Goal: Complete application form: Complete application form

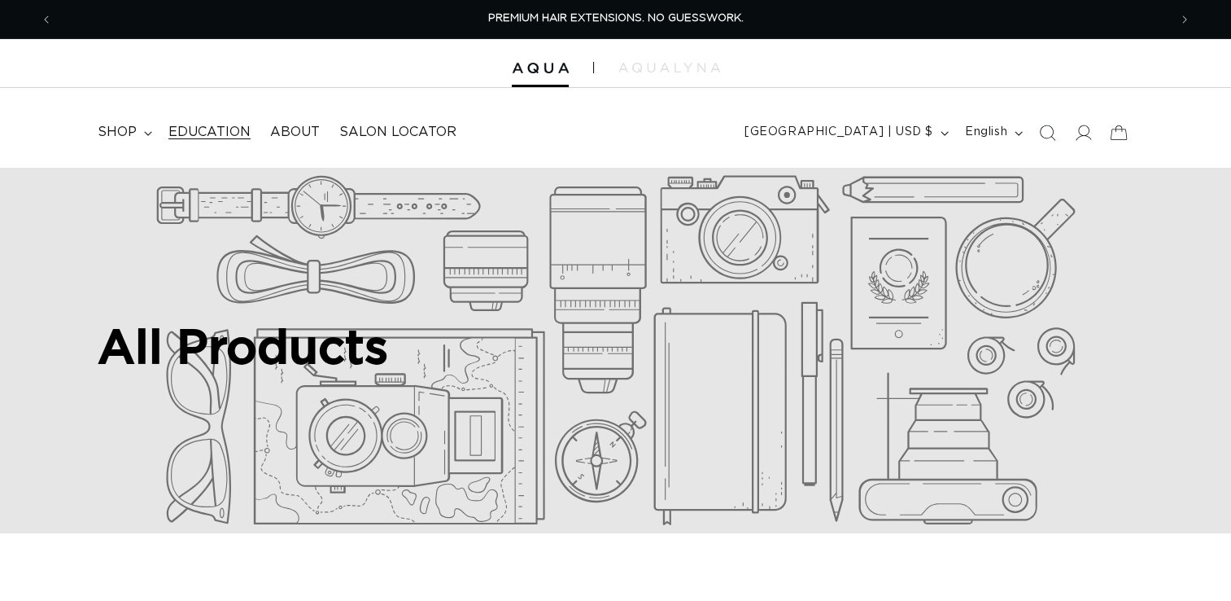
drag, startPoint x: 0, startPoint y: 0, endPoint x: 230, endPoint y: 135, distance: 267.0
click at [230, 135] on span "Education" at bounding box center [209, 132] width 82 height 17
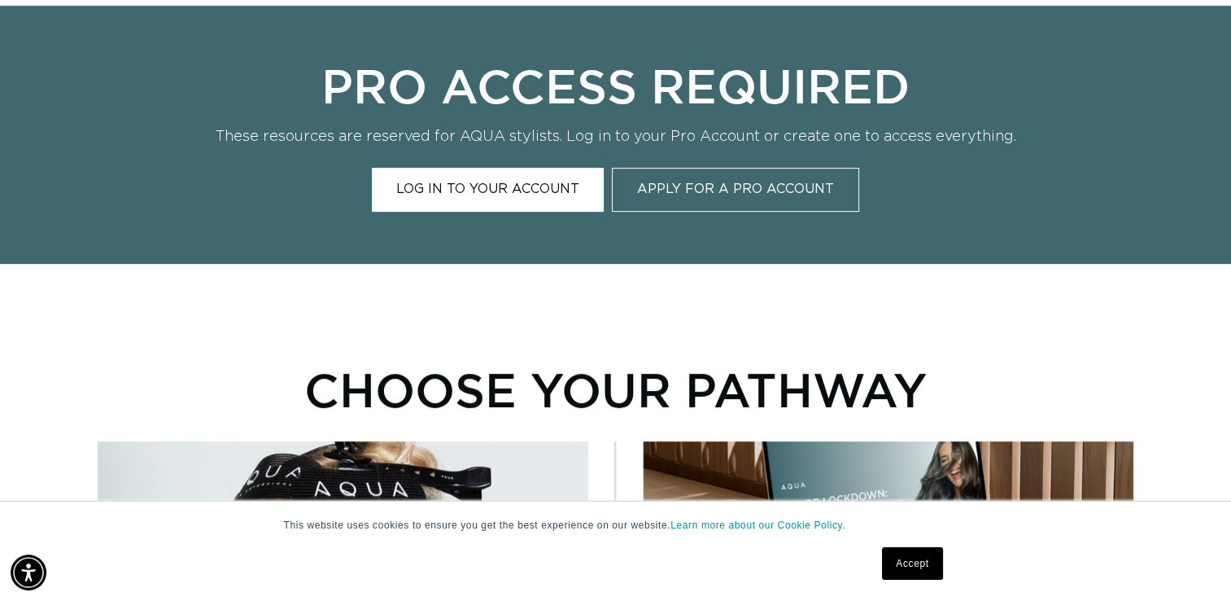
click at [789, 186] on link "Apply for a Pro Account" at bounding box center [735, 189] width 247 height 43
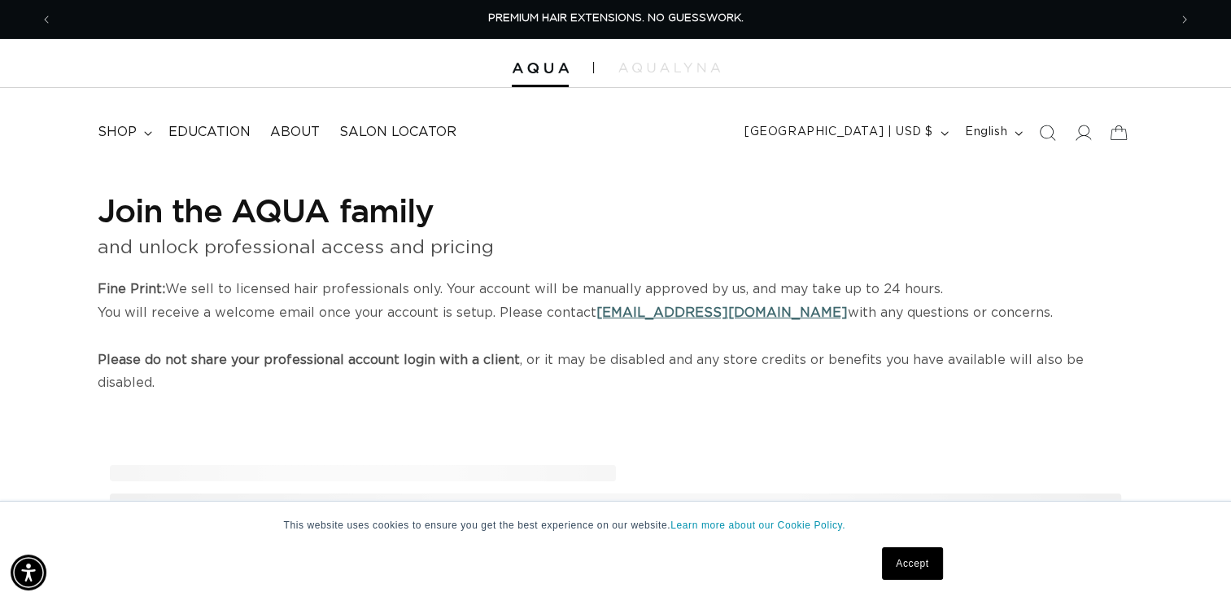
select select "US"
select select "[GEOGRAPHIC_DATA]"
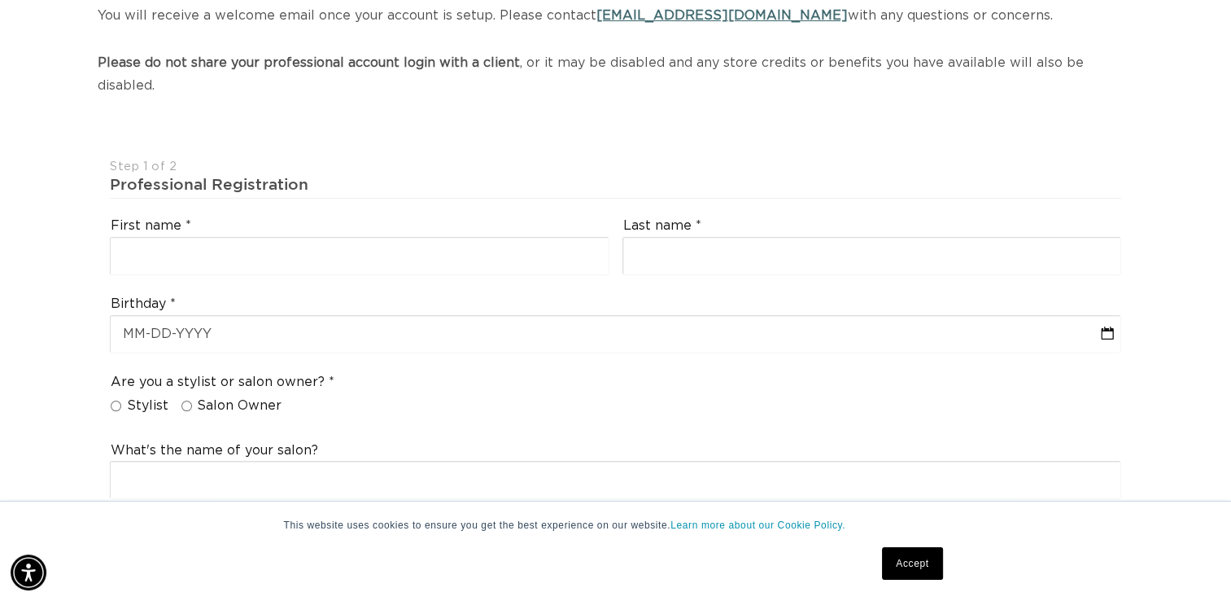
scroll to position [324, 0]
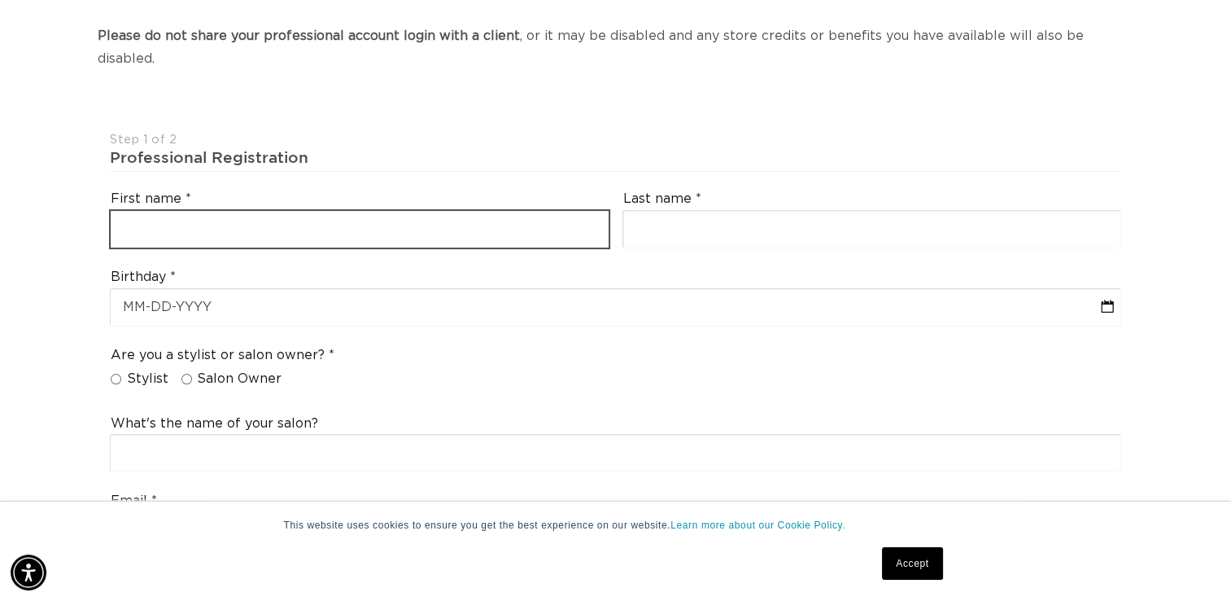
click at [466, 211] on input "text" at bounding box center [360, 229] width 498 height 37
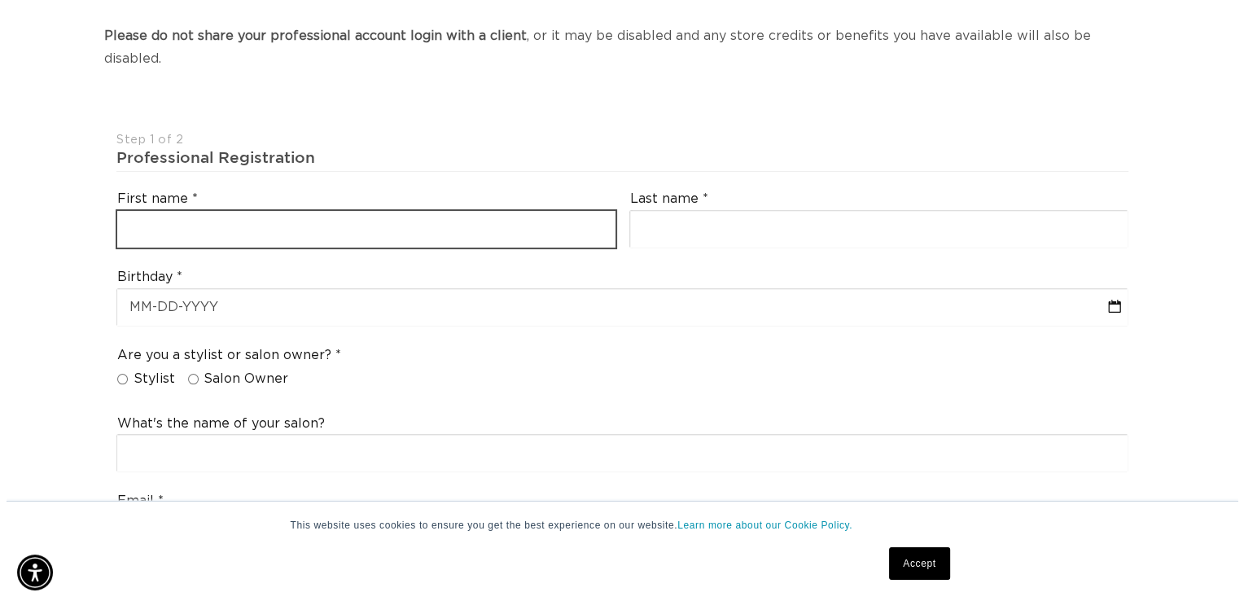
scroll to position [0, 0]
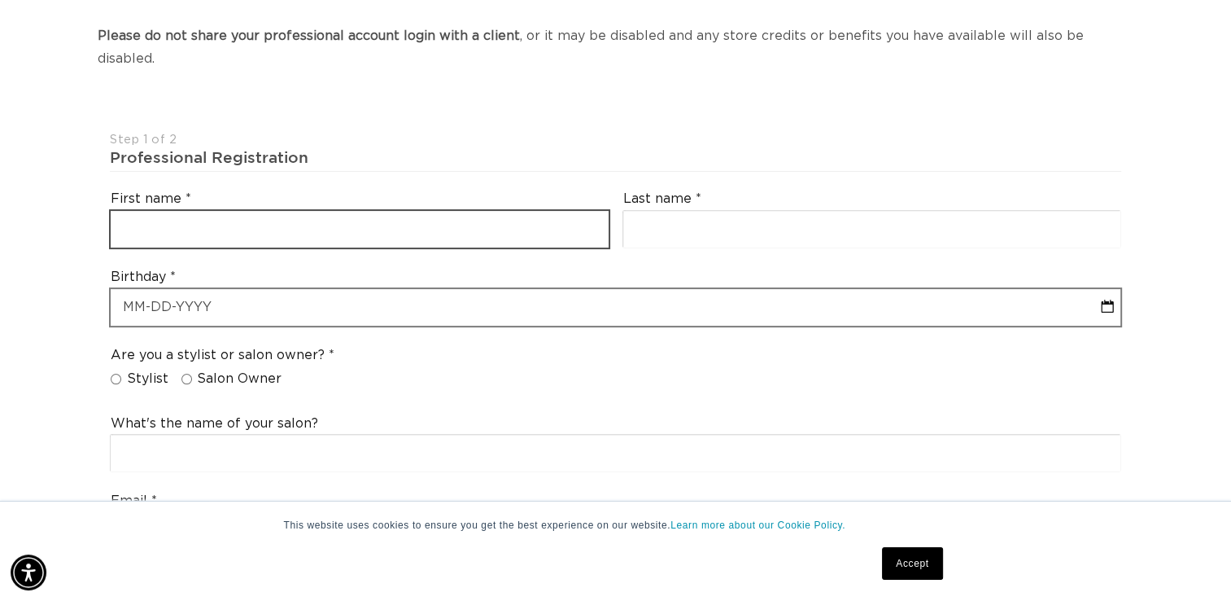
type input "Amy"
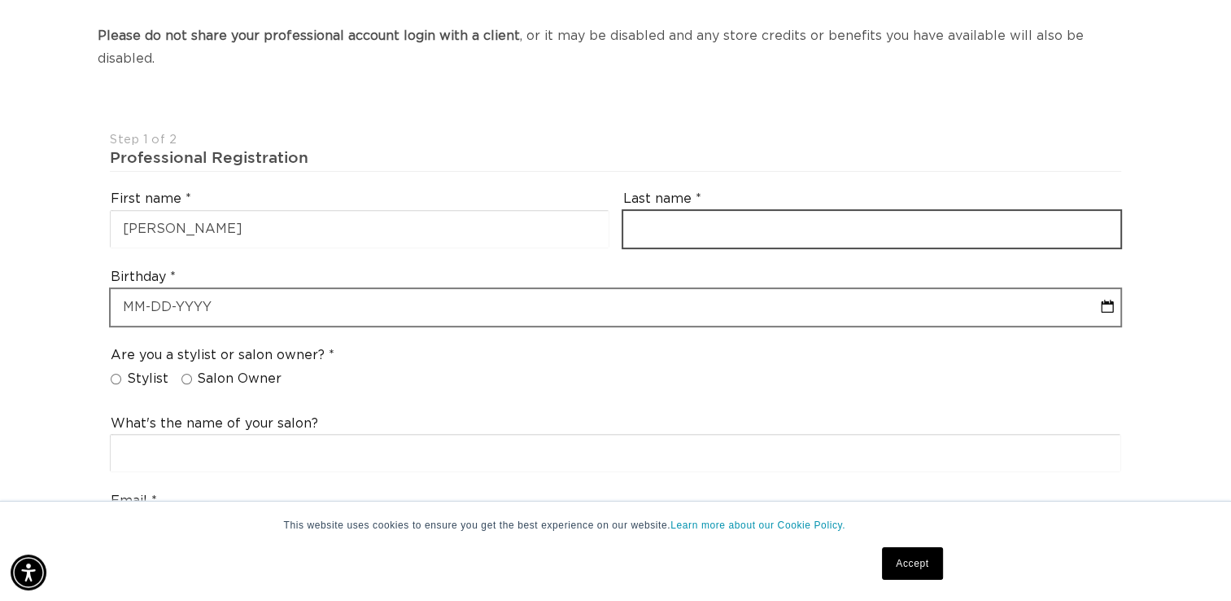
type input "Beckwith"
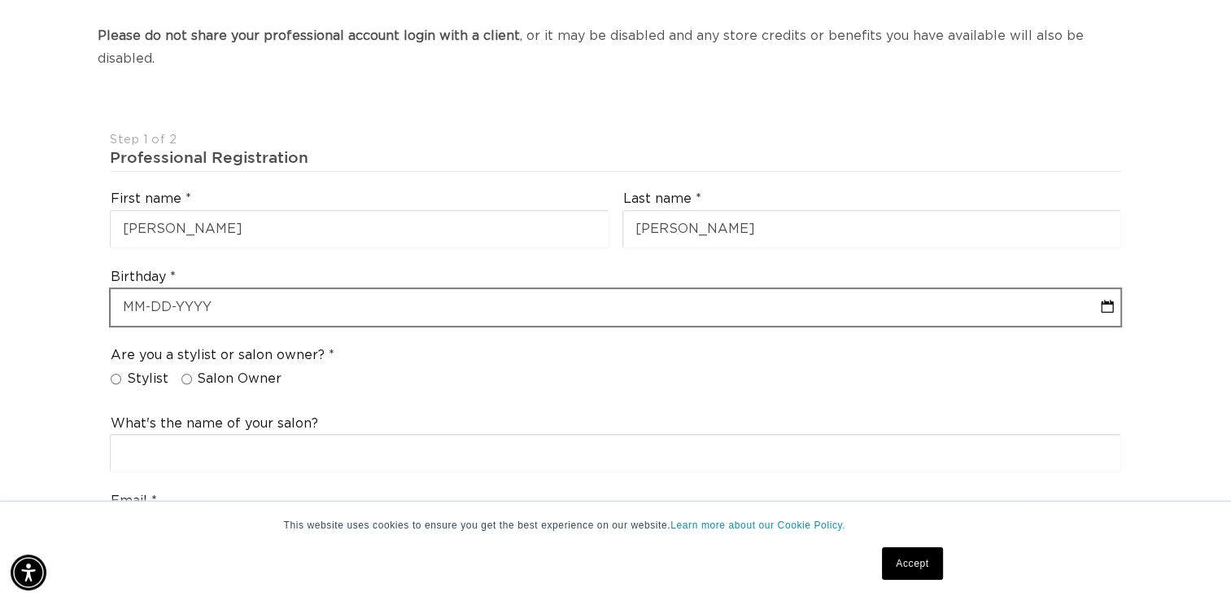
type input "beckwita7@gmail.com"
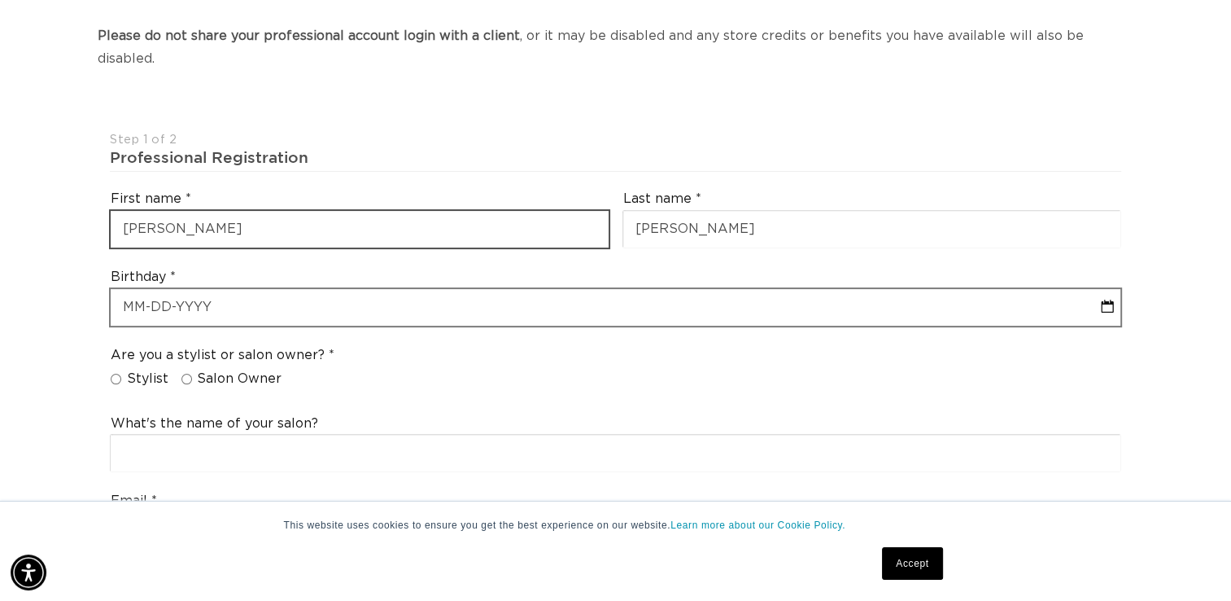
select select "8"
select select "2025"
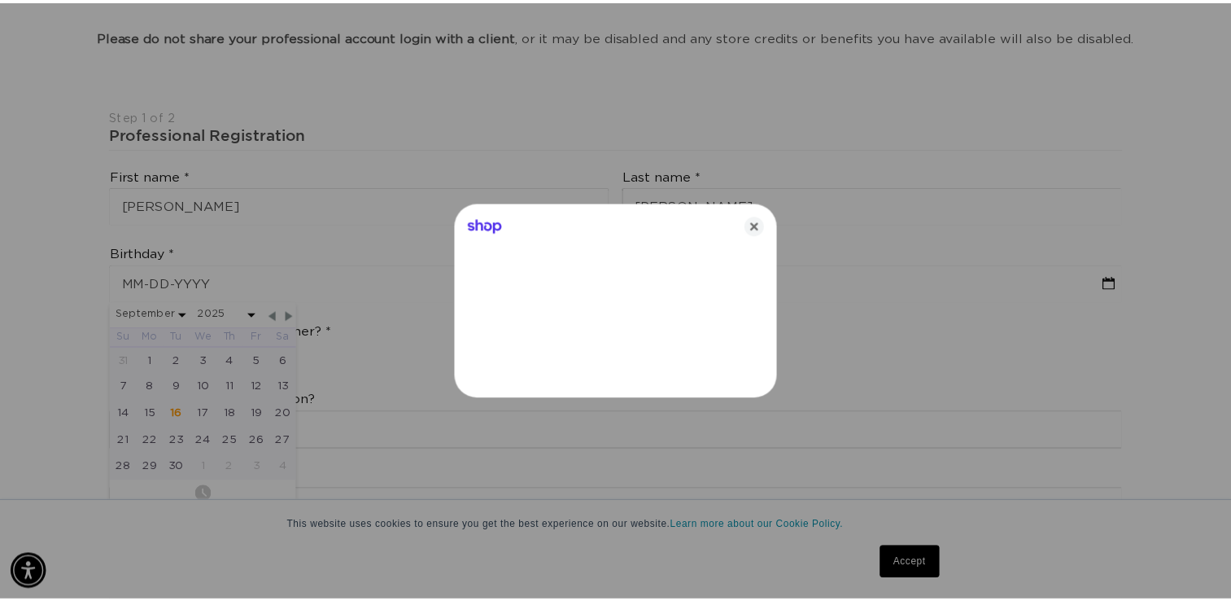
scroll to position [0, 2256]
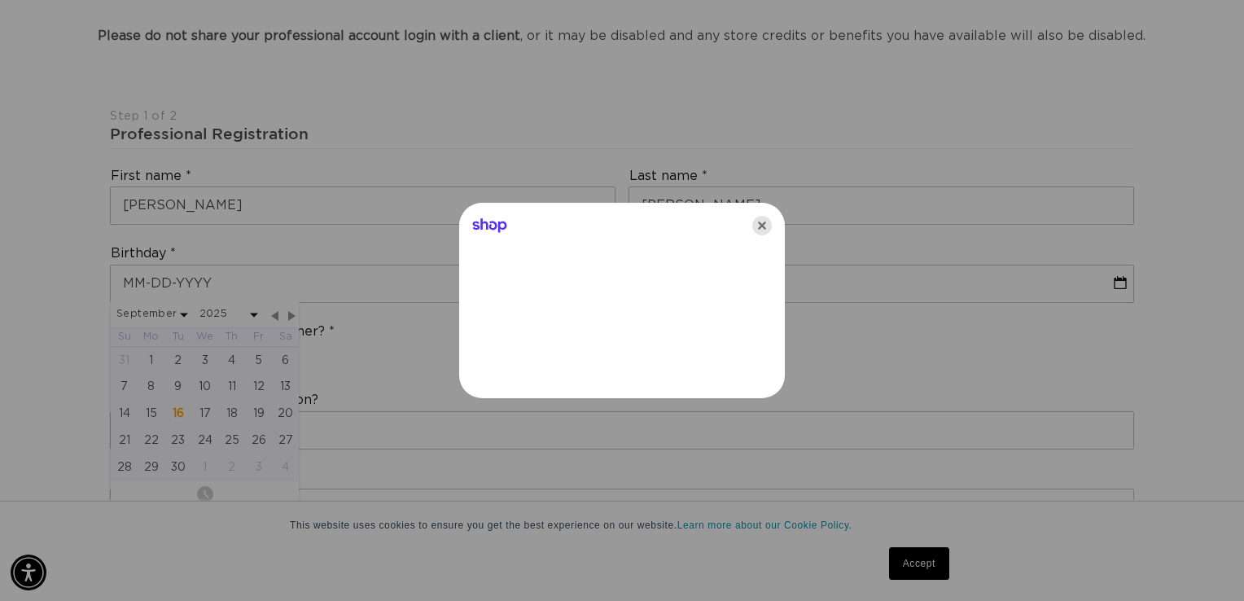
click at [759, 225] on icon "Close" at bounding box center [762, 226] width 20 height 20
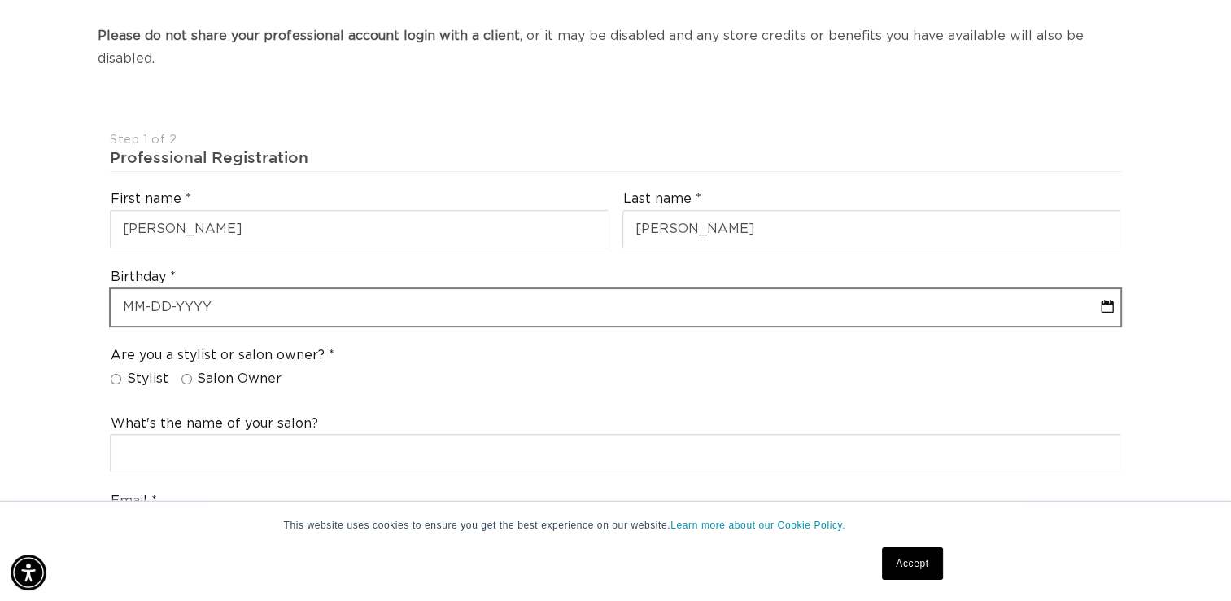
scroll to position [0, 0]
select select "8"
select select "2025"
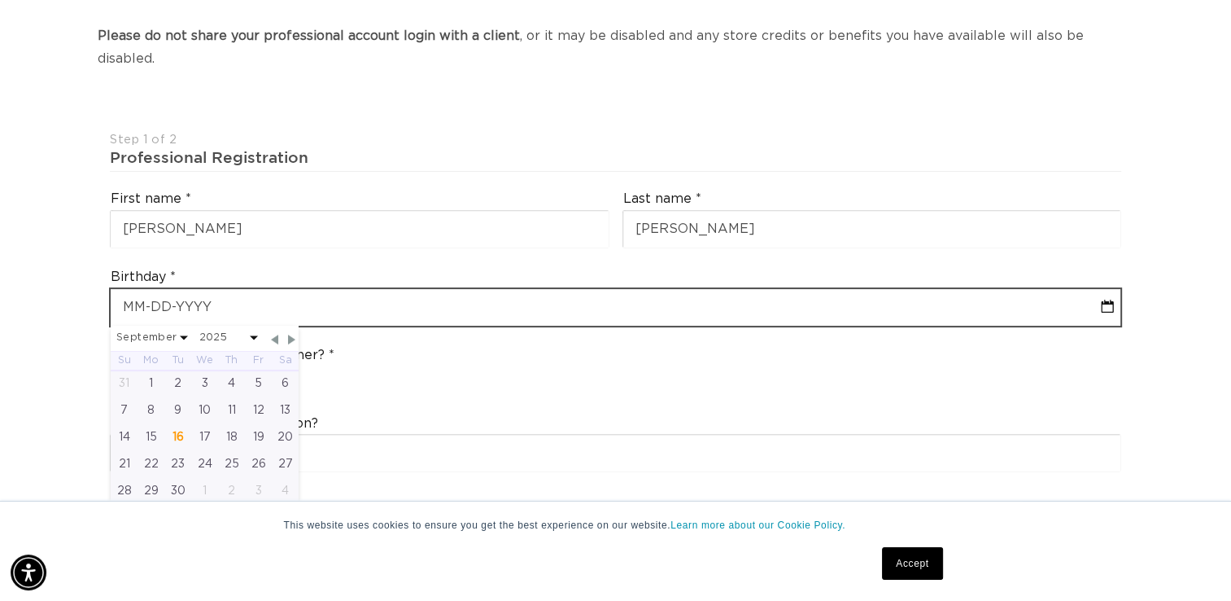
click at [200, 289] on input "text" at bounding box center [616, 307] width 1010 height 37
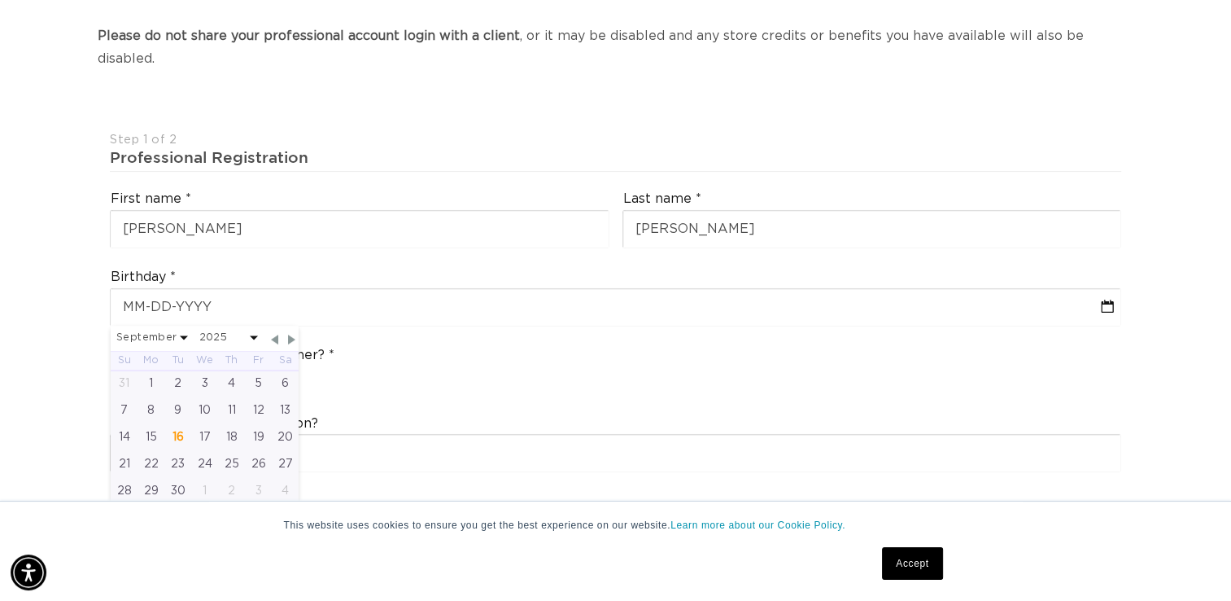
click at [250, 336] on span at bounding box center [254, 338] width 8 height 4
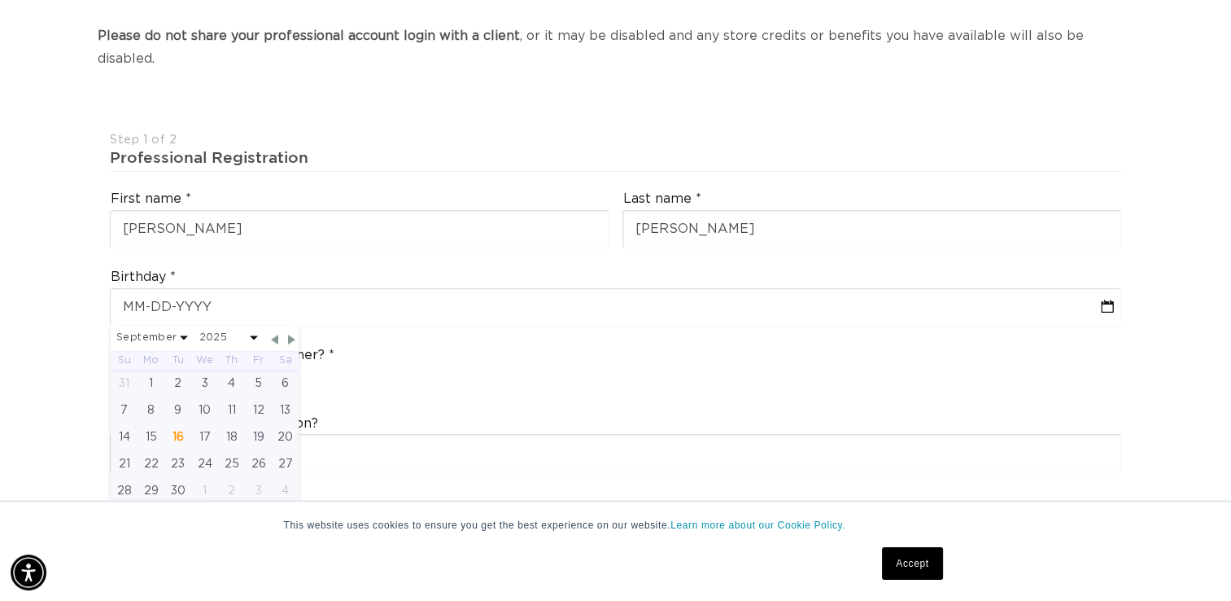
click at [250, 336] on span at bounding box center [254, 338] width 8 height 4
click at [273, 332] on span "Previous Month" at bounding box center [275, 339] width 15 height 15
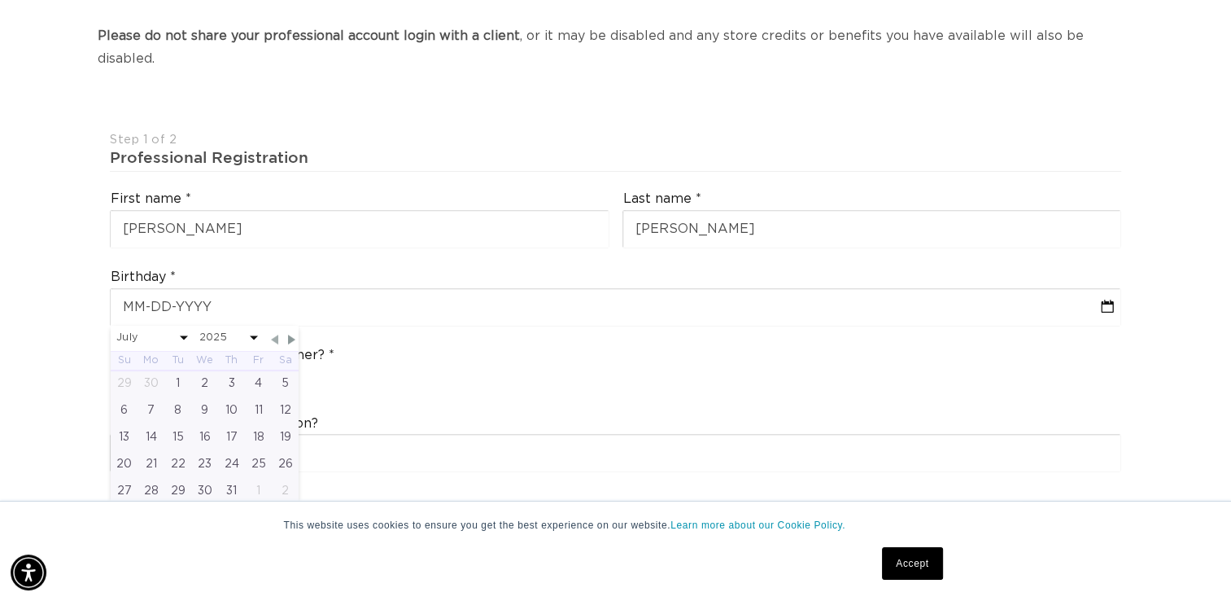
click at [273, 332] on span "Previous Month" at bounding box center [275, 339] width 15 height 15
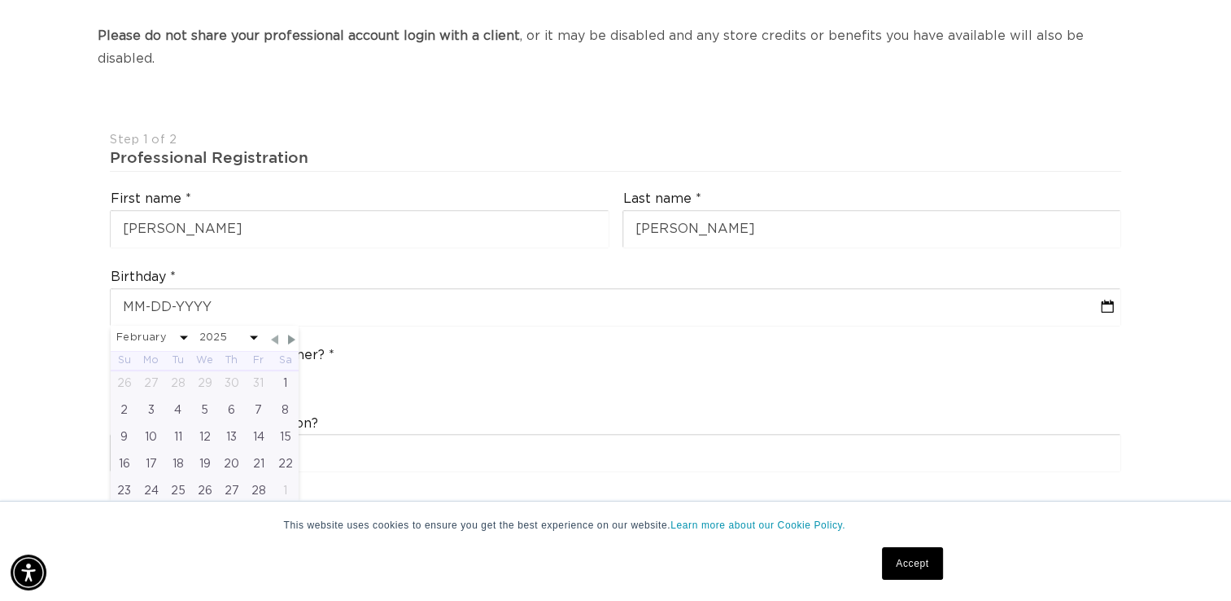
click at [273, 332] on span "Previous Month" at bounding box center [275, 339] width 15 height 15
select select "0"
click at [212, 328] on select "2045 2044 2043 2042 2041 2040 2039 2038 2037 2036 2035 2034 2033 2032 2031 2030…" at bounding box center [228, 338] width 59 height 20
select select "1967"
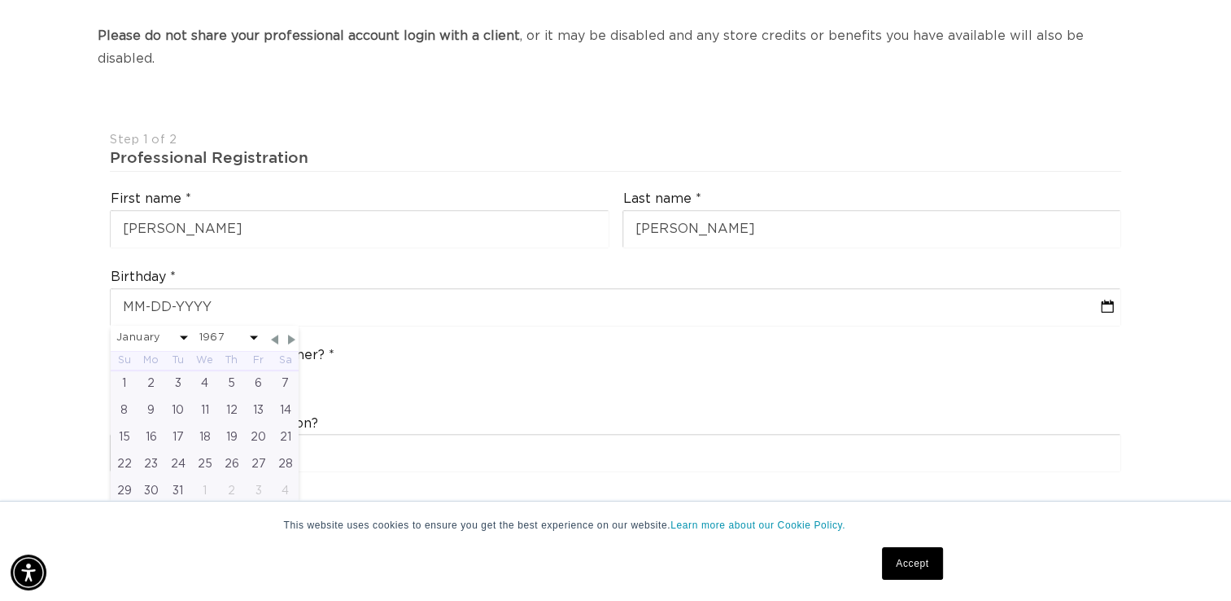
scroll to position [0, 1116]
click at [181, 336] on span at bounding box center [184, 338] width 8 height 4
drag, startPoint x: 181, startPoint y: 312, endPoint x: 156, endPoint y: 317, distance: 25.1
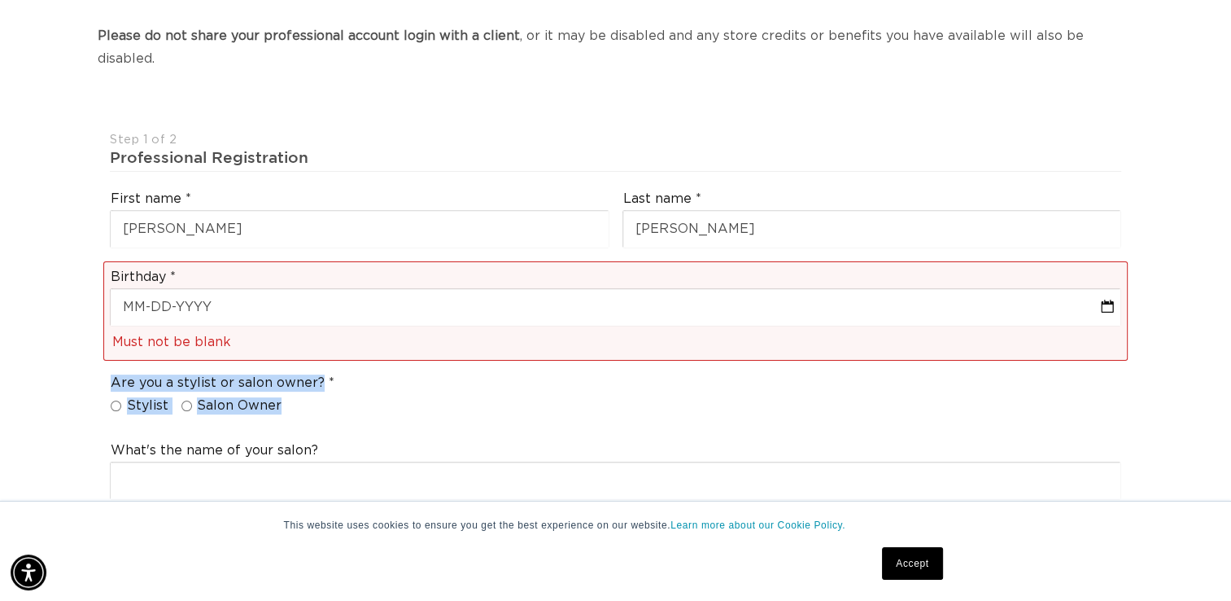
scroll to position [0, 0]
click at [156, 332] on div "Must not be blank" at bounding box center [617, 342] width 1010 height 21
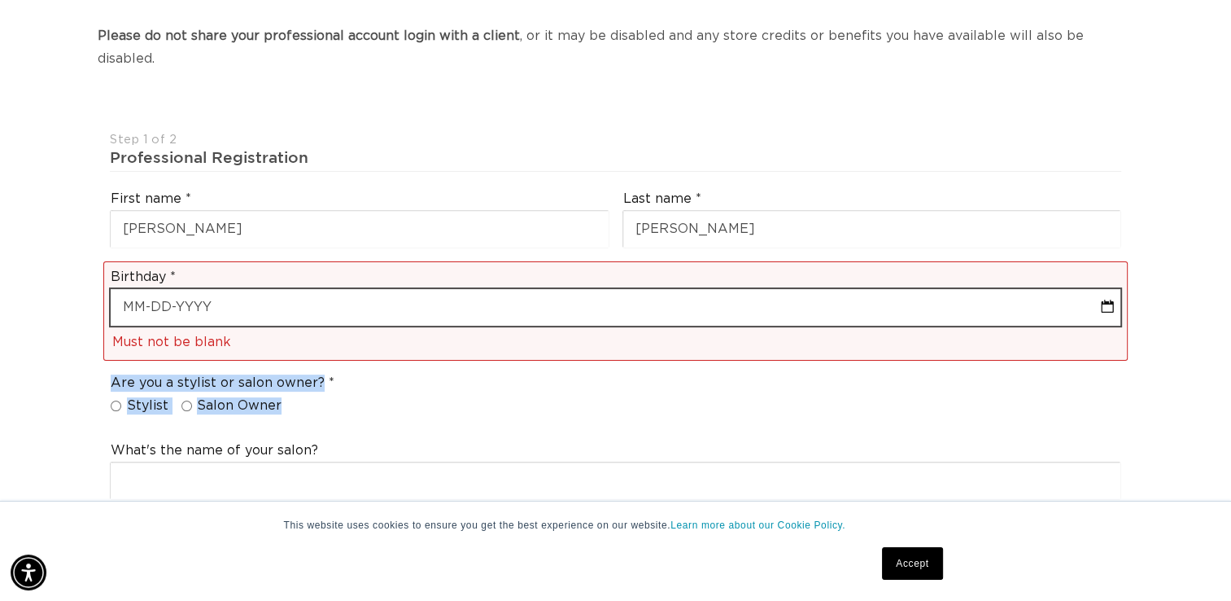
select select "1967"
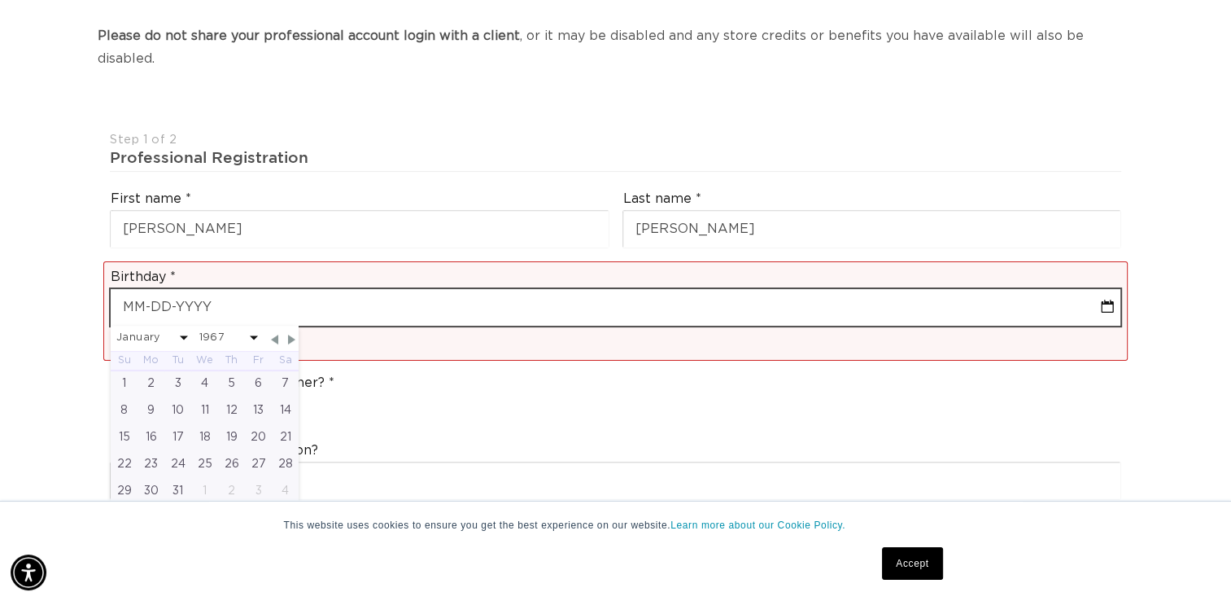
click at [216, 289] on input "text" at bounding box center [616, 307] width 1010 height 37
type input "12"
select select "1967"
type input "12-"
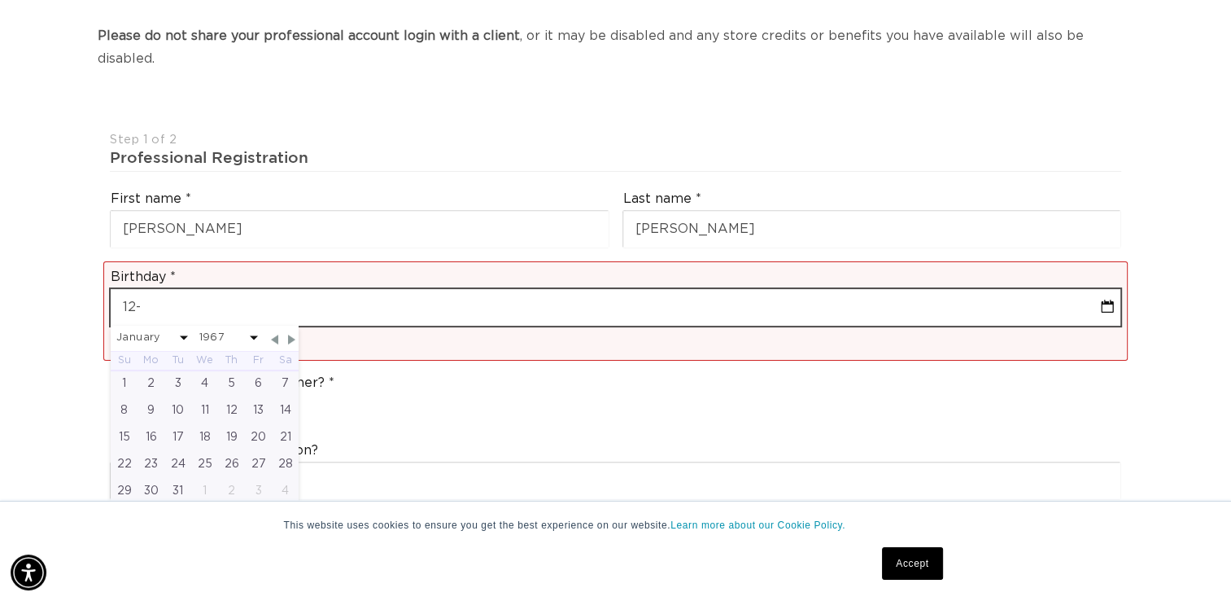
scroll to position [0, 2231]
select select "1967"
type input "12-0"
select select "1967"
type input "12-05"
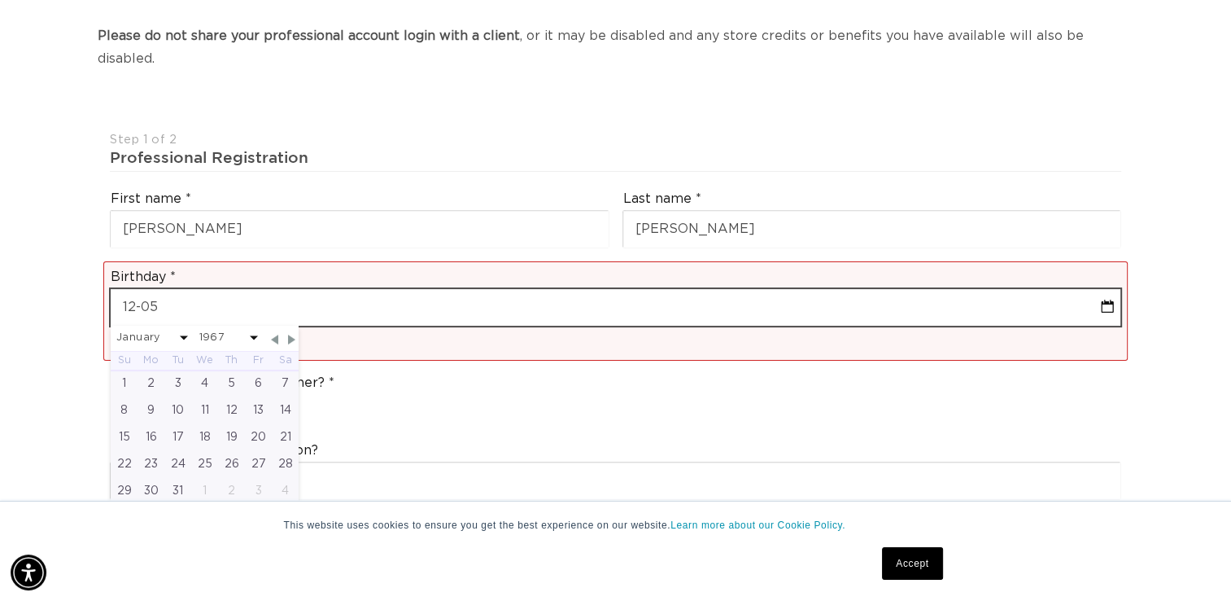
select select "1967"
type input "12-05-"
select select "1967"
type input "12-05-1"
select select "1967"
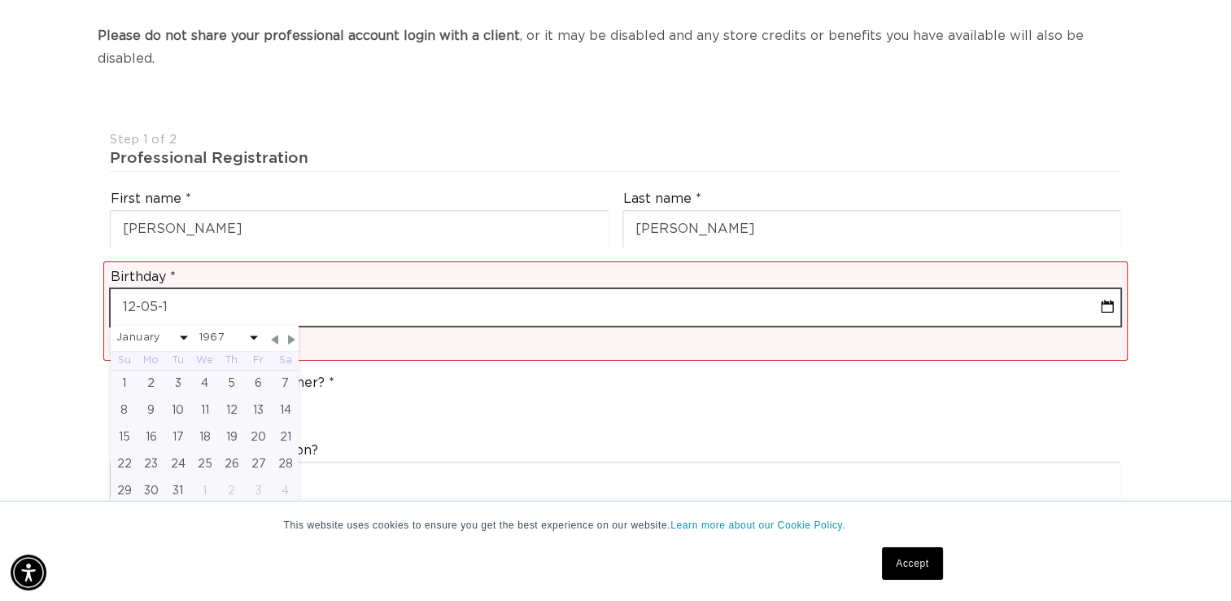
type input "12-05-19"
select select "1967"
type input "12-05-196"
select select "1967"
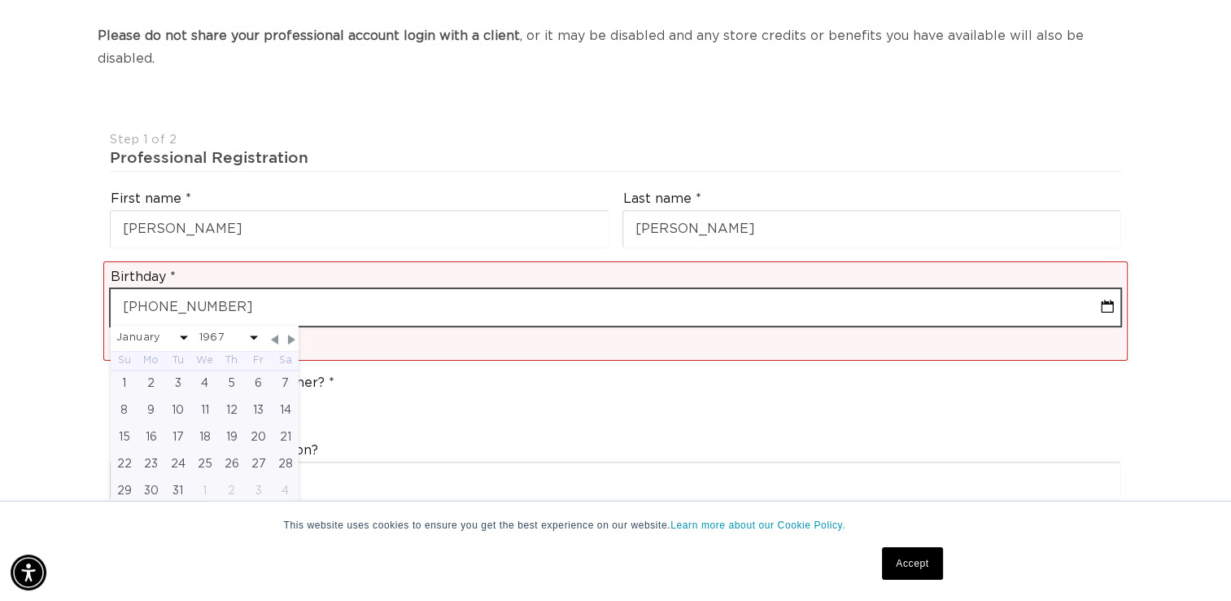
type input "12-05-1967"
select select "11"
select select "1967"
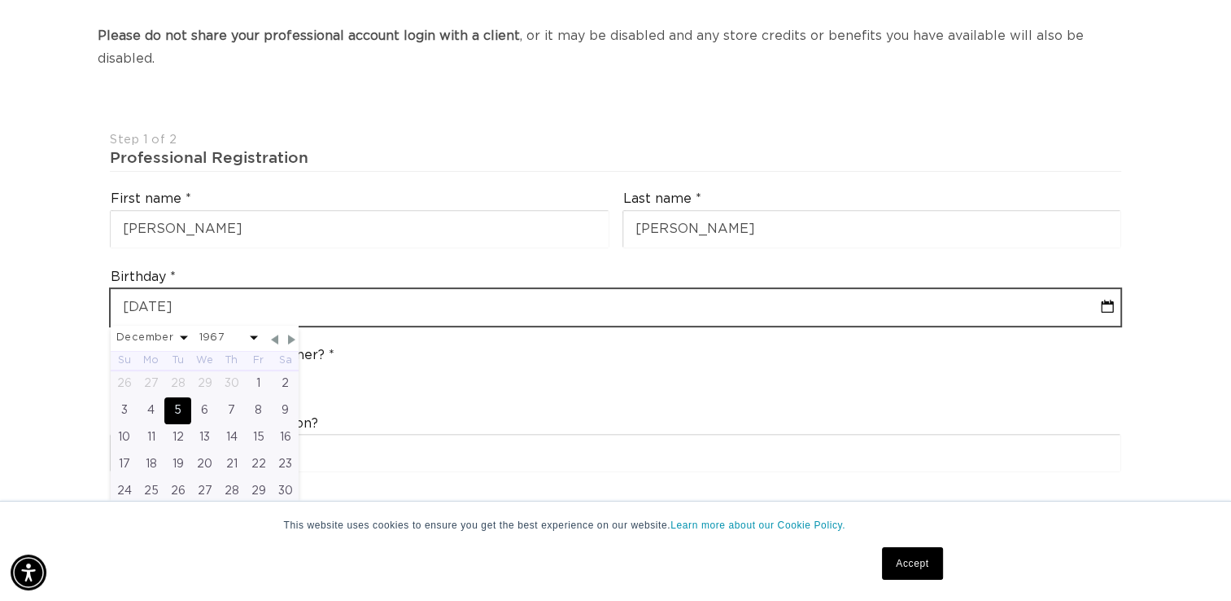
click at [334, 290] on input "12-05-1967" at bounding box center [616, 307] width 1010 height 37
type input "12-05-1967"
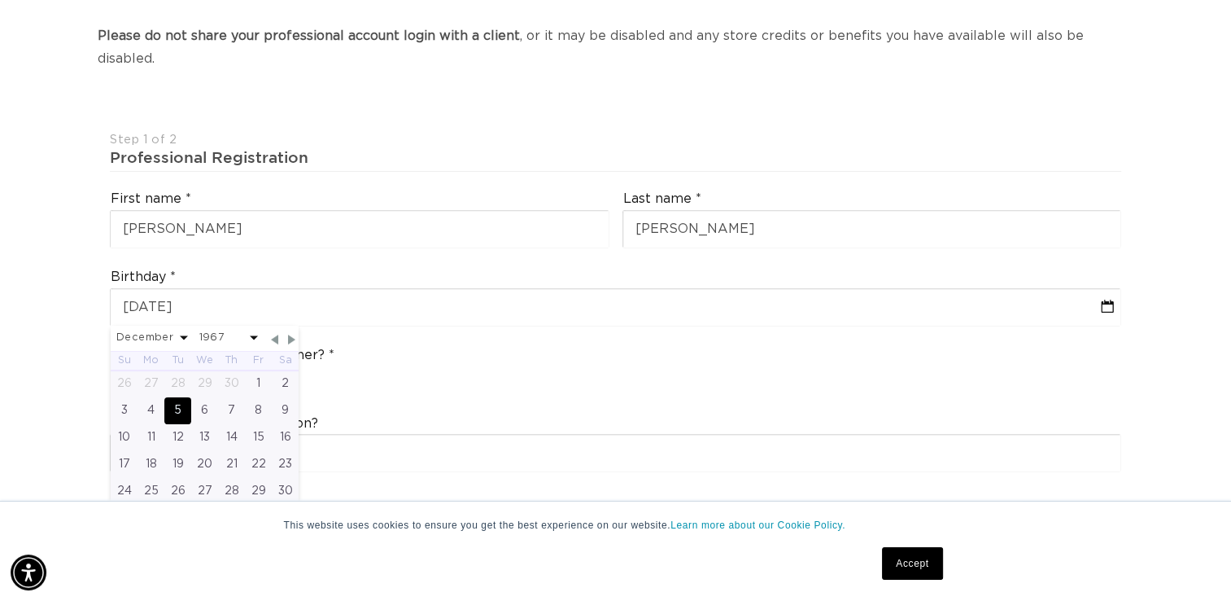
click at [375, 367] on div "Are you a stylist or salon owner? Stylist Salon Owner" at bounding box center [615, 370] width 1025 height 62
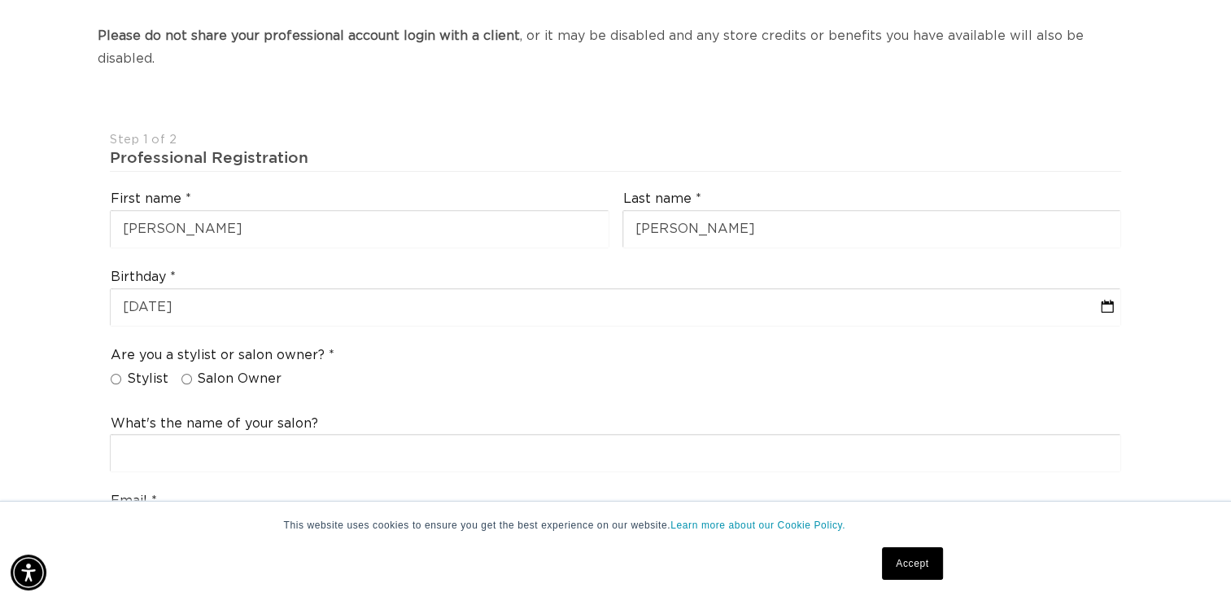
scroll to position [0, 1116]
click at [115, 374] on input "Stylist" at bounding box center [116, 379] width 11 height 11
radio input "true"
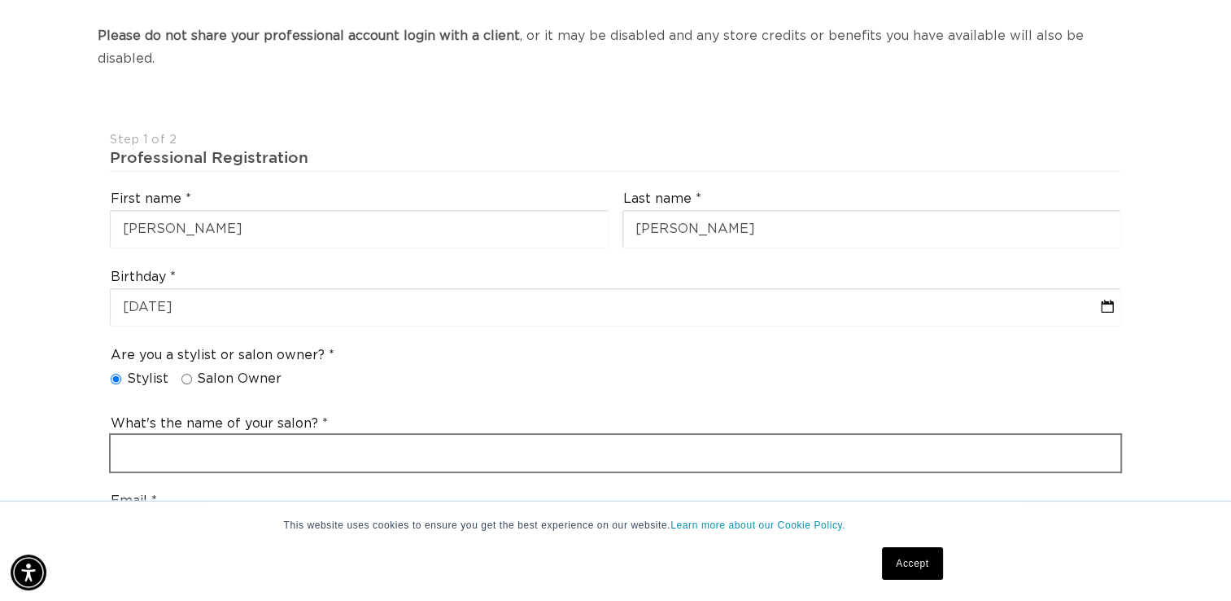
scroll to position [0, 2231]
drag, startPoint x: 115, startPoint y: 351, endPoint x: 176, endPoint y: 437, distance: 105.7
click at [176, 437] on input "text" at bounding box center [616, 453] width 1010 height 37
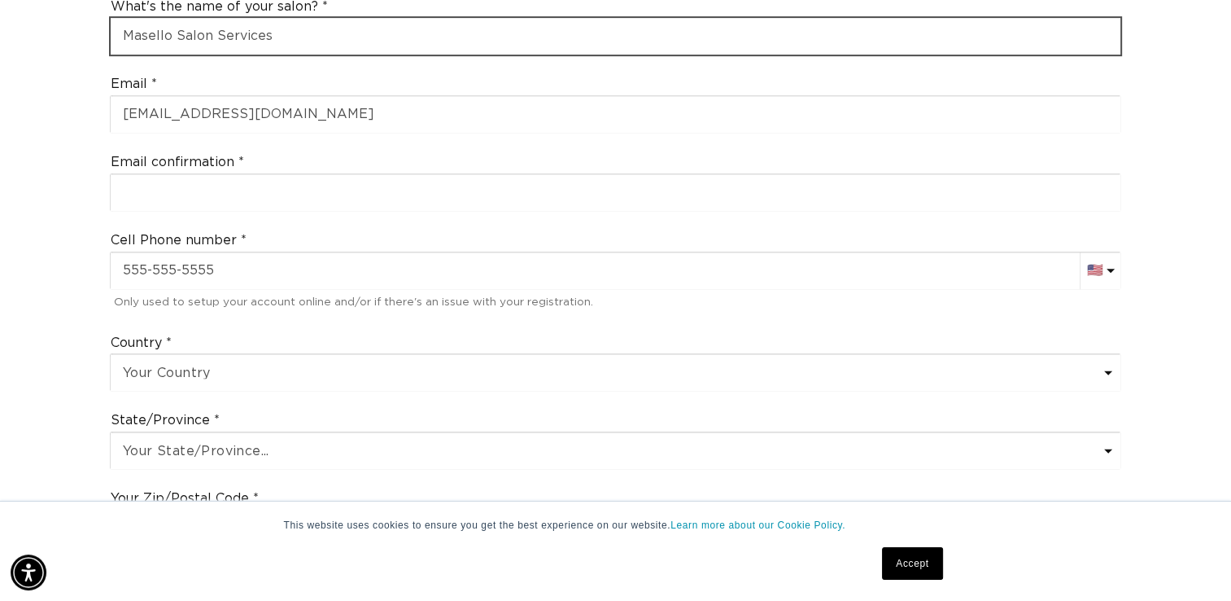
scroll to position [732, 0]
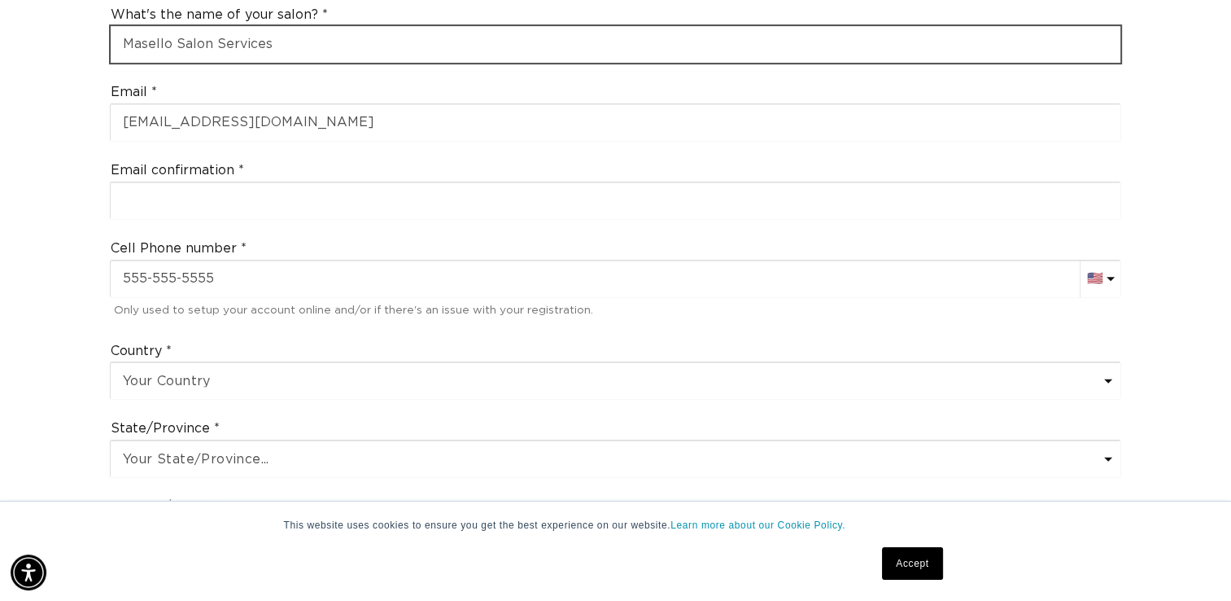
type input "Masello Salon Services"
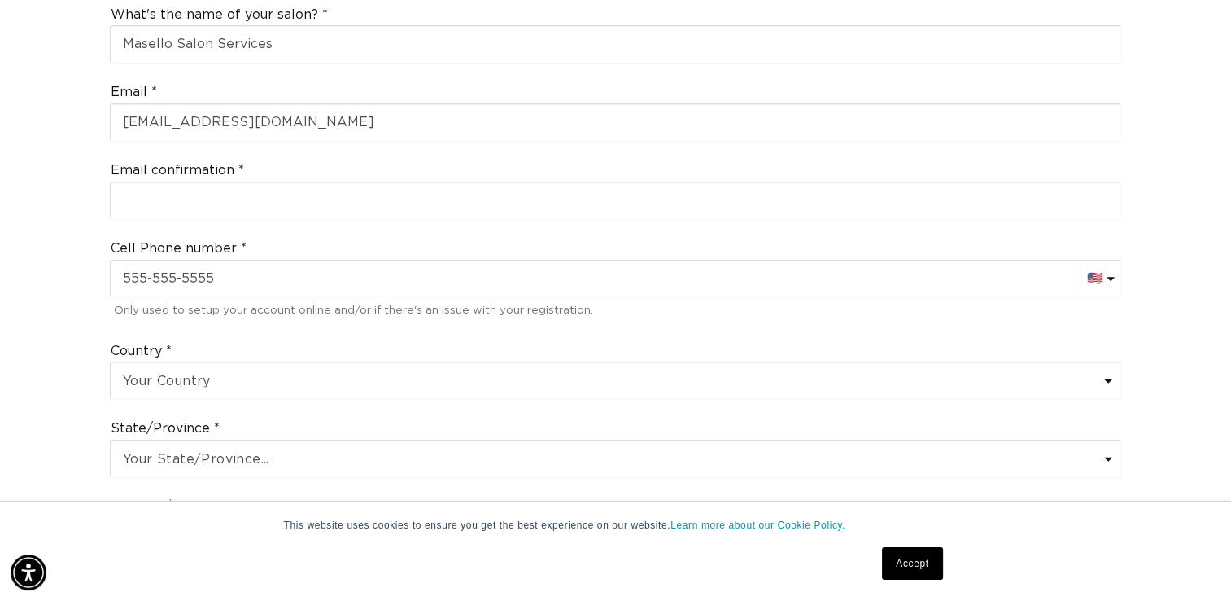
drag, startPoint x: 377, startPoint y: 116, endPoint x: 0, endPoint y: 99, distance: 377.2
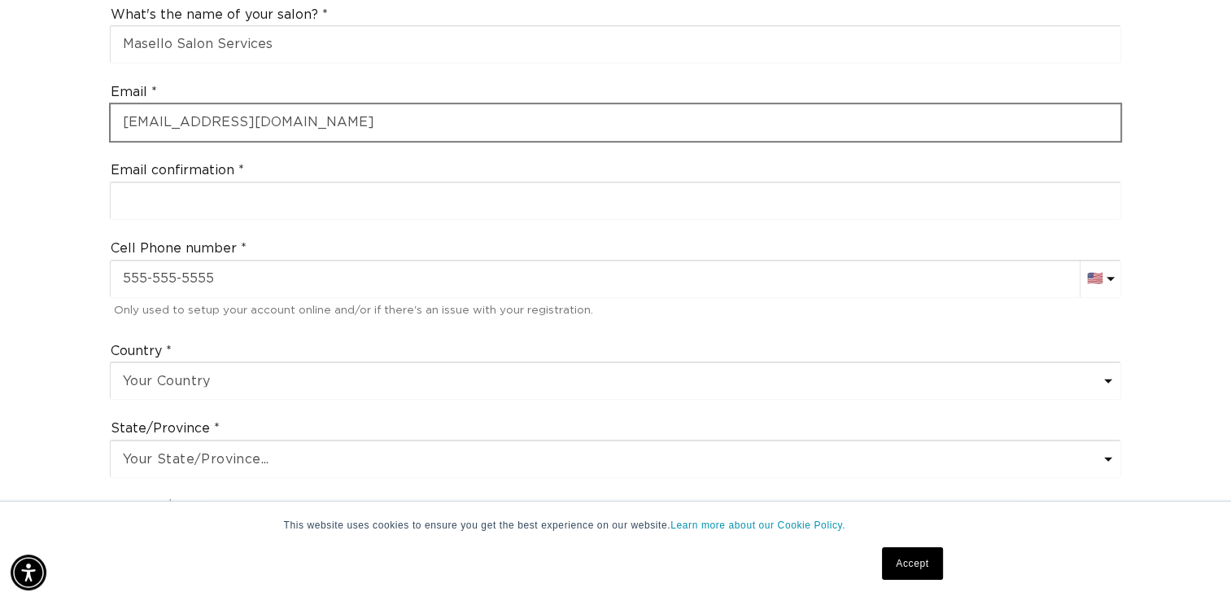
scroll to position [0, 2231]
drag, startPoint x: 286, startPoint y: 103, endPoint x: 229, endPoint y: 101, distance: 57.0
click at [229, 104] on input "beckwita7@gmail.com" at bounding box center [616, 122] width 1010 height 37
click at [273, 104] on input "bil.comeckwita7@gma" at bounding box center [616, 122] width 1010 height 37
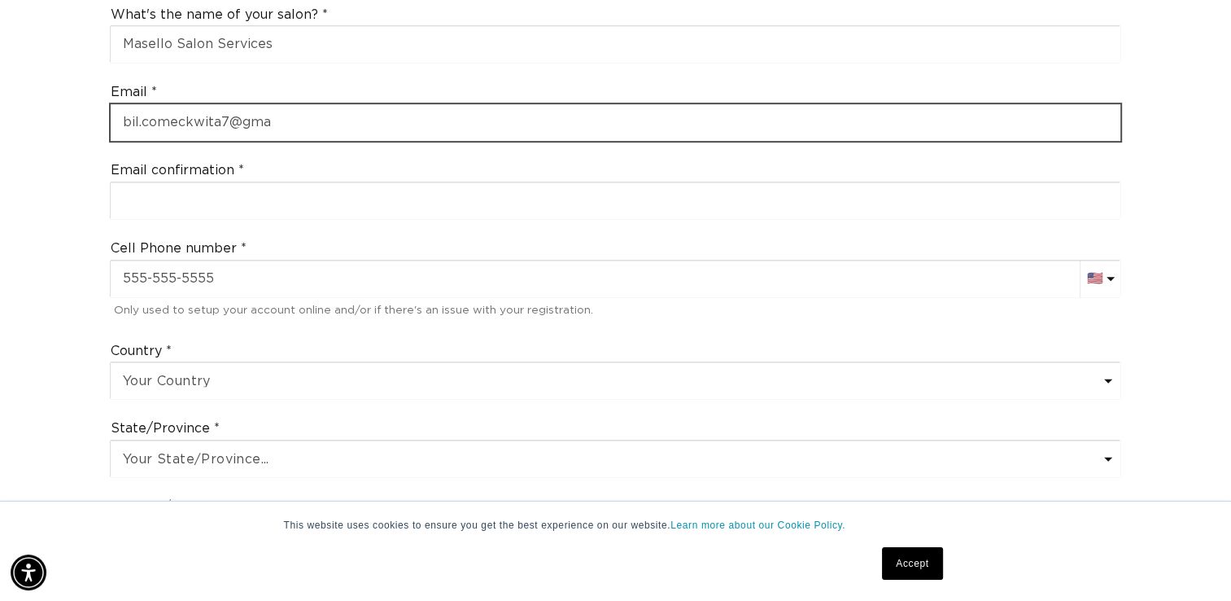
click at [273, 104] on input "bil.comeckwita7@gma" at bounding box center [616, 122] width 1010 height 37
type input "b"
type input "amy@masello.com"
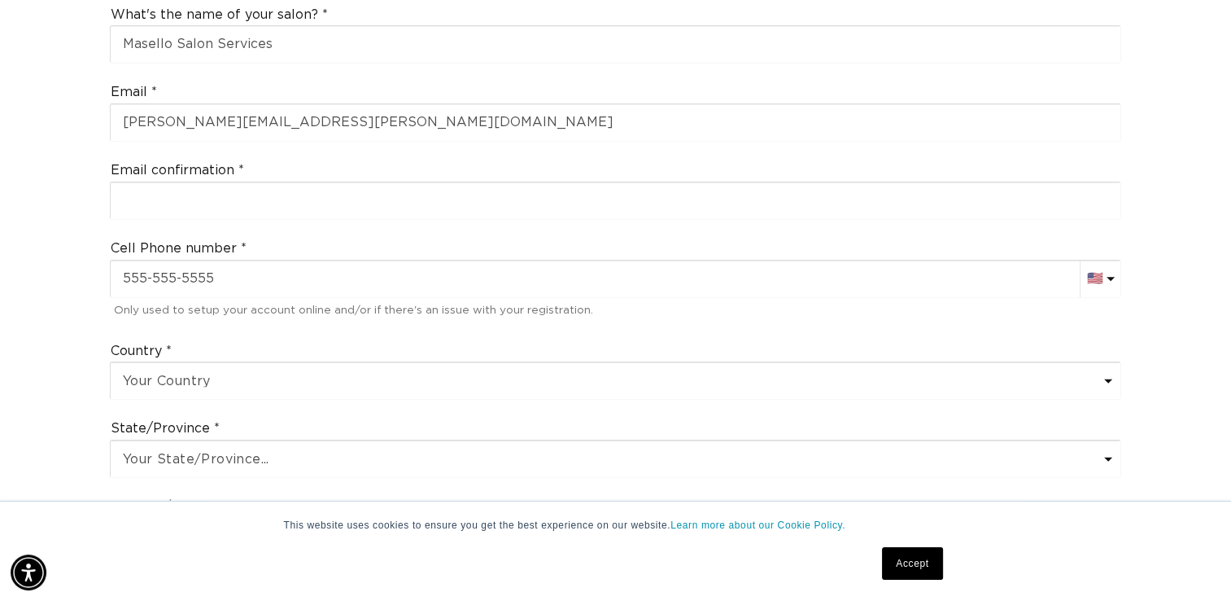
click at [443, 155] on div "Email confirmation" at bounding box center [615, 191] width 1025 height 72
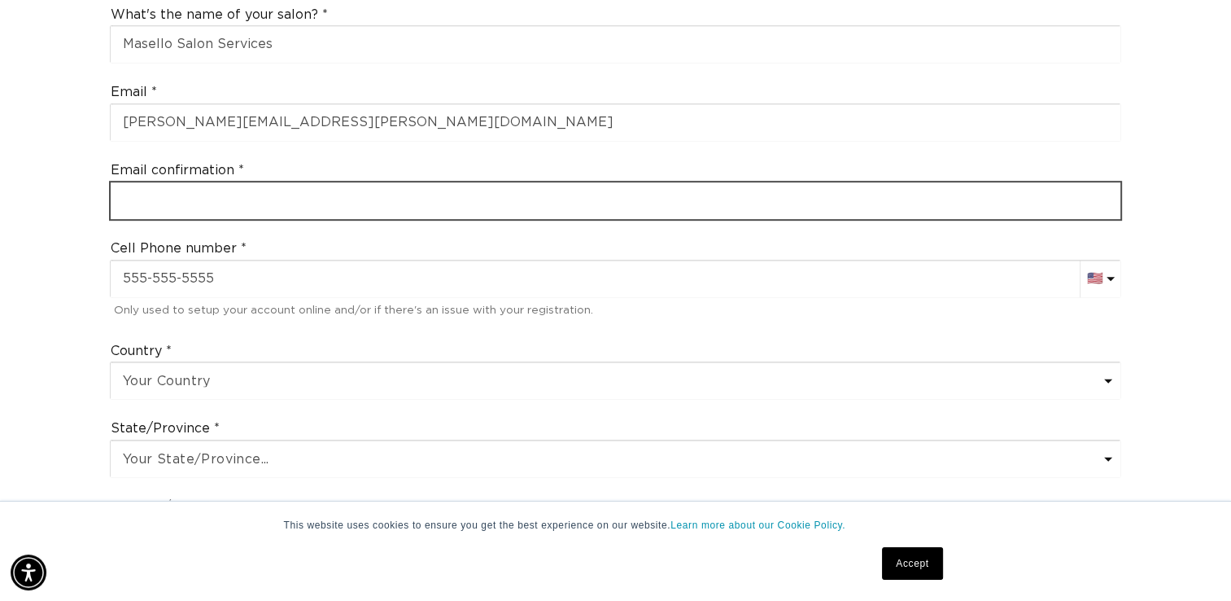
click at [368, 182] on input "email" at bounding box center [616, 200] width 1010 height 37
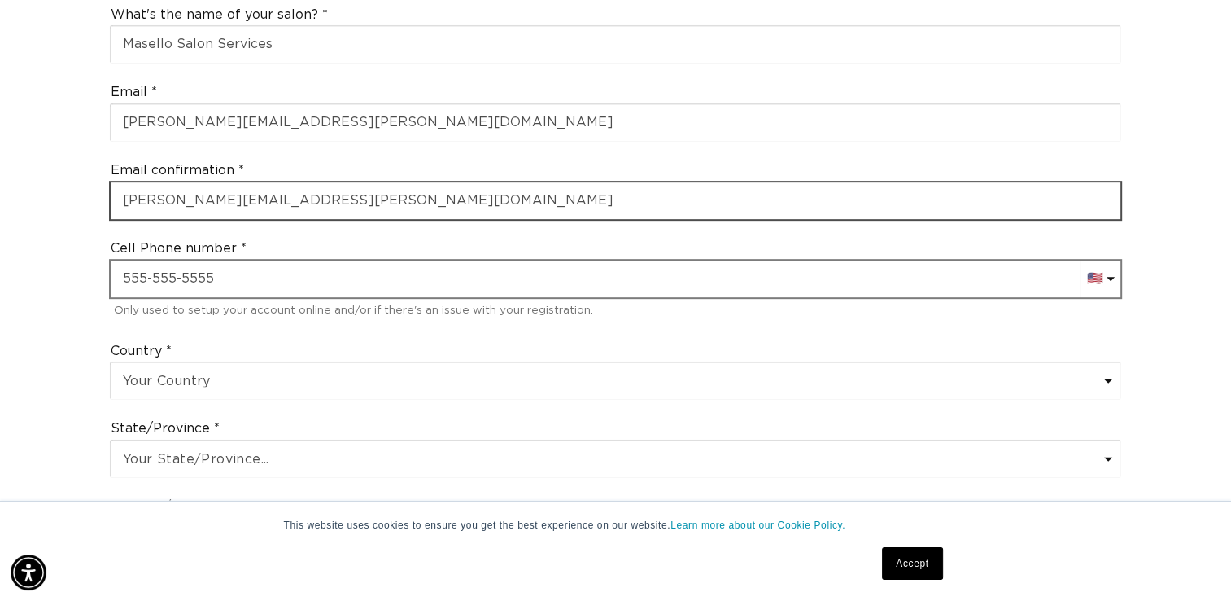
type input "amy@masello.com"
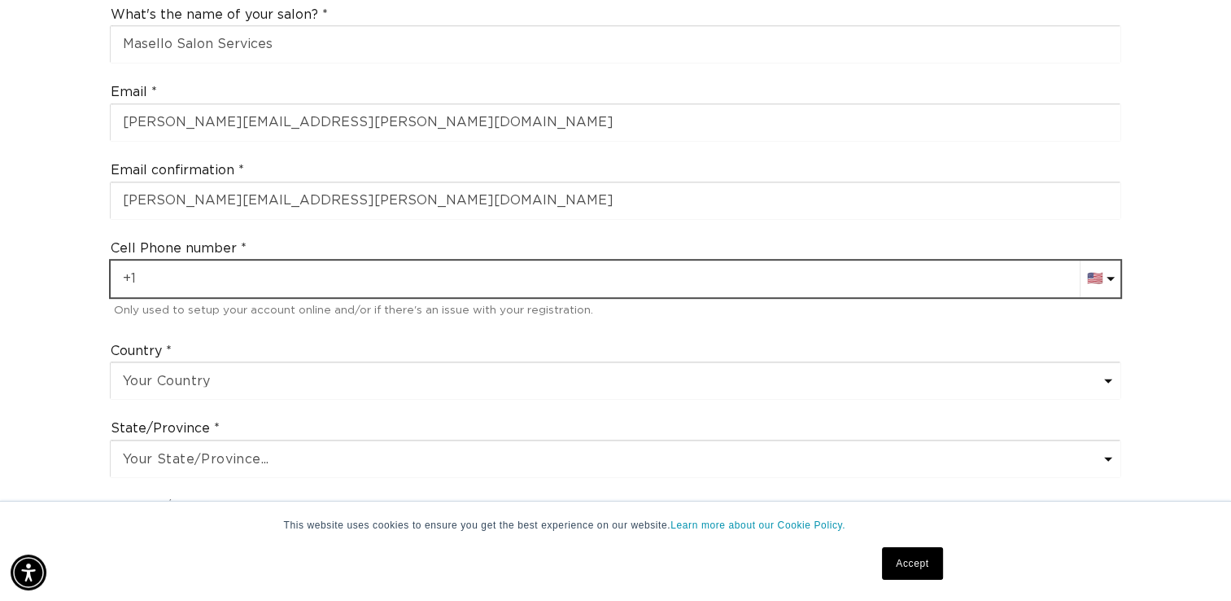
click at [425, 260] on input "+1" at bounding box center [616, 278] width 1010 height 37
type input "+11603502044"
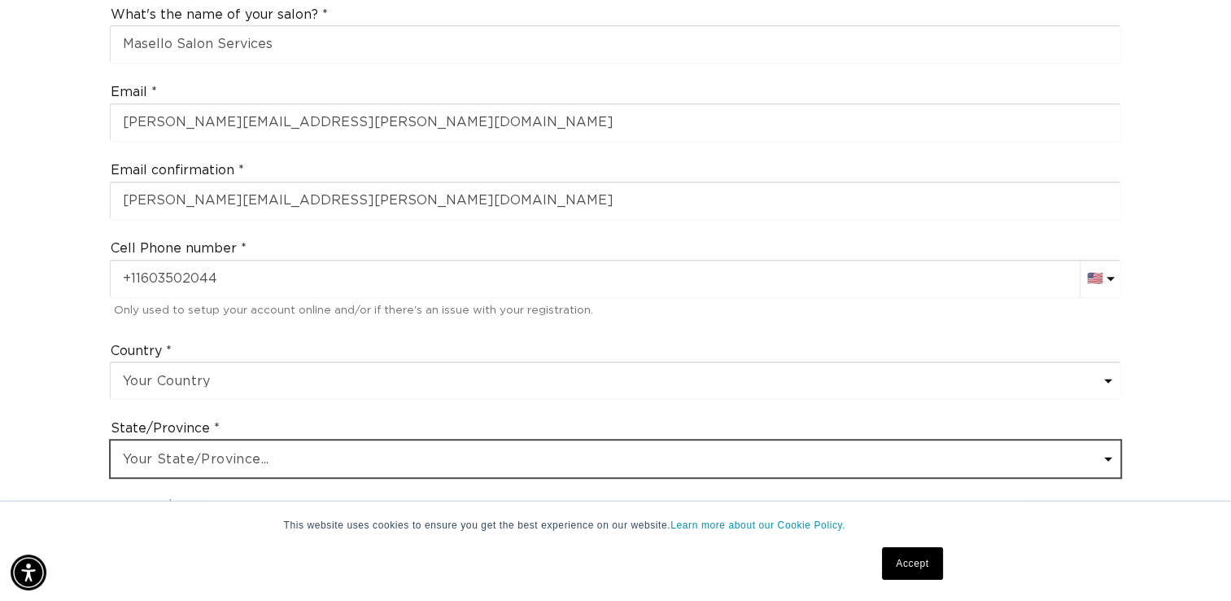
select select "Maine"
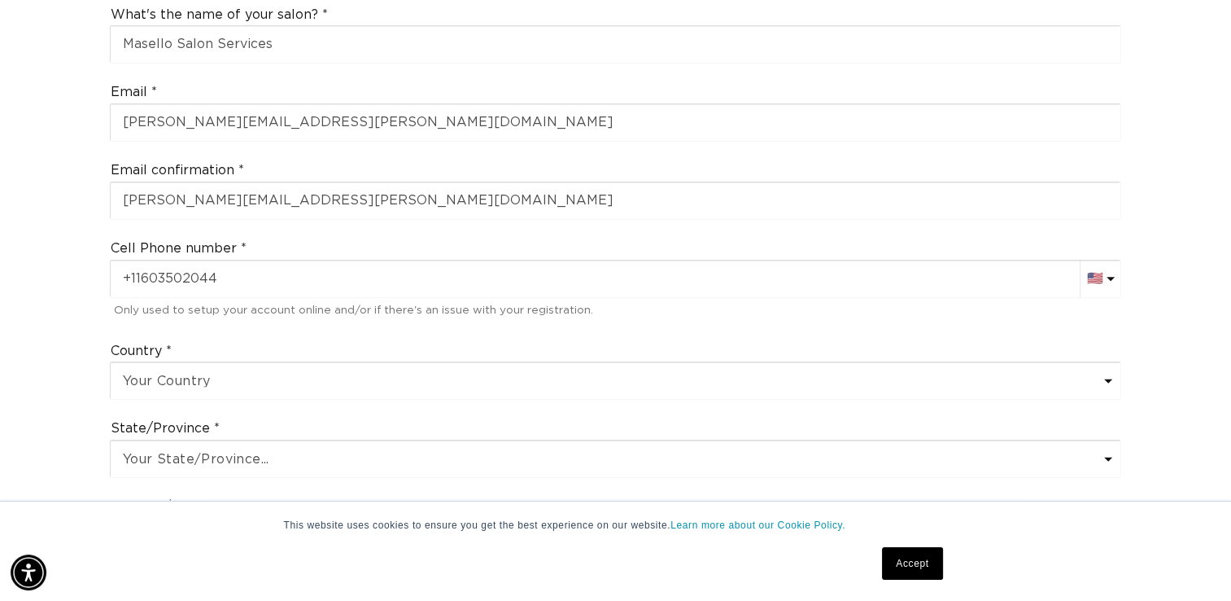
type input "04027"
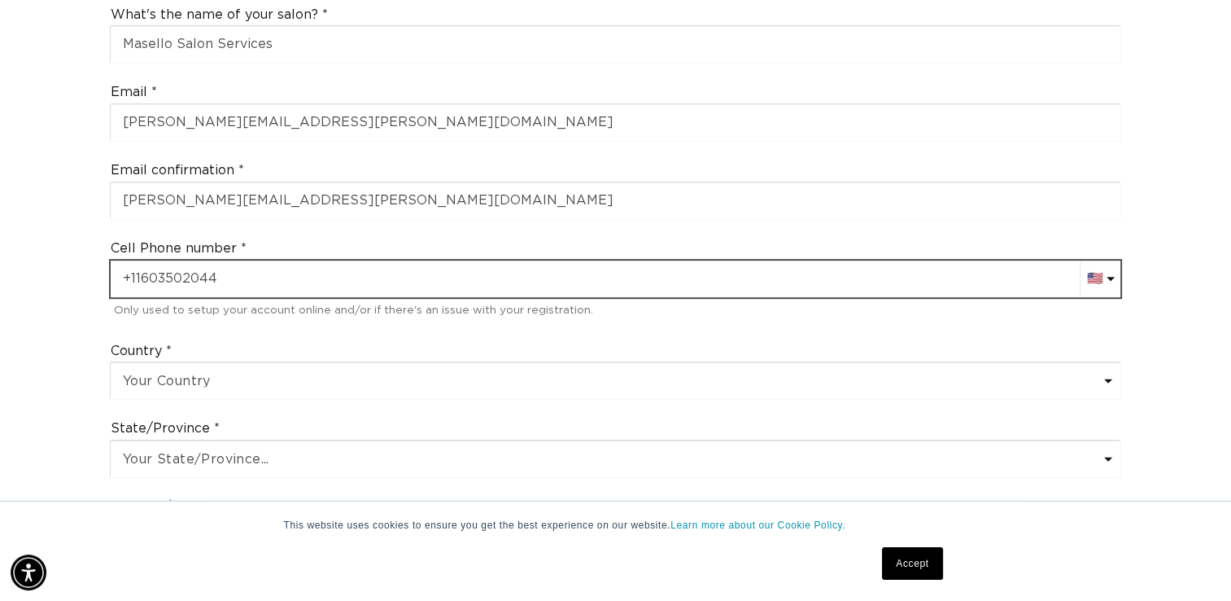
scroll to position [0, 1116]
click at [140, 260] on input "+11603502044" at bounding box center [616, 278] width 1010 height 37
type input "+1603502044"
select select "MY"
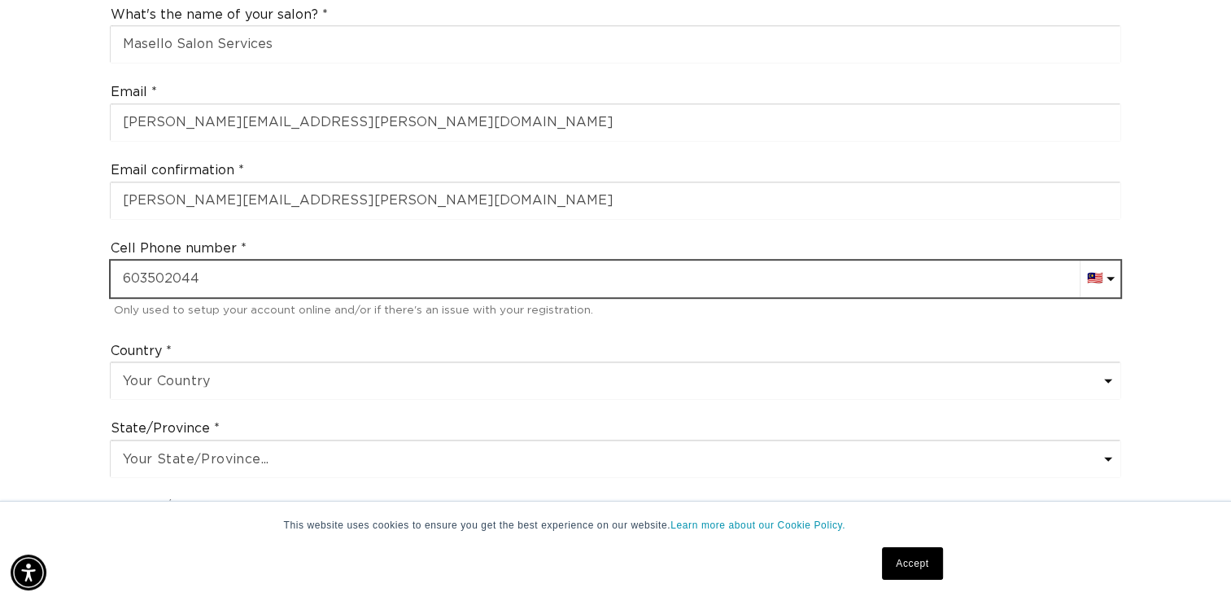
click at [201, 260] on input "603502044" at bounding box center [616, 278] width 1010 height 37
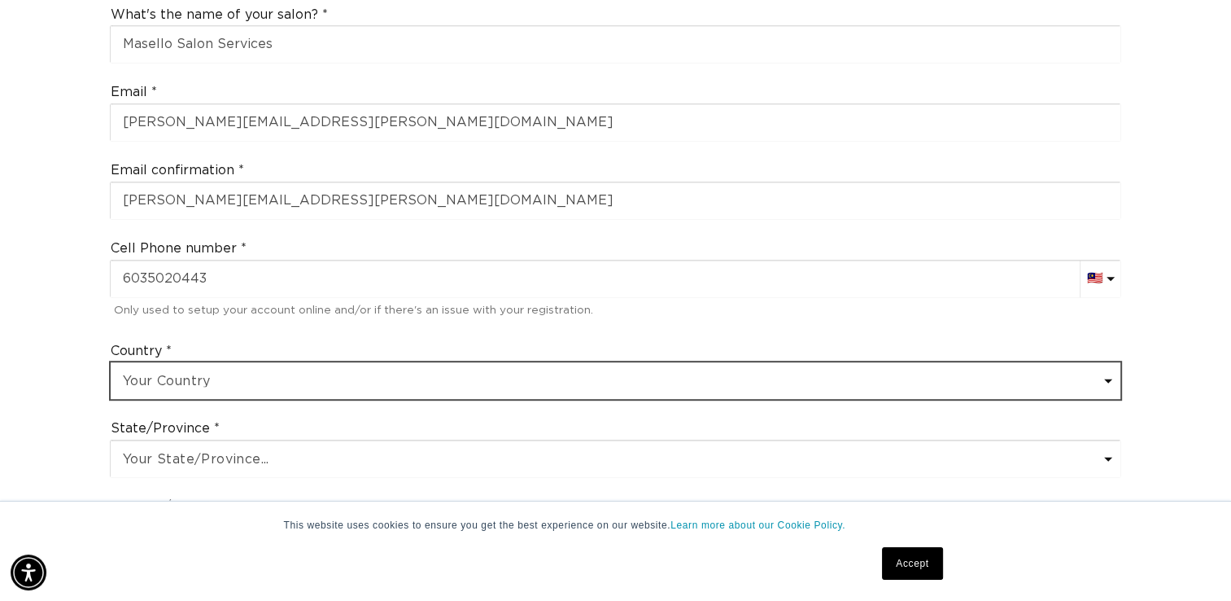
type input "+606035020443"
click at [410, 362] on select "Your Country United States Canada Afghanistan Åland Islands Albania Algeria And…" at bounding box center [616, 380] width 1010 height 37
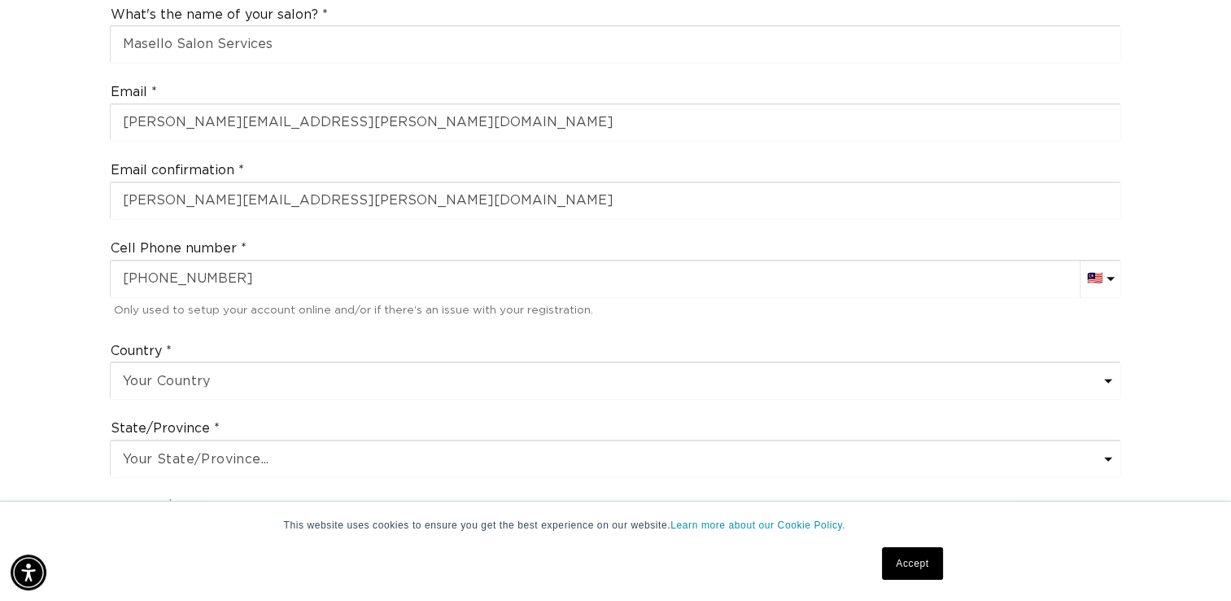
click at [21, 321] on div "Join the AQUA family and unlock professional access and pricing Fine Print: We …" at bounding box center [615, 380] width 1231 height 1892
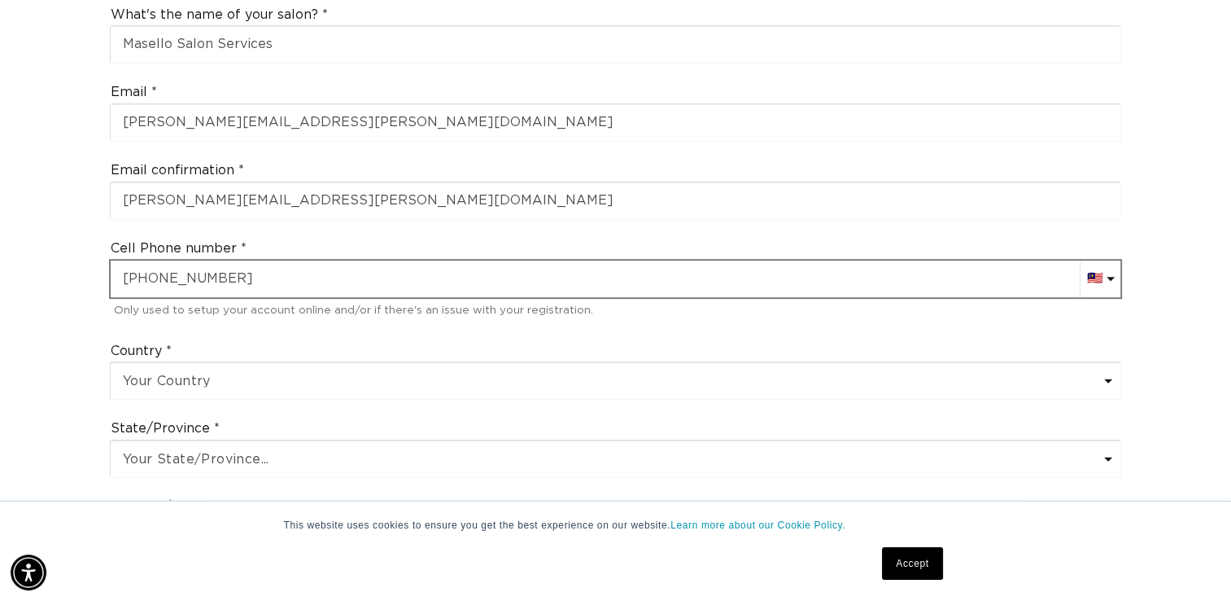
scroll to position [0, 1116]
click at [153, 260] on input "+606035020443" at bounding box center [616, 278] width 1010 height 37
click at [143, 260] on input "+606035020443" at bounding box center [616, 278] width 1010 height 37
click at [146, 260] on input "+606035020443" at bounding box center [616, 278] width 1010 height 37
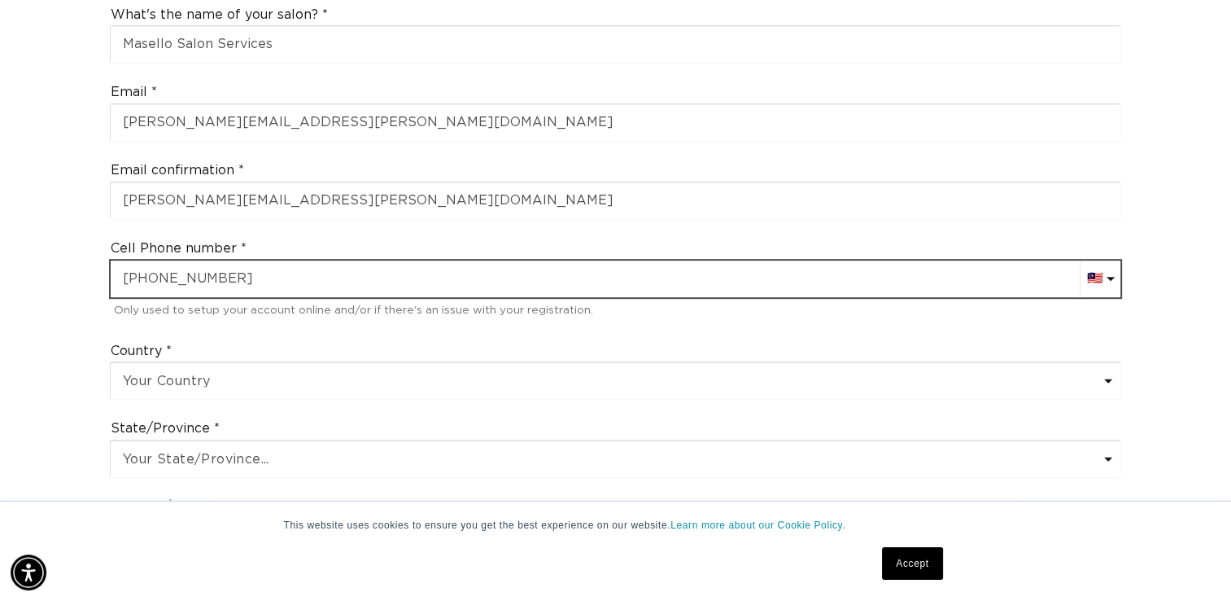
select select "TH"
type input "+"
click at [146, 260] on input "+666035020443" at bounding box center [616, 278] width 1010 height 37
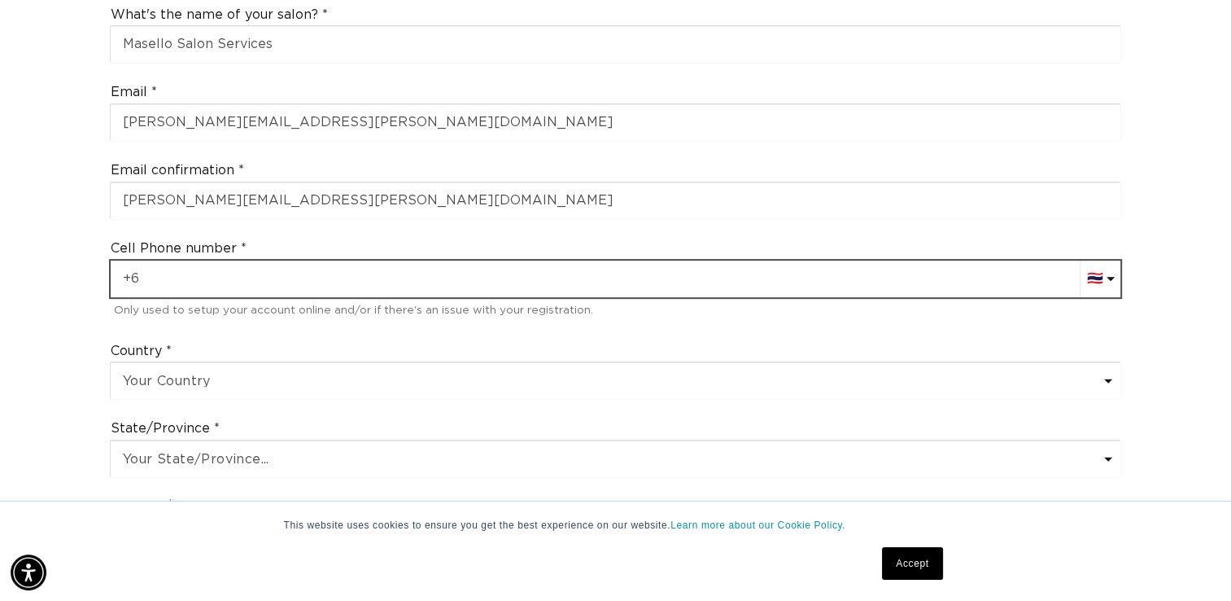
type input "+"
type input "+66 60 350 2044"
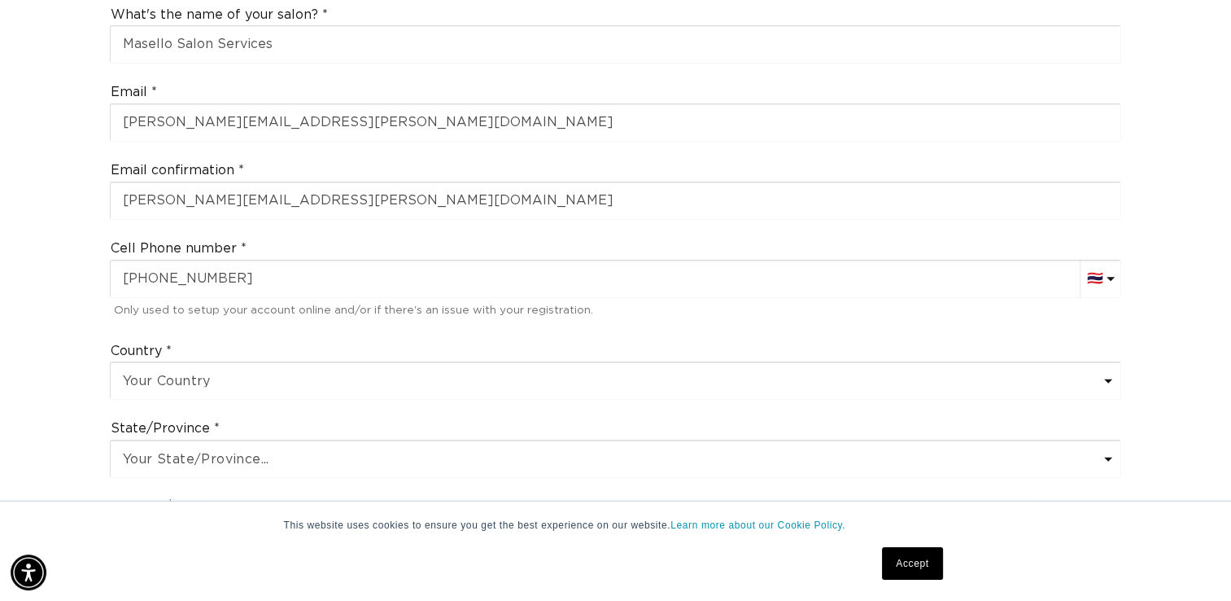
click at [1108, 260] on select "AC (+247) Afghanistan (+93) 🇦🇫 Albania (+355) 🇦🇱 Algeria (+213) 🇩🇿 American Sam…" at bounding box center [1110, 278] width 59 height 37
select select "US"
click at [1081, 260] on select "AC (+247) Afghanistan (+93) 🇦🇫 Albania (+355) 🇦🇱 Algeria (+213) 🇩🇿 American Sam…" at bounding box center [1110, 278] width 59 height 37
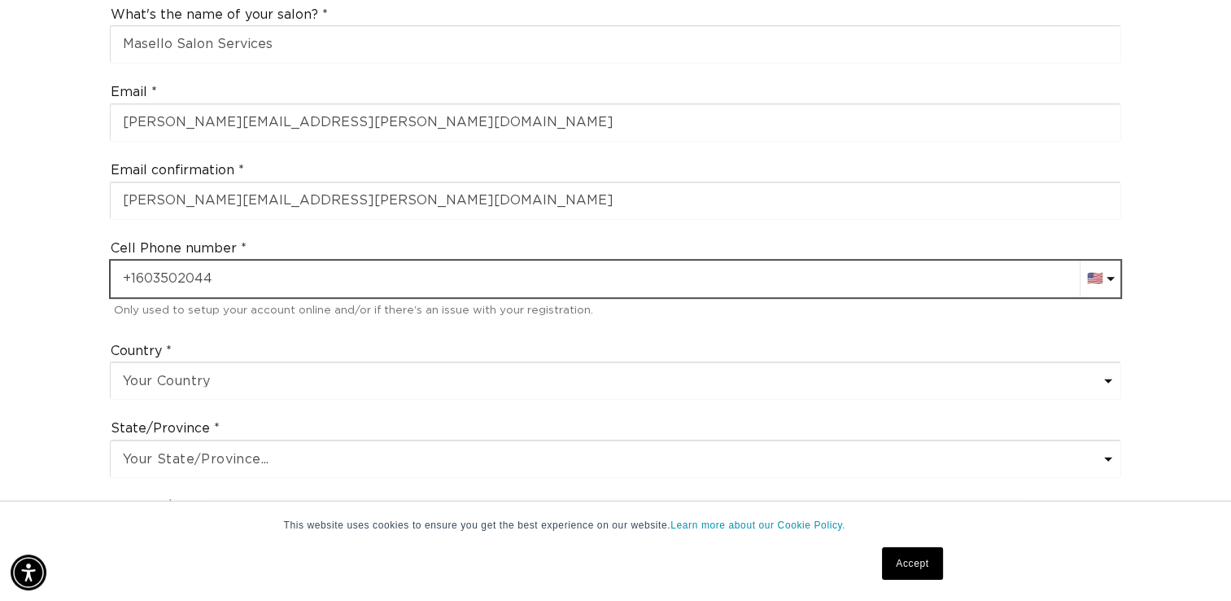
click at [224, 261] on input "+1603502044" at bounding box center [616, 278] width 1010 height 37
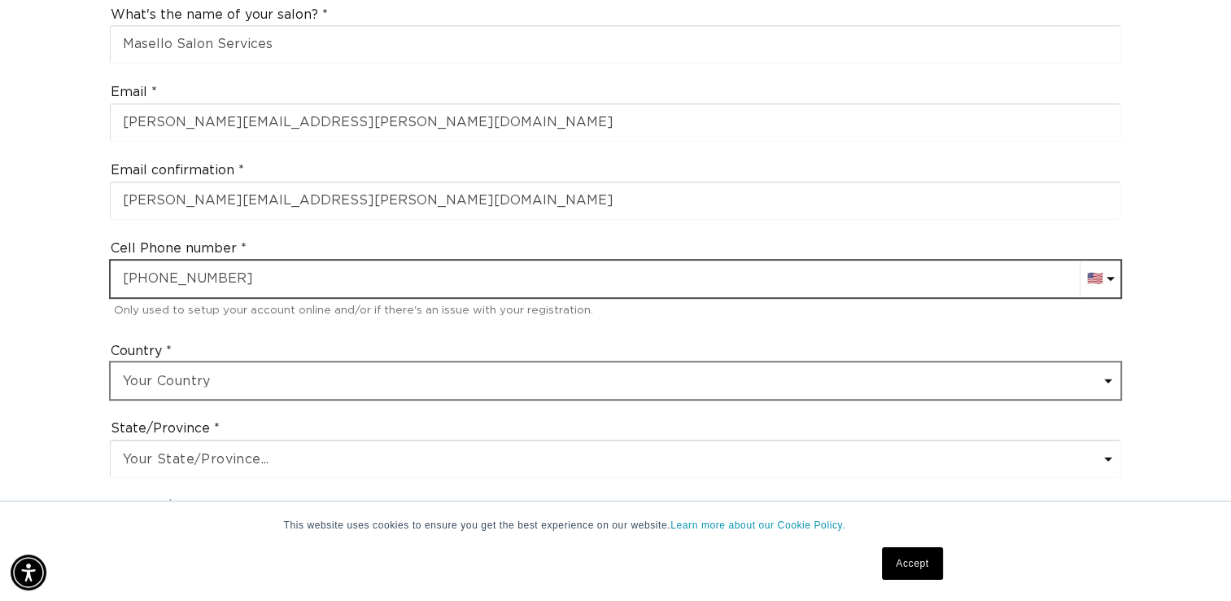
type input "+1 603 502 0443"
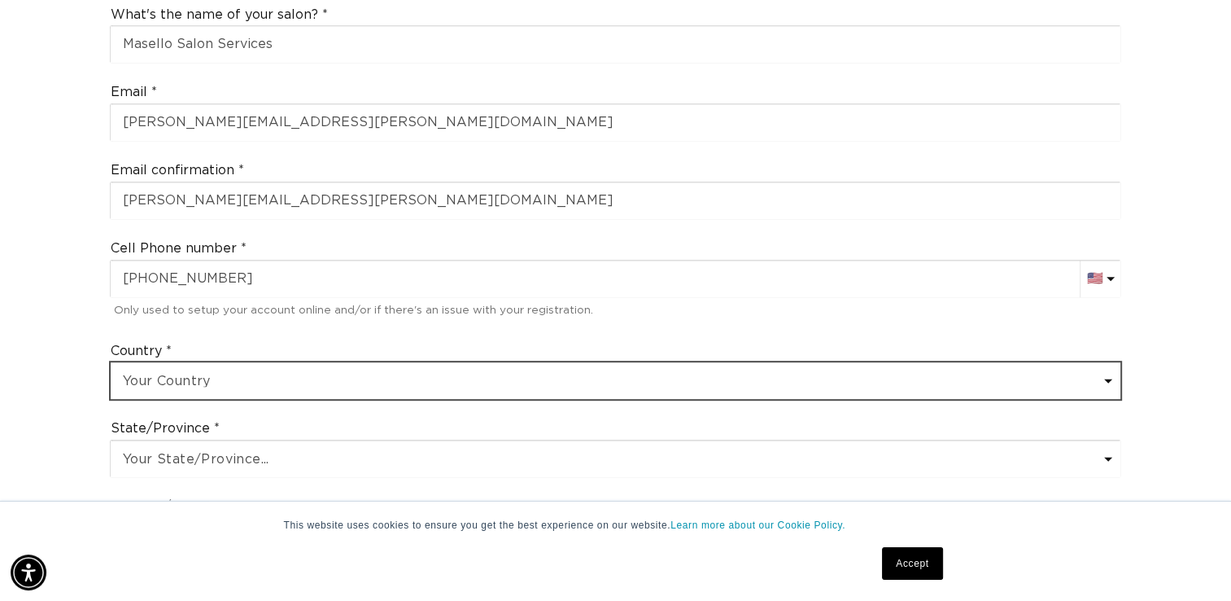
click at [274, 370] on select "Your Country United States Canada Afghanistan Åland Islands Albania Algeria And…" at bounding box center [616, 380] width 1010 height 37
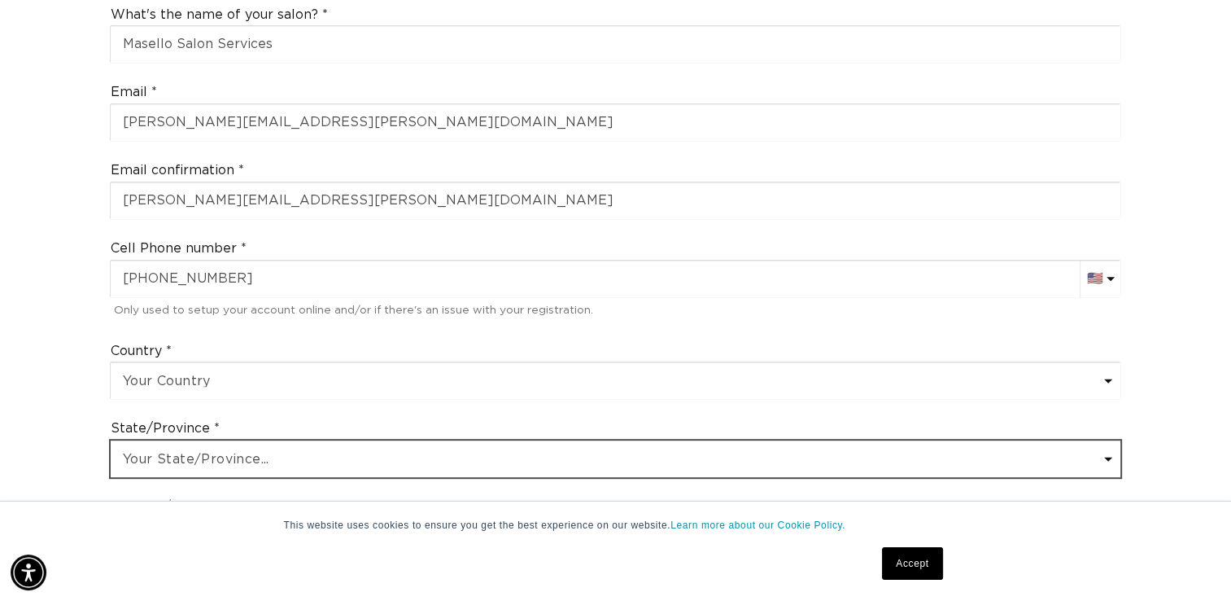
click at [317, 440] on select "Your State/Province... Alabama Alaska American Samoa Arizona Arkansas Californi…" at bounding box center [616, 458] width 1010 height 37
click at [304, 440] on select "Your State/Province... Alabama Alaska American Samoa Arizona Arkansas Californi…" at bounding box center [616, 458] width 1010 height 37
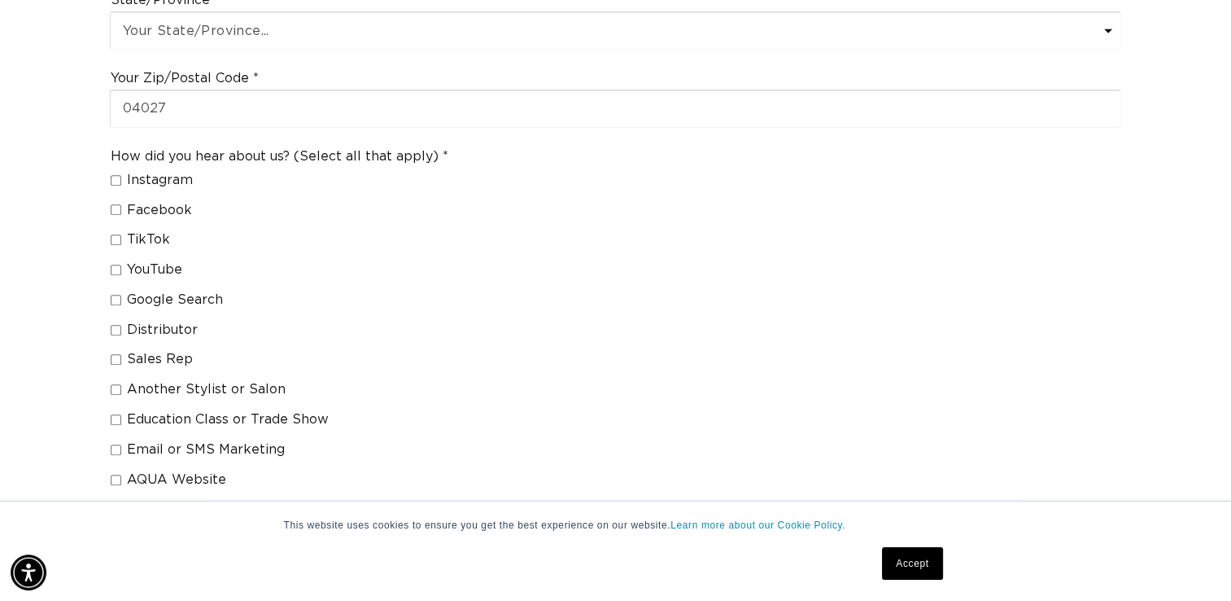
click at [116, 325] on input "Distributor" at bounding box center [116, 330] width 11 height 11
checkbox input "true"
click at [915, 575] on link "Accept" at bounding box center [912, 563] width 60 height 33
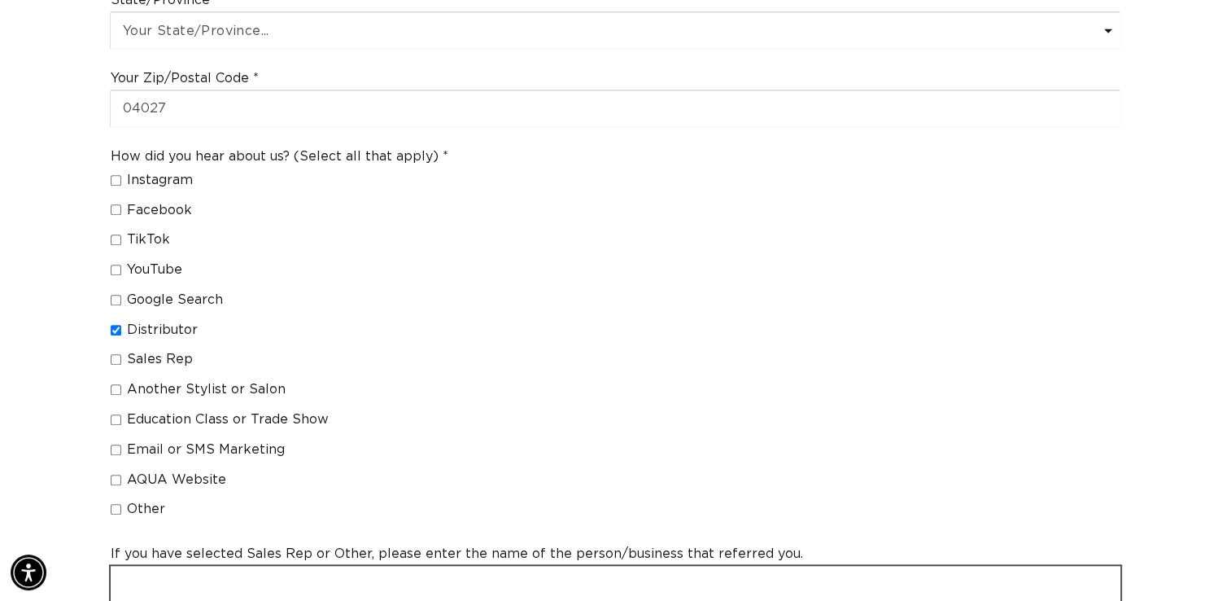
scroll to position [0, 1116]
click at [724, 566] on input "text" at bounding box center [616, 584] width 1010 height 37
type input "A"
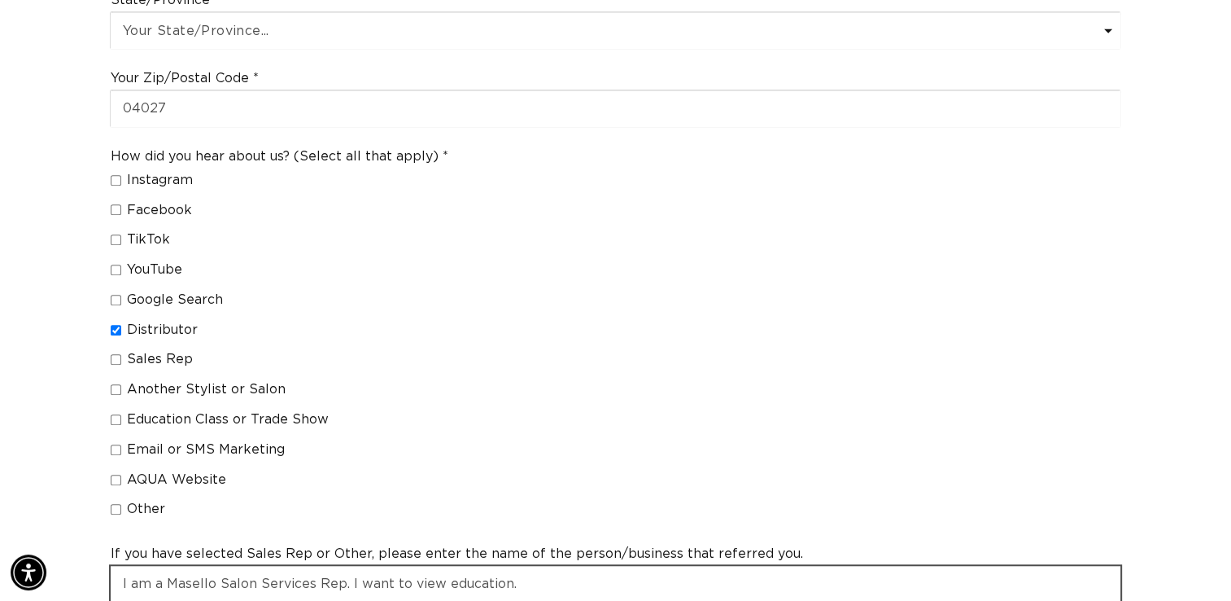
click at [343, 566] on input "I am a Masello Salon Services Rep. I want to view education." at bounding box center [616, 584] width 1010 height 37
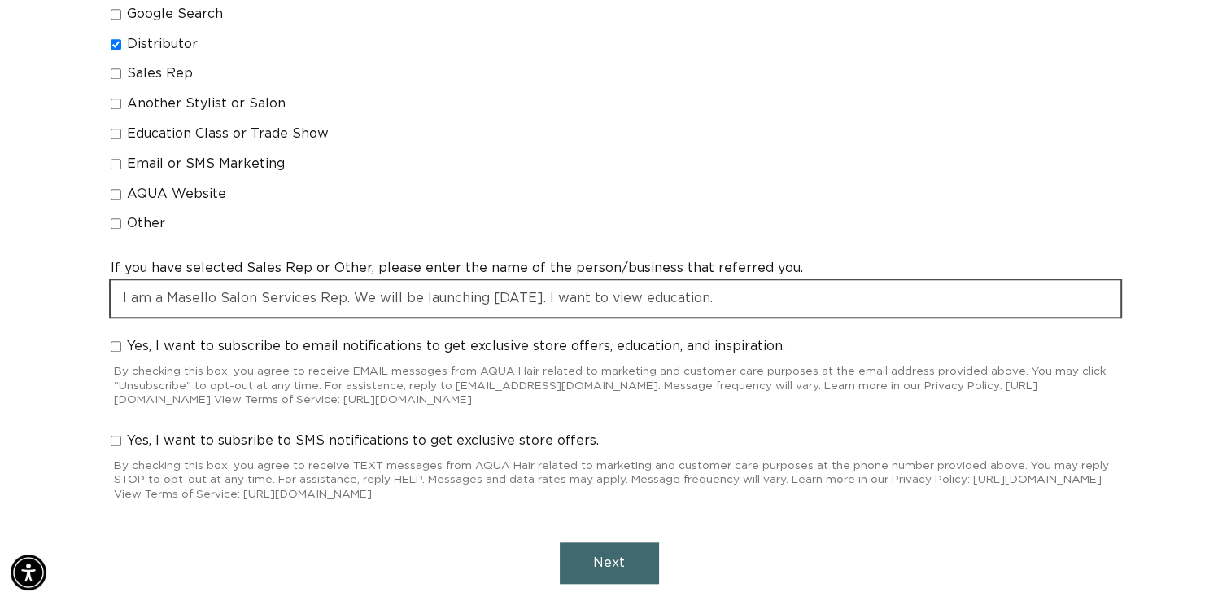
scroll to position [1454, 0]
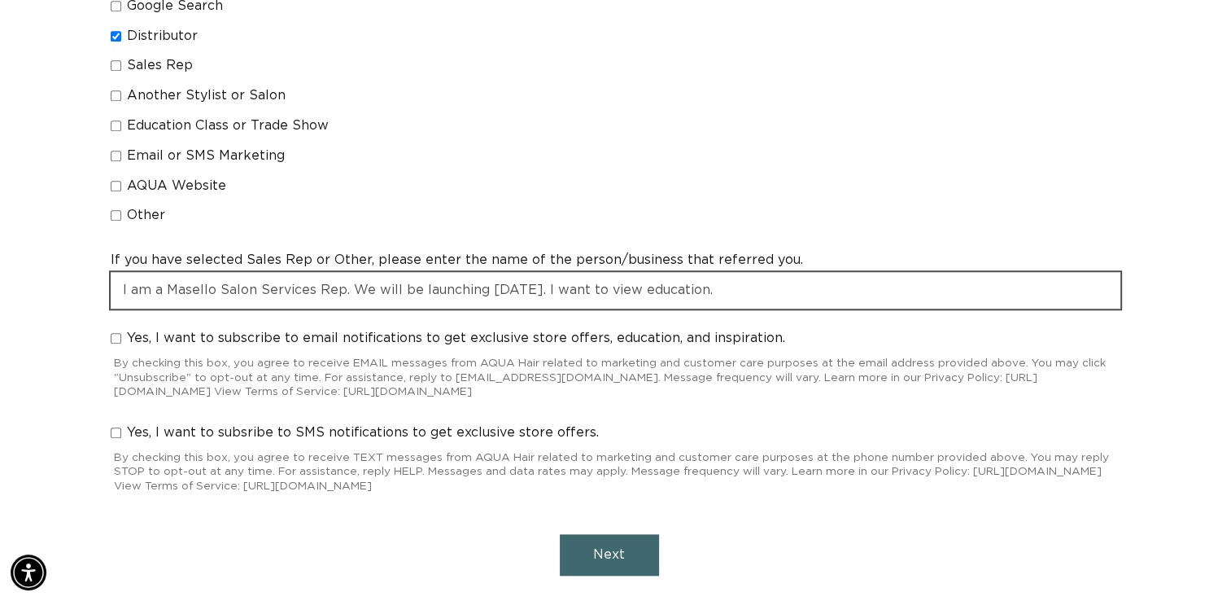
click at [701, 272] on input "I am a Masello Salon Services Rep. We will be launching 10/1/25. I want to view…" at bounding box center [616, 290] width 1010 height 37
type input "I am a Masello Salon Services Rep. We will be launching 10/1/25. I want to view…"
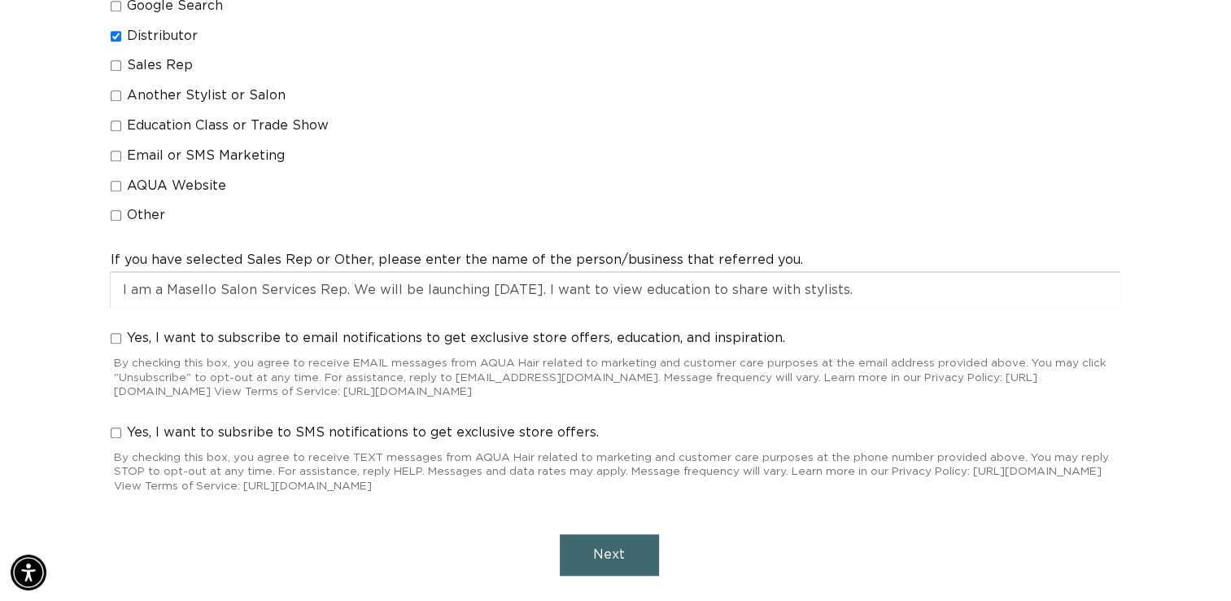
click at [600, 548] on span "Next" at bounding box center [609, 554] width 32 height 13
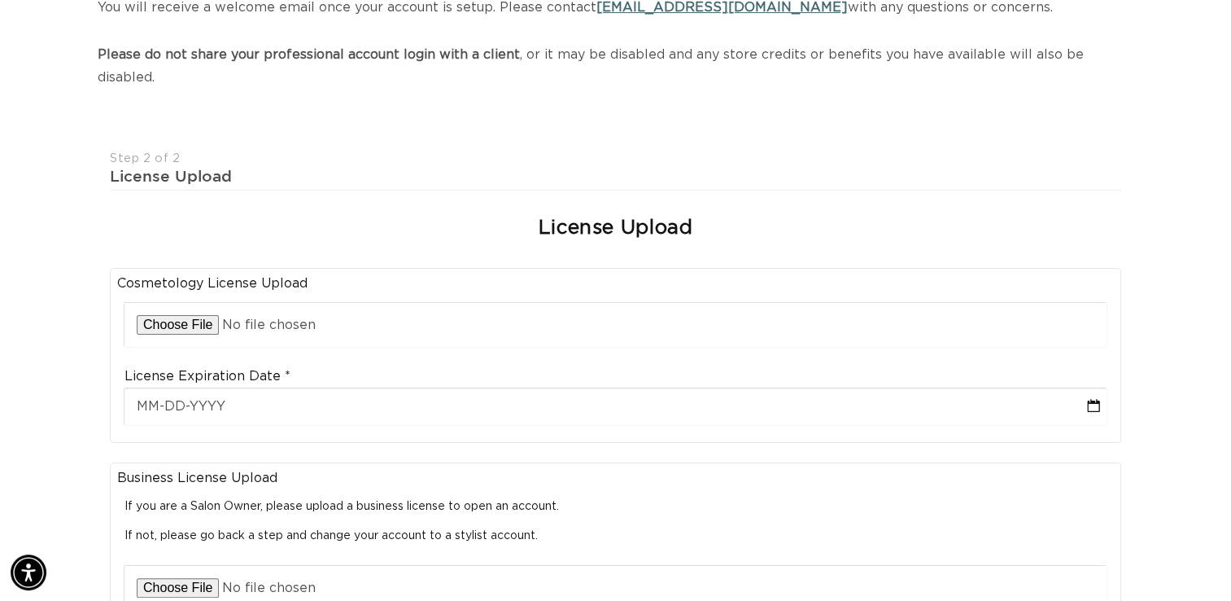
scroll to position [0, 2231]
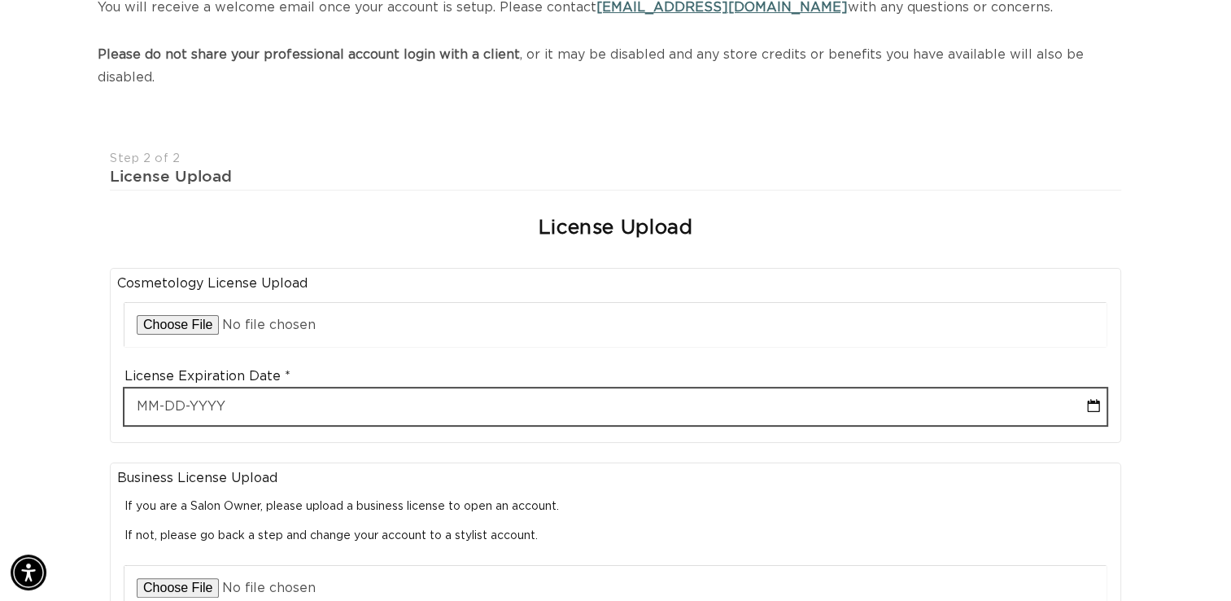
select select "8"
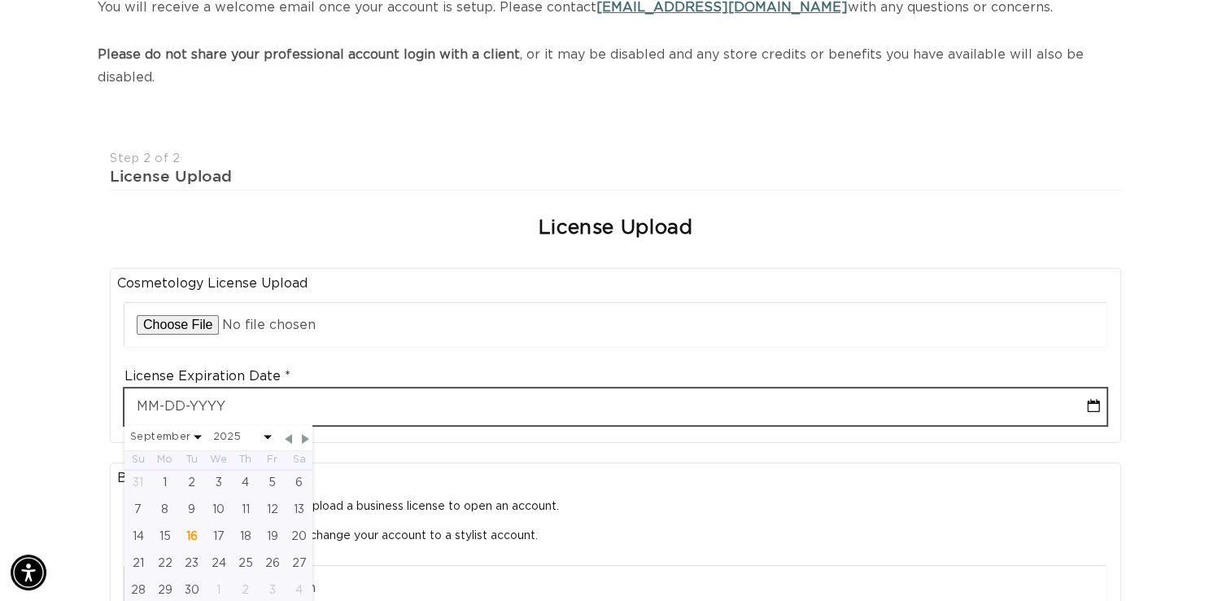
scroll to position [0, 0]
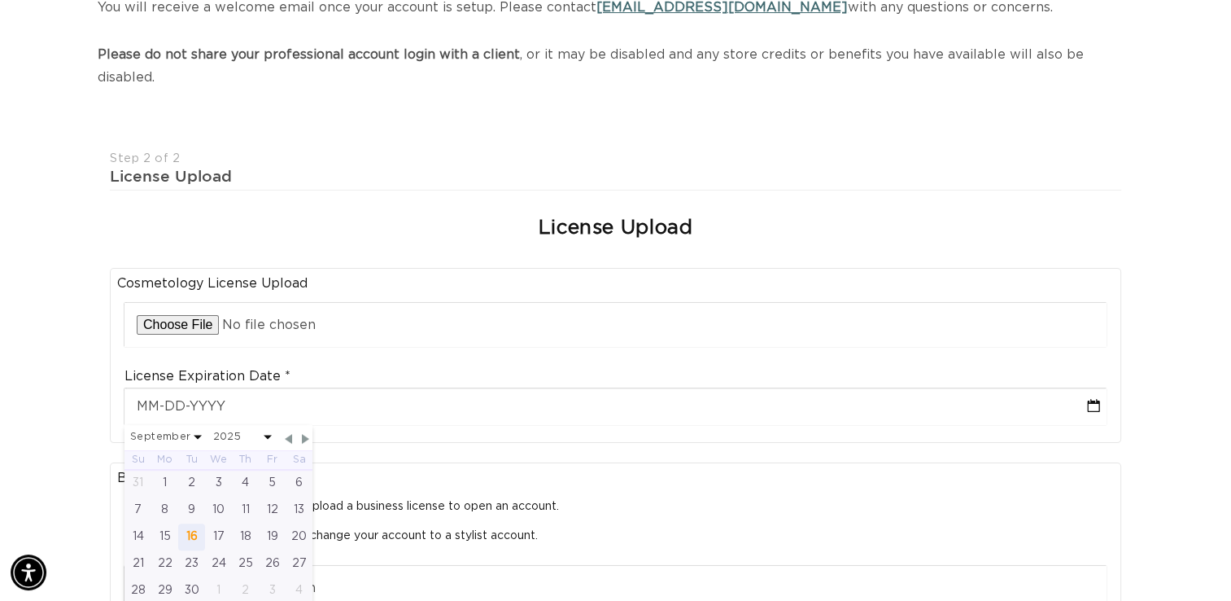
drag, startPoint x: 388, startPoint y: 386, endPoint x: 190, endPoint y: 509, distance: 234.0
click at [190, 523] on div "16" at bounding box center [191, 536] width 27 height 27
type input "09-16-2025"
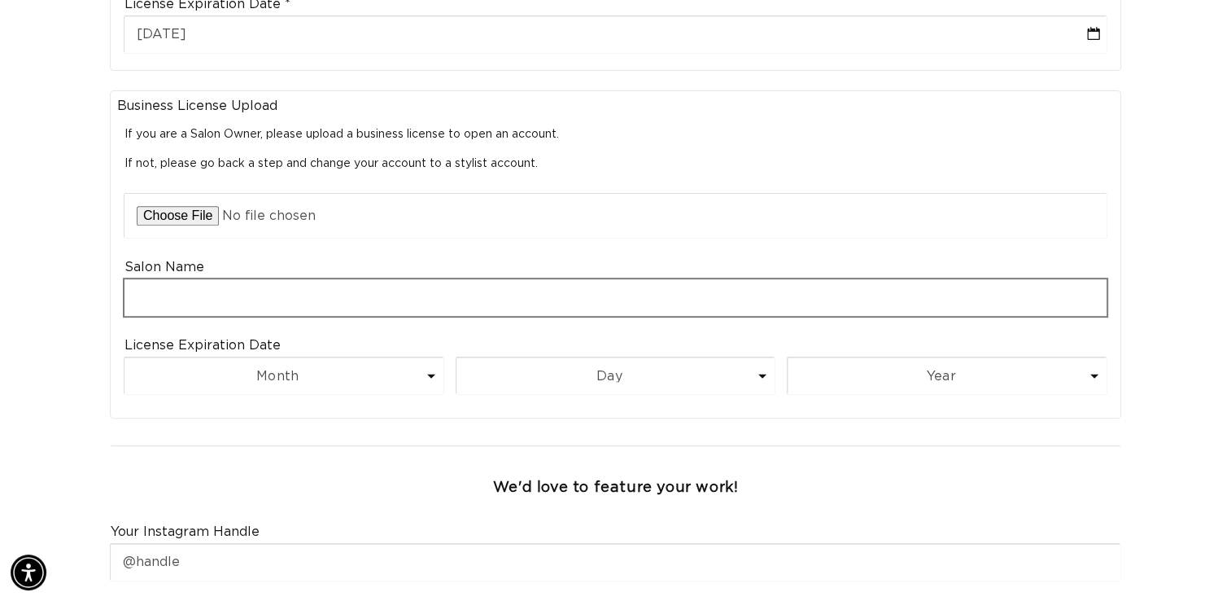
scroll to position [0, 1116]
click at [303, 279] on input "text" at bounding box center [616, 297] width 982 height 37
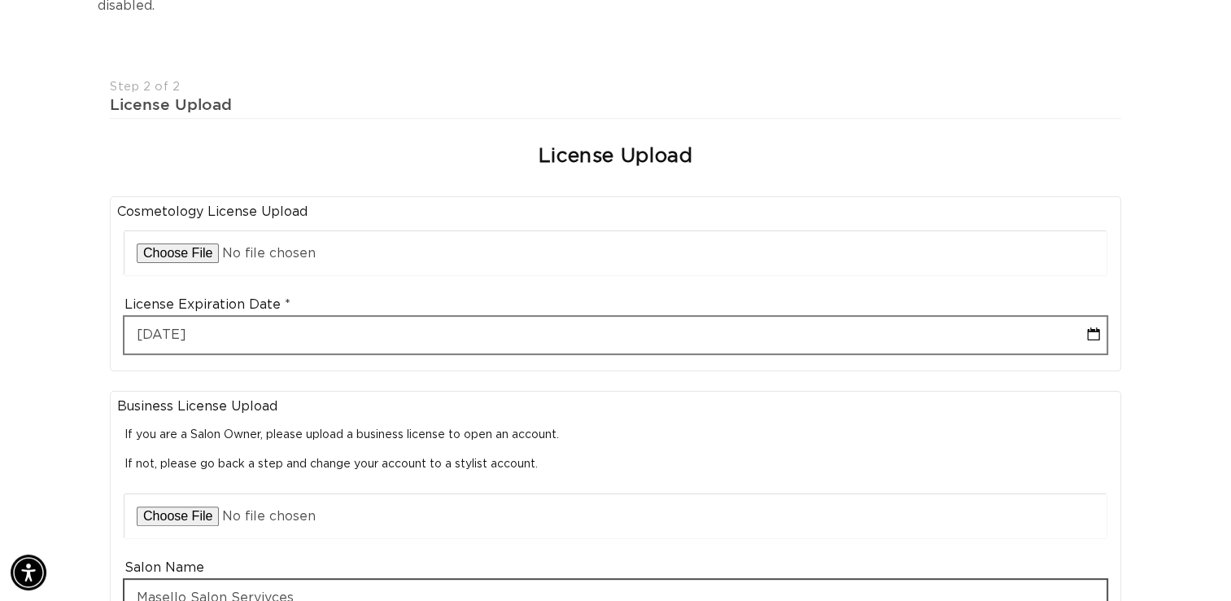
type input "Masello Salon Servivces"
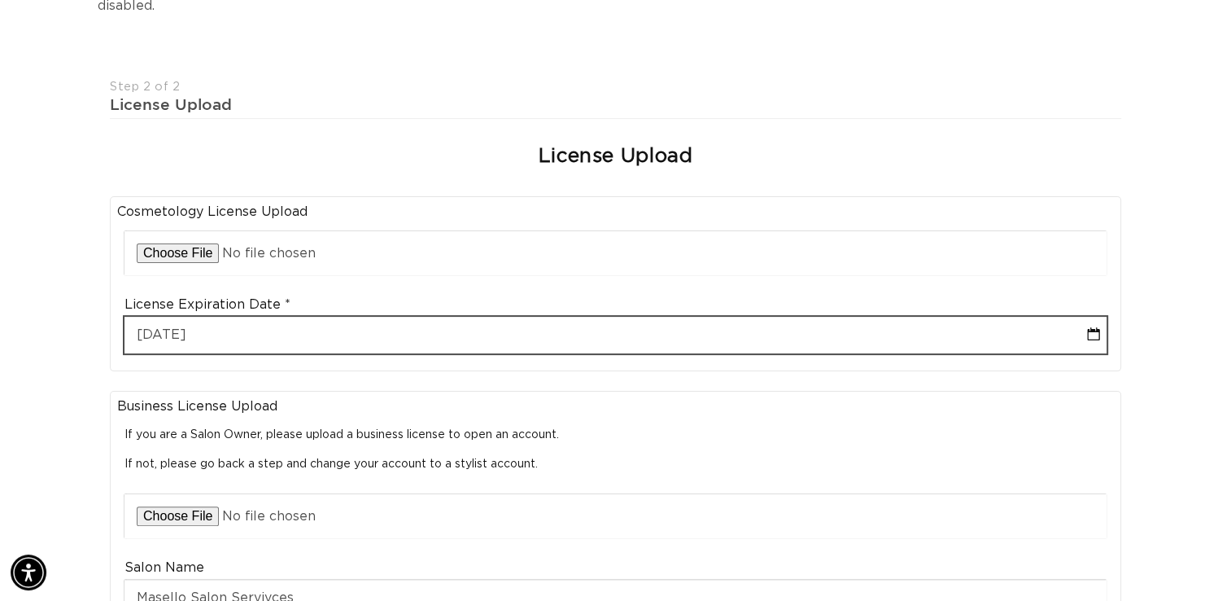
click at [215, 317] on input "09-16-2025" at bounding box center [616, 335] width 982 height 37
select select "8"
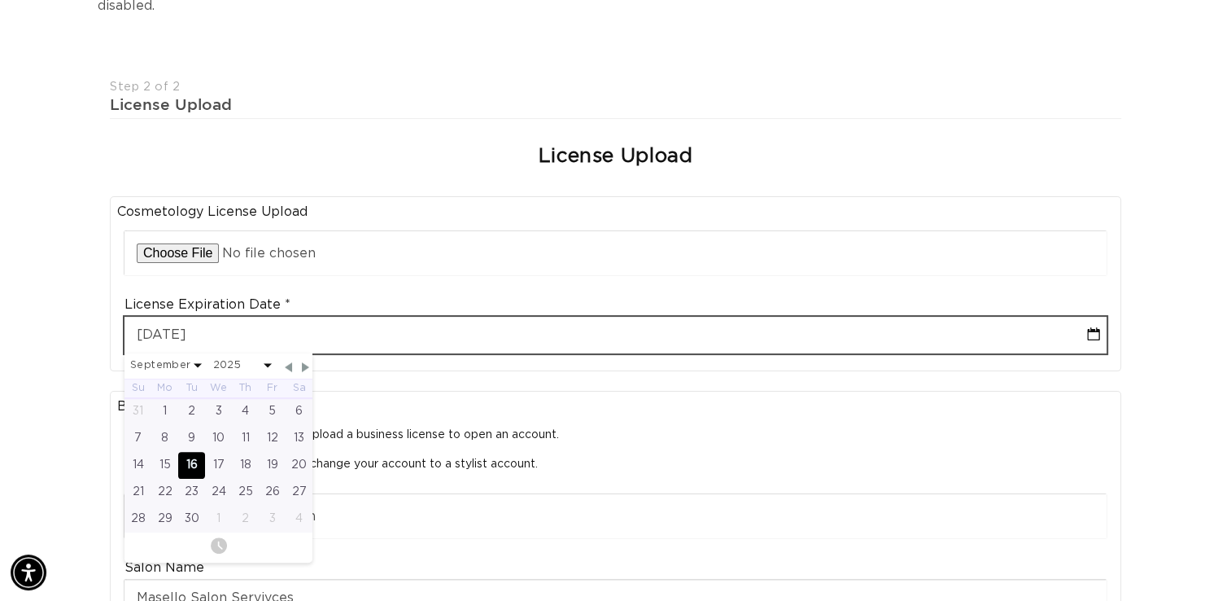
click at [215, 317] on input "09-16-2025" at bounding box center [616, 335] width 982 height 37
type input "09-16-"
select select "8"
type input "0"
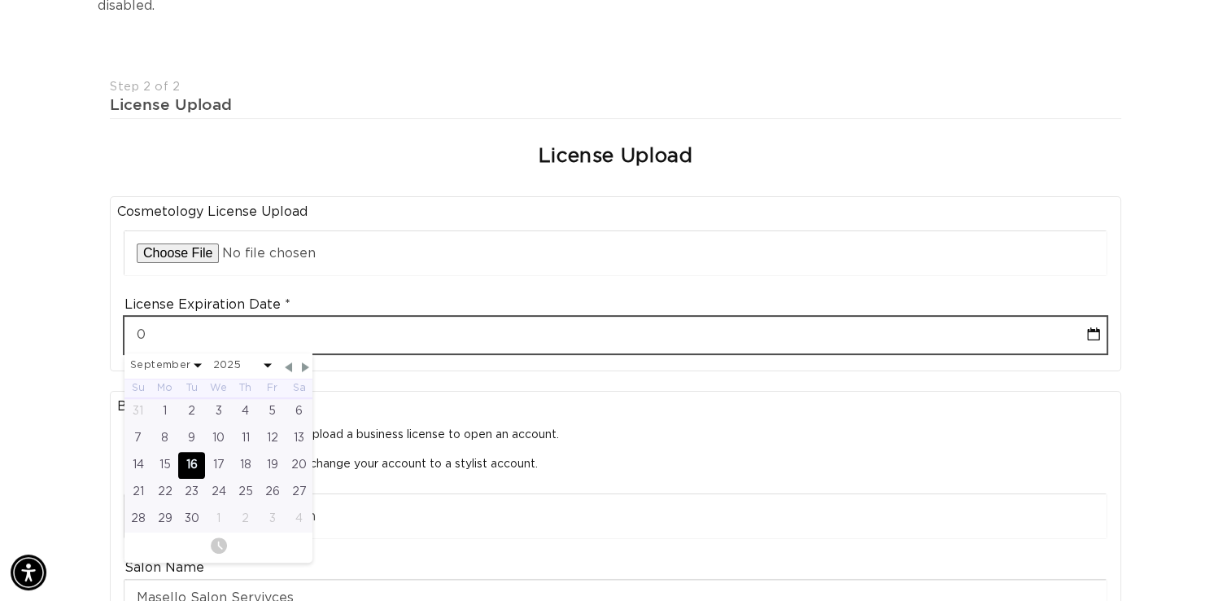
select select "8"
type input "00"
select select "8"
type input "00-"
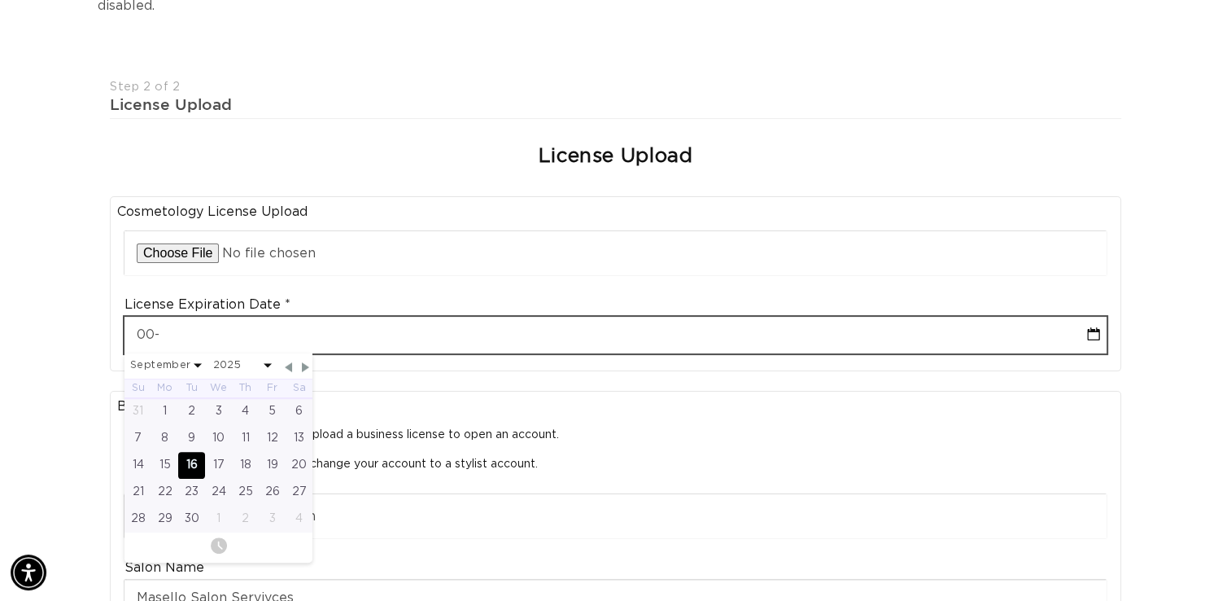
select select "8"
type input "00-00"
select select "8"
type input "00-00-"
select select "8"
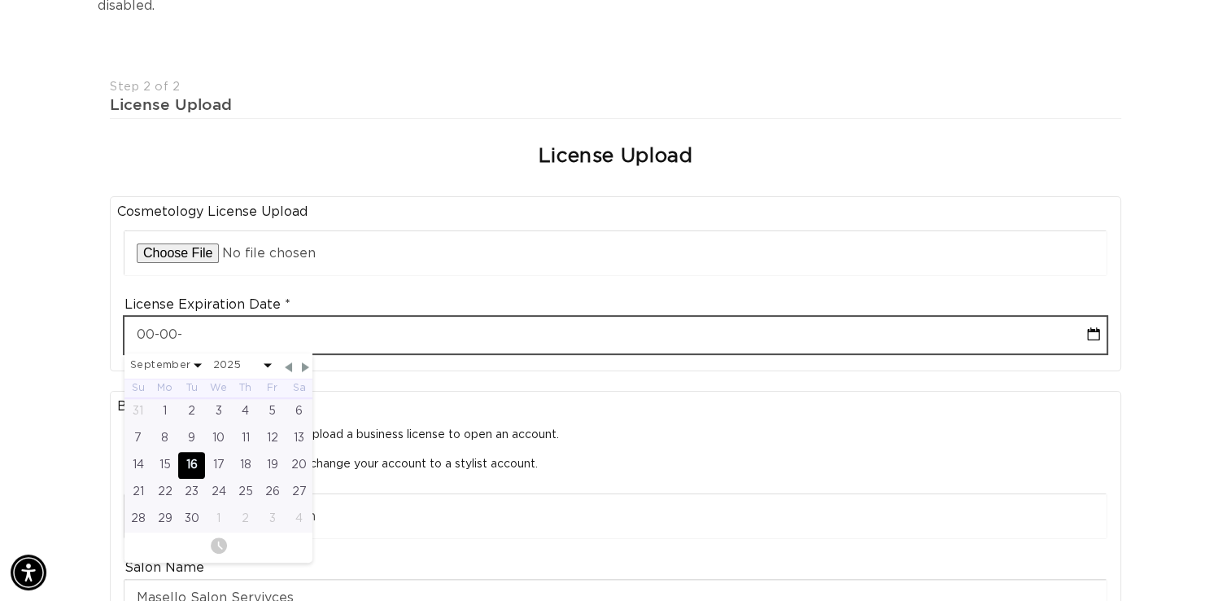
scroll to position [0, 1116]
type input "00-00-0"
select select "8"
type input "00-00-00"
select select "8"
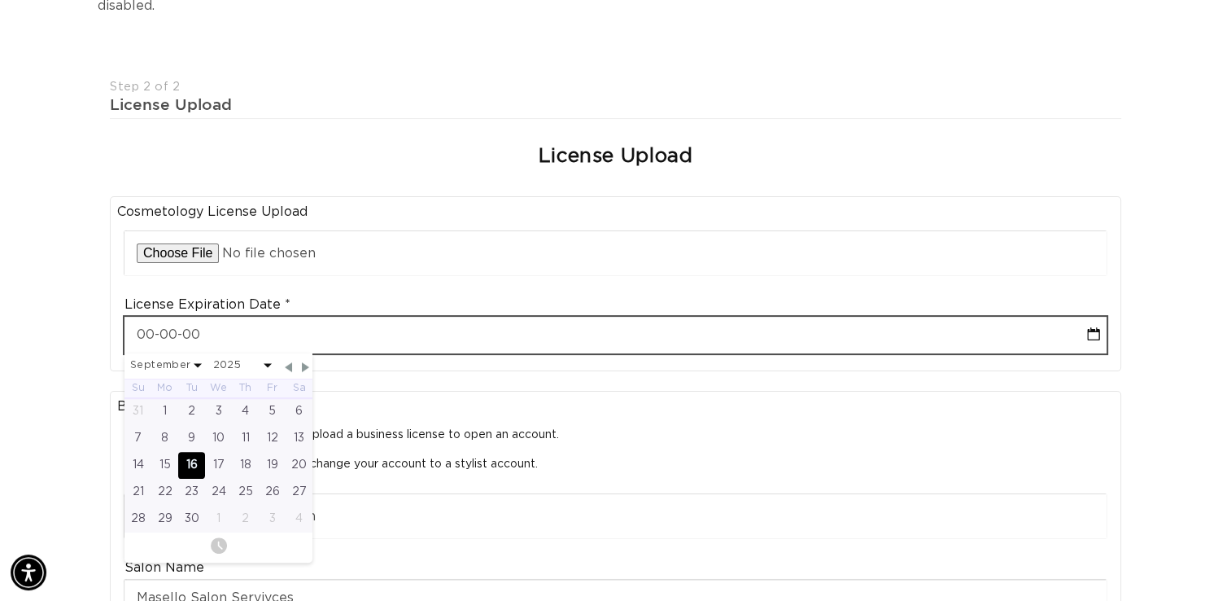
type input "00-00-000"
select select "8"
type input "09-16-2025"
select select "8"
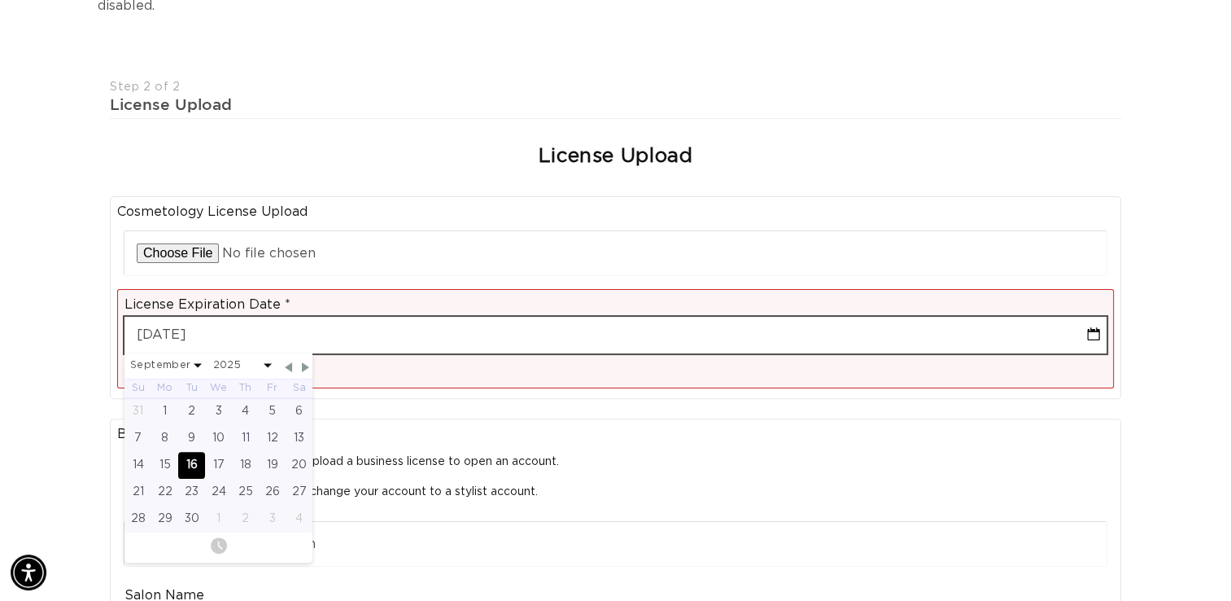
scroll to position [0, 2231]
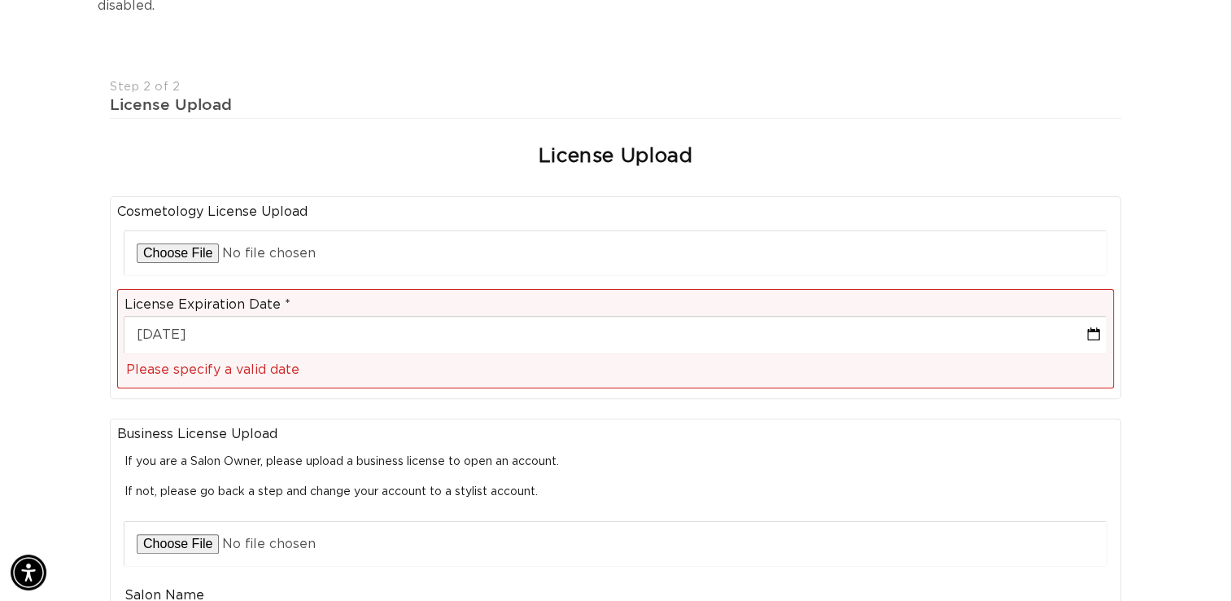
click at [375, 426] on legend "Business License Upload" at bounding box center [615, 434] width 997 height 17
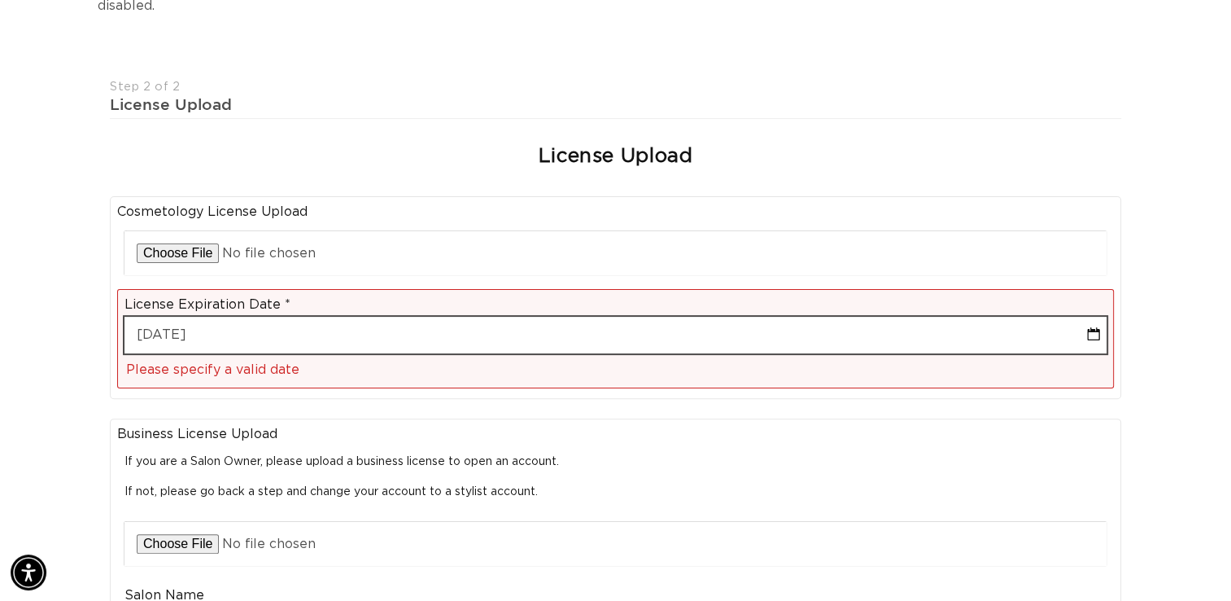
select select "8"
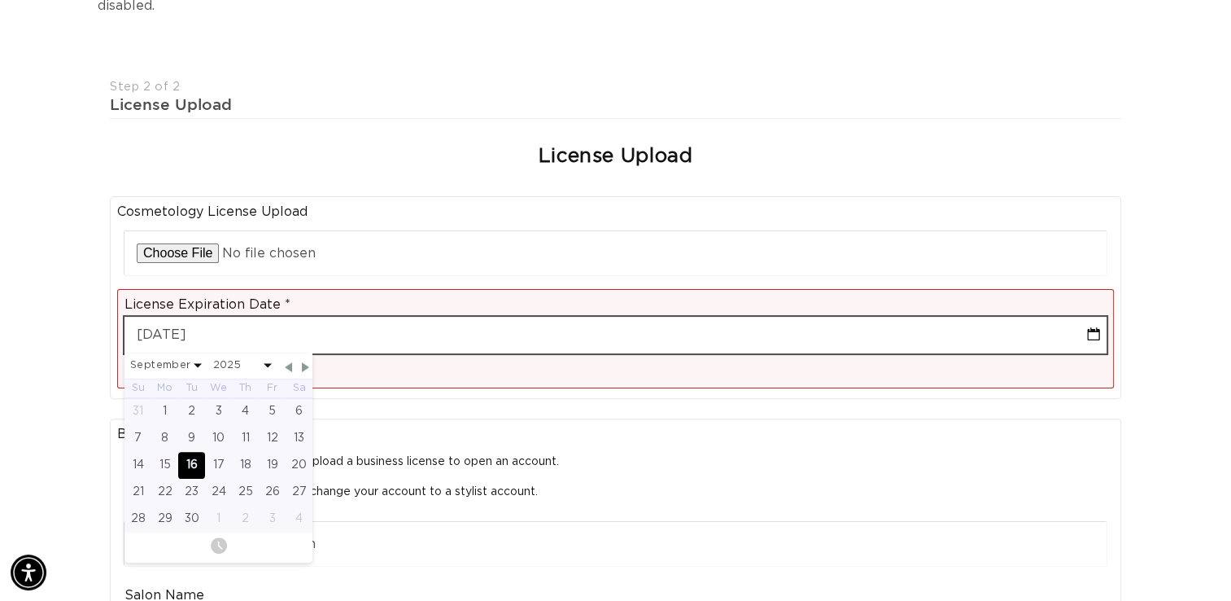
click at [752, 317] on input "09-16-2025" at bounding box center [616, 335] width 982 height 37
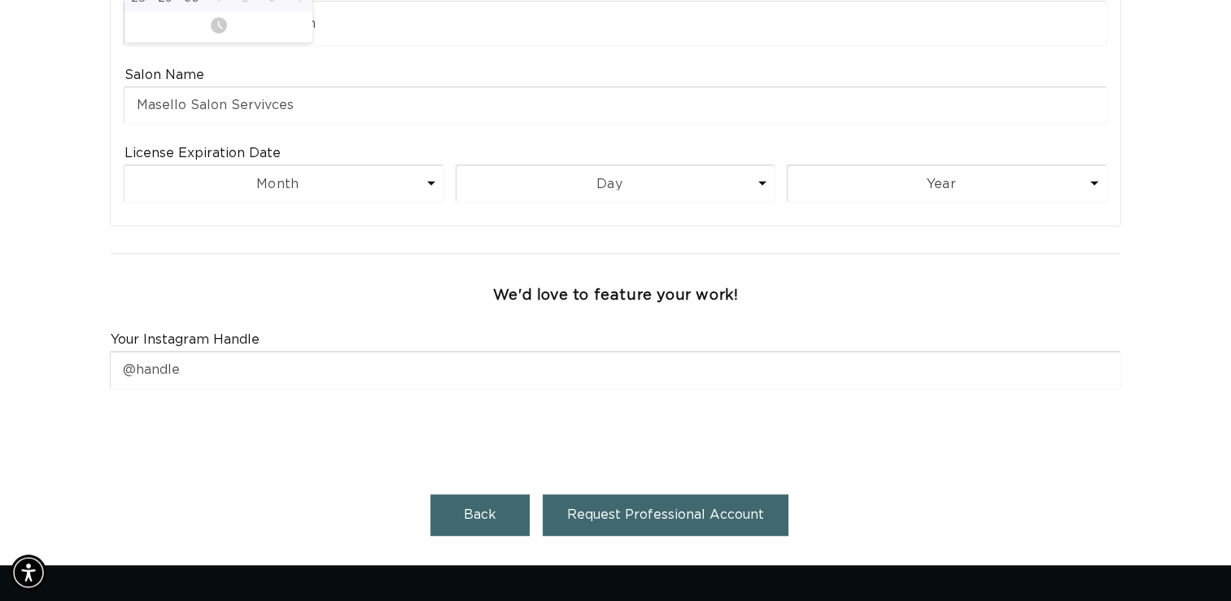
scroll to position [910, 0]
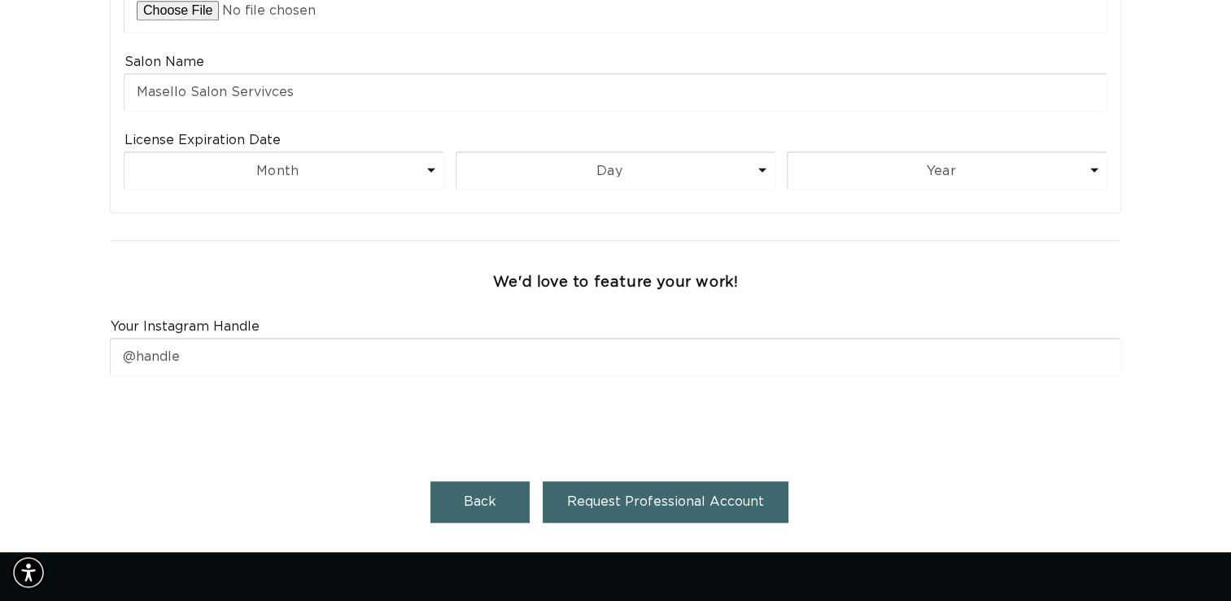
click at [738, 495] on span "Request Professional Account" at bounding box center [665, 501] width 197 height 13
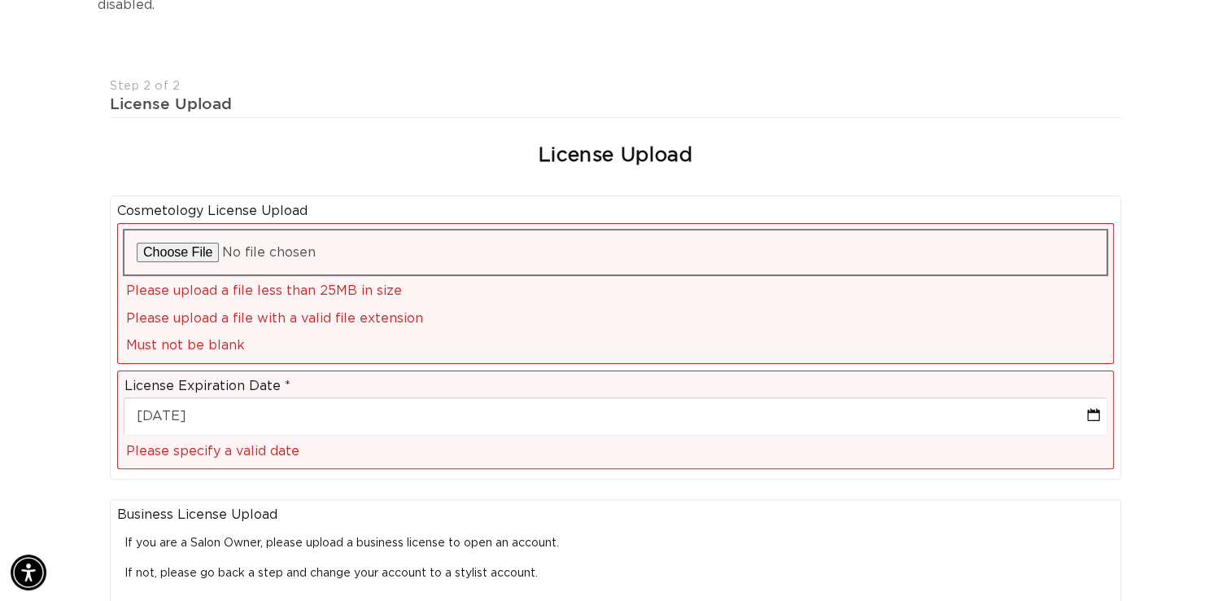
scroll to position [0, 2231]
click at [203, 230] on input "file" at bounding box center [616, 252] width 982 height 44
type input "C:\fakepath\IMG_8295.jpeg"
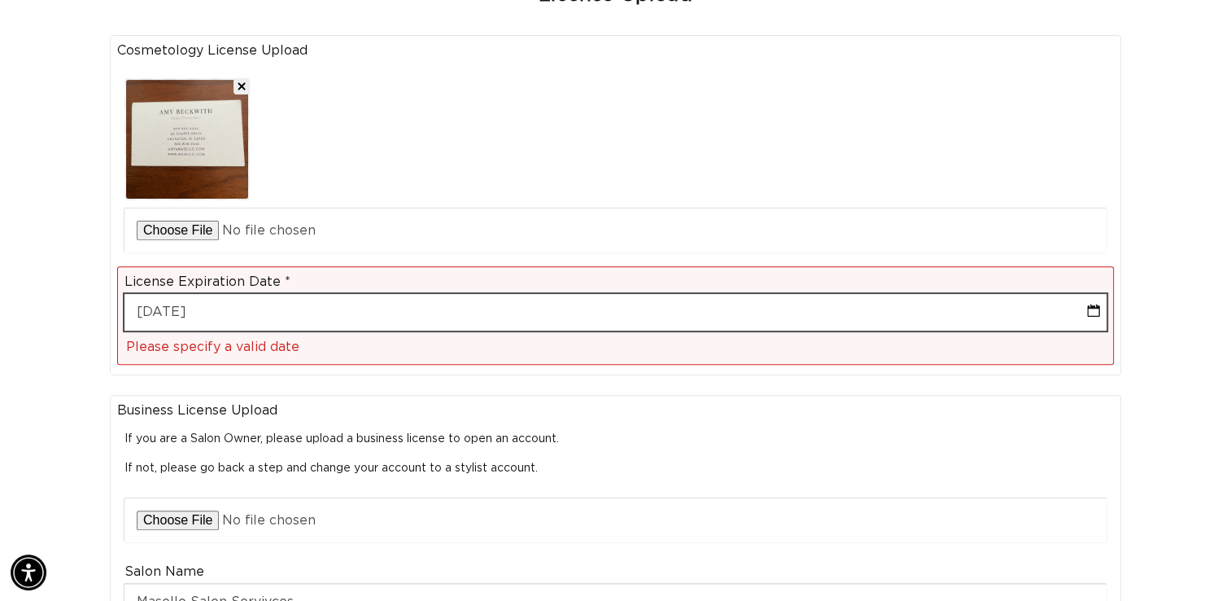
select select "8"
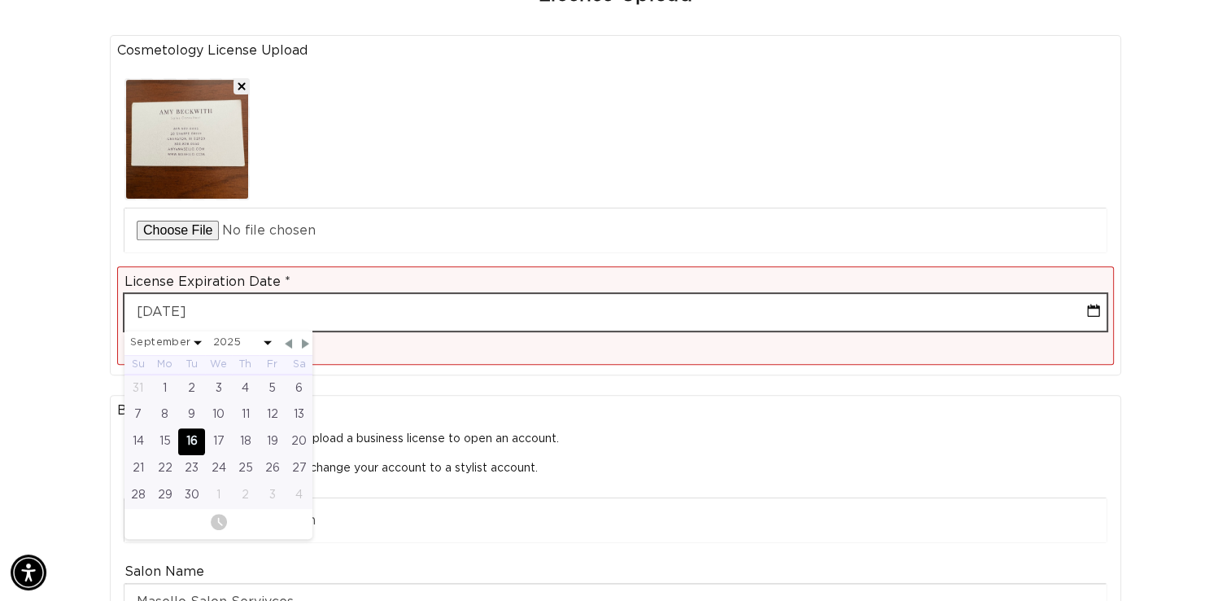
click at [262, 294] on input "09-16-2025" at bounding box center [616, 312] width 982 height 37
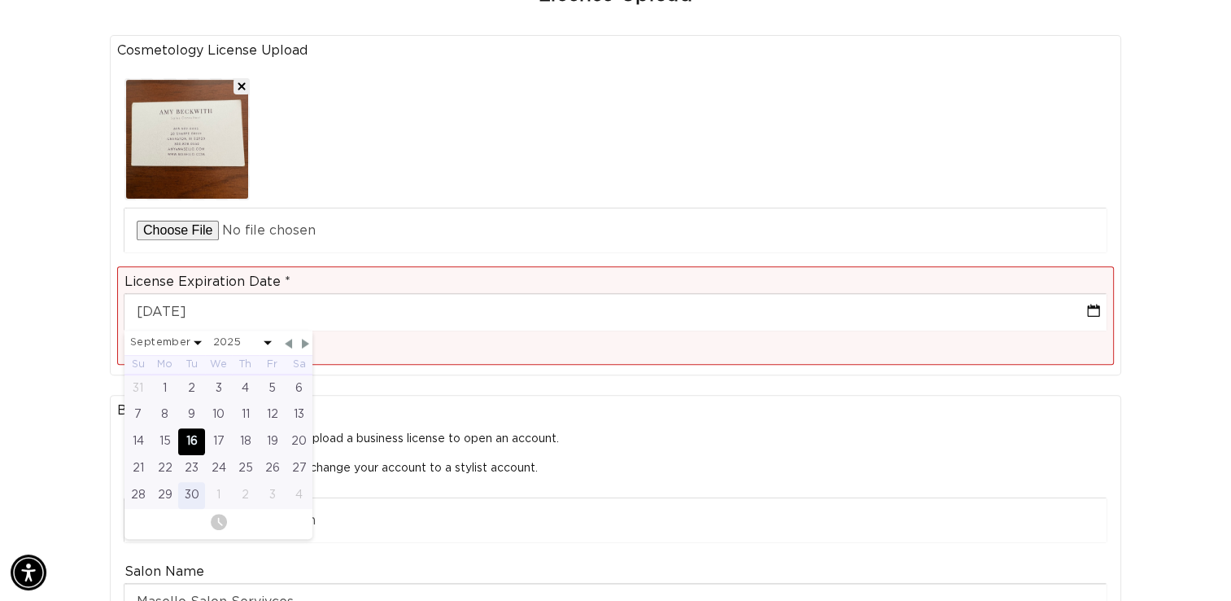
click at [187, 482] on div "30" at bounding box center [191, 495] width 27 height 27
type input "09-30-2025"
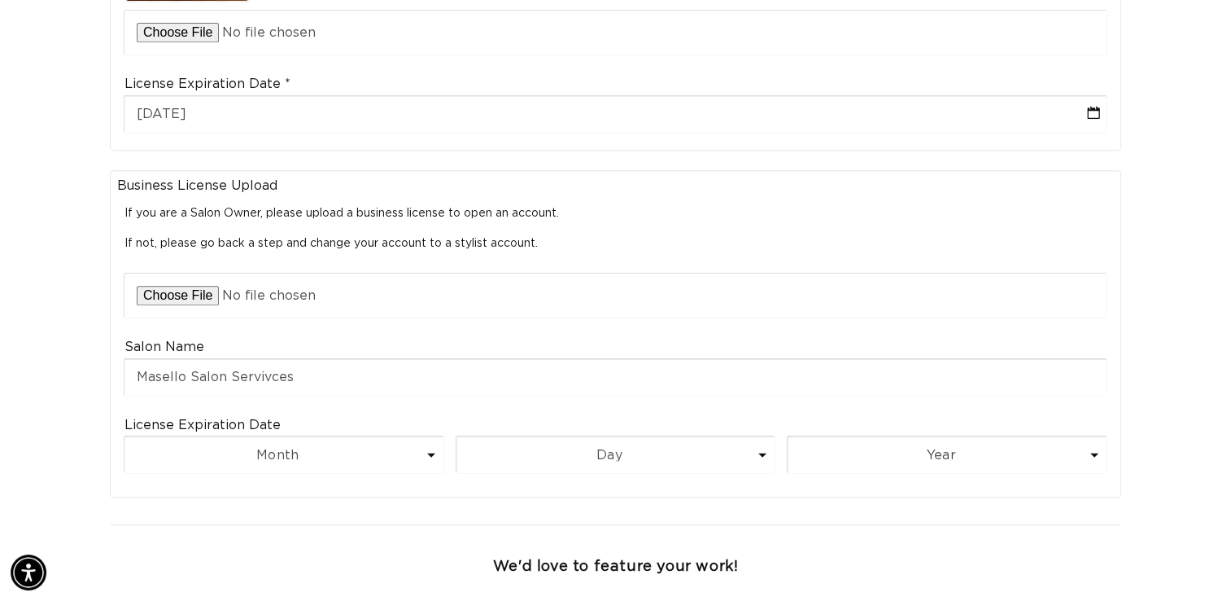
scroll to position [0, 2231]
click at [431, 453] on span at bounding box center [431, 455] width 8 height 4
click at [430, 453] on span at bounding box center [431, 455] width 8 height 4
click at [426, 436] on select "Month 1 2 3 4 5 6 7 8 9 10 11 12" at bounding box center [284, 454] width 319 height 37
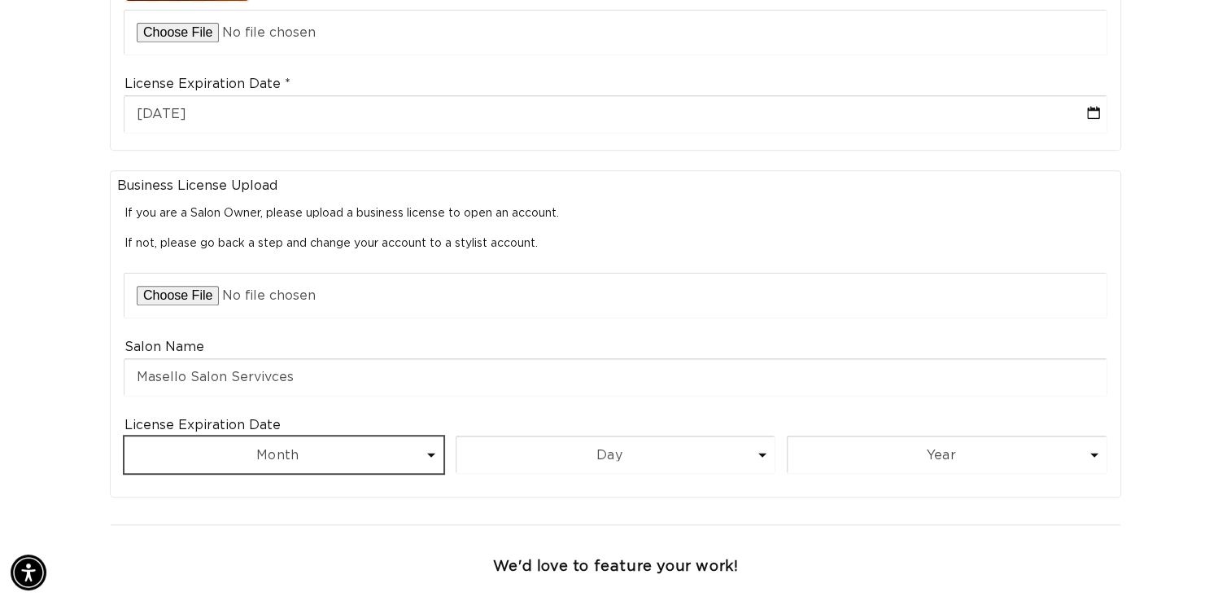
scroll to position [0, 1116]
select select "12"
click at [125, 436] on select "Month 1 2 3 4 5 6 7 8 9 10 11 12" at bounding box center [284, 454] width 319 height 37
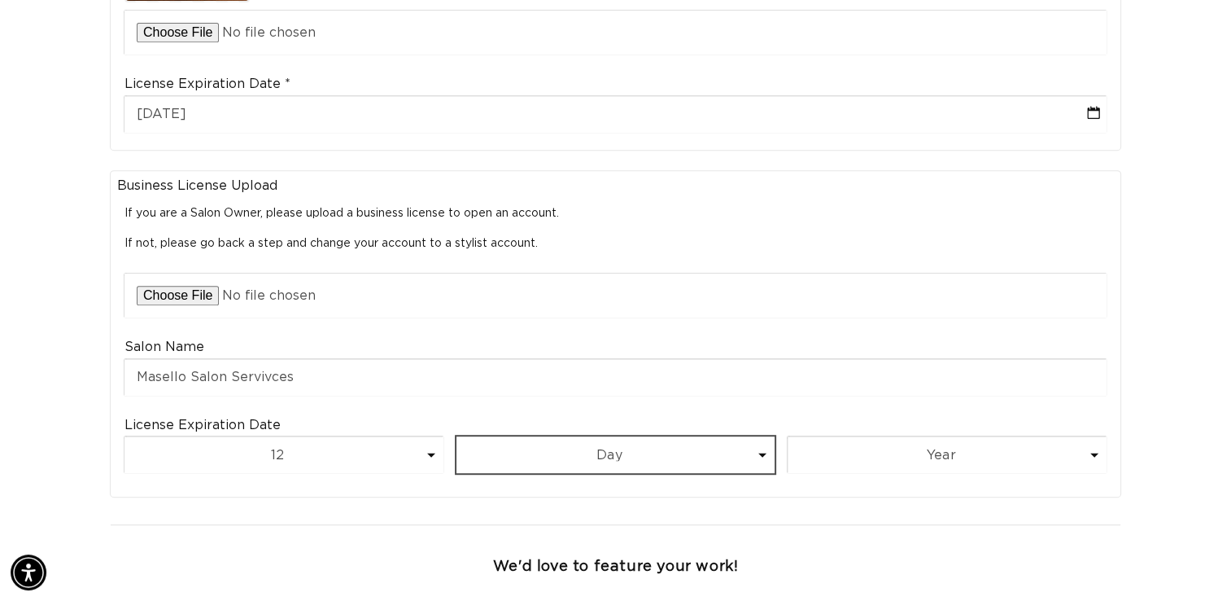
click at [693, 436] on select "Day 1 2 3 4 5 6 7 8 9 10 11 12 13 14 15 16 17 18 19 20 21 22 23 24 25 26 27 28 …" at bounding box center [616, 454] width 319 height 37
select select "5"
click at [457, 436] on select "Day 1 2 3 4 5 6 7 8 9 10 11 12 13 14 15 16 17 18 19 20 21 22 23 24 25 26 27 28 …" at bounding box center [616, 454] width 319 height 37
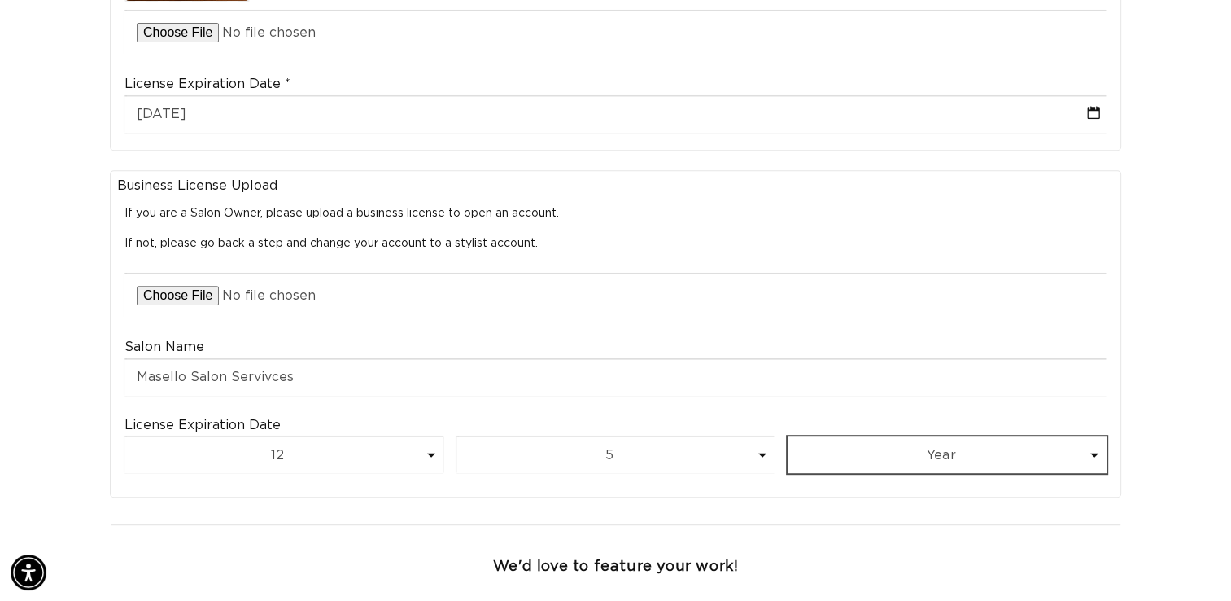
scroll to position [0, 2231]
click at [954, 436] on select "Year 2025 2026 2027 2028 2029 2030 2031 2032 2033 2034 2035 2036 2037 2038 2039…" at bounding box center [947, 454] width 319 height 37
click at [698, 507] on div at bounding box center [615, 524] width 1025 height 35
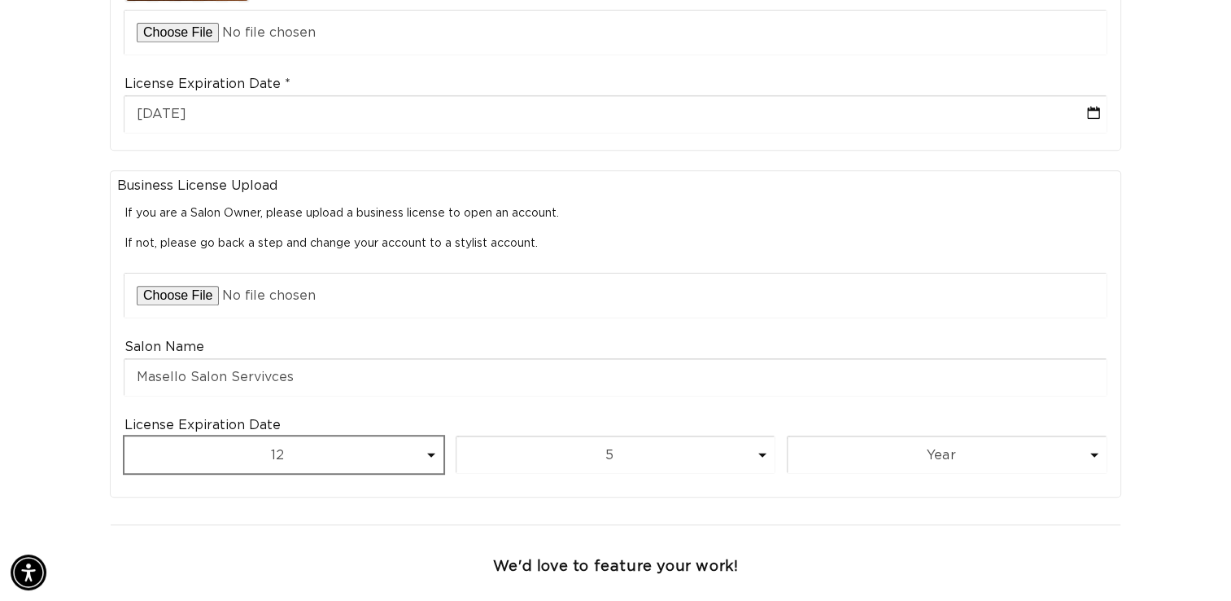
scroll to position [0, 2231]
click at [430, 453] on span at bounding box center [431, 455] width 8 height 4
drag, startPoint x: 430, startPoint y: 428, endPoint x: 388, endPoint y: 391, distance: 55.4
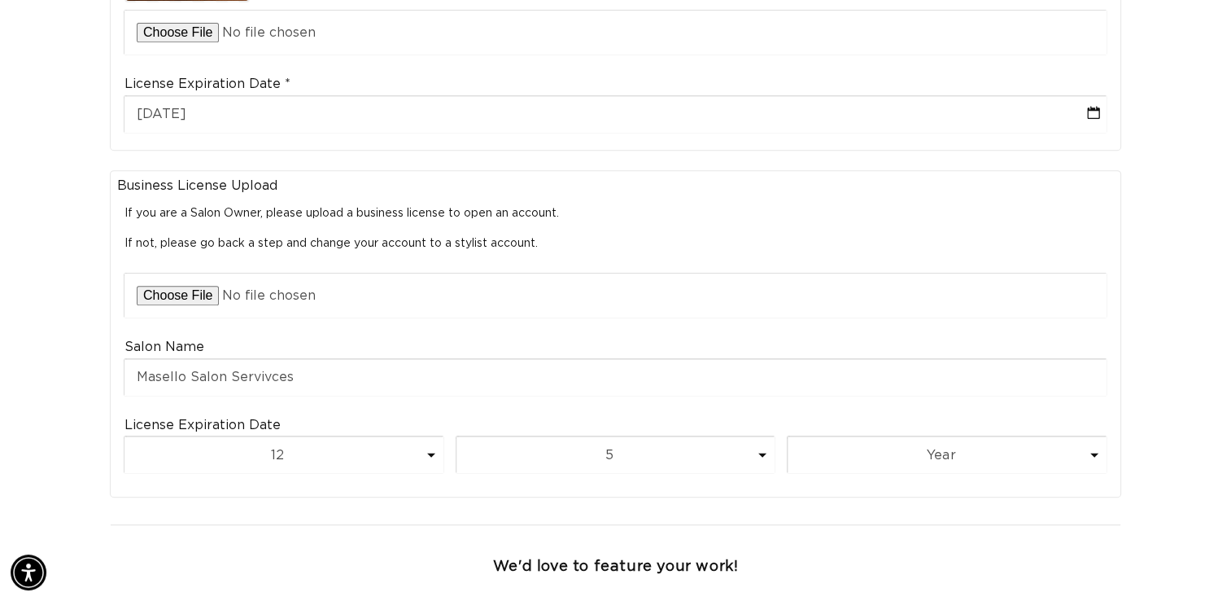
click at [388, 409] on div "License Expiration Date Month 1 2 3 4 5 6 7 8 9 10 11 12 Day 1 2 3 4 5 6 7 8 9 …" at bounding box center [615, 448] width 997 height 78
click at [430, 453] on span at bounding box center [431, 455] width 8 height 4
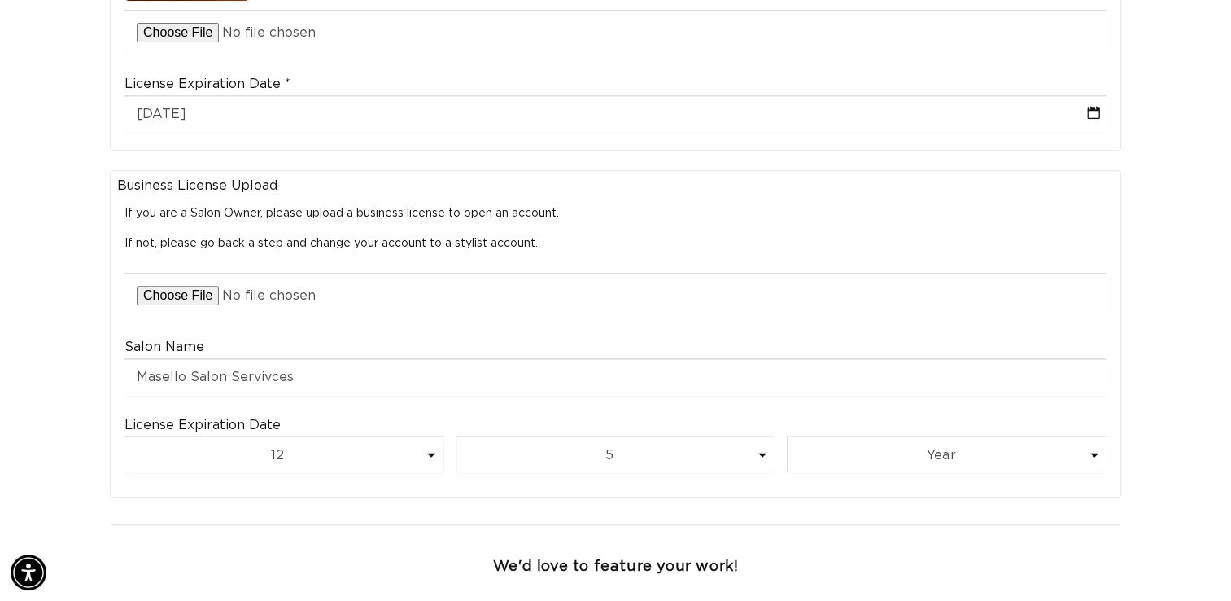
click at [430, 453] on span at bounding box center [431, 455] width 8 height 4
click at [429, 453] on span at bounding box center [431, 455] width 8 height 4
click at [433, 453] on span at bounding box center [431, 455] width 8 height 4
click at [320, 436] on select "Month 1 2 3 4 5 6 7 8 9 10 11 12" at bounding box center [284, 454] width 319 height 37
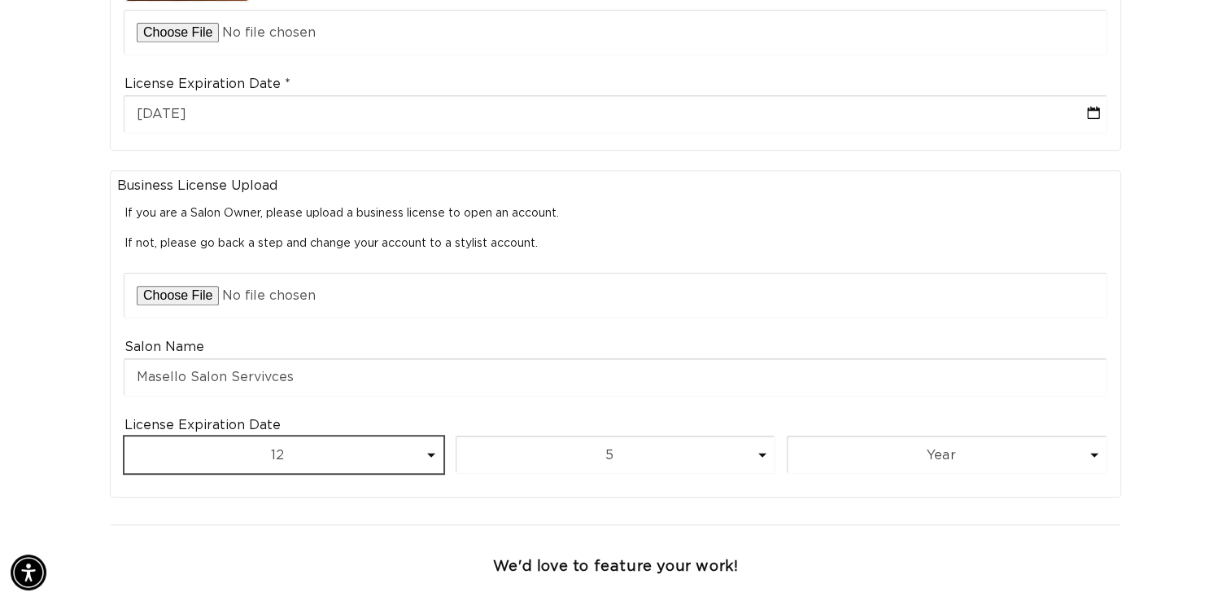
click at [320, 436] on select "Month 1 2 3 4 5 6 7 8 9 10 11 12" at bounding box center [284, 454] width 319 height 37
select select "9"
click at [125, 436] on select "Month 1 2 3 4 5 6 7 8 9 10 11 12" at bounding box center [284, 454] width 319 height 37
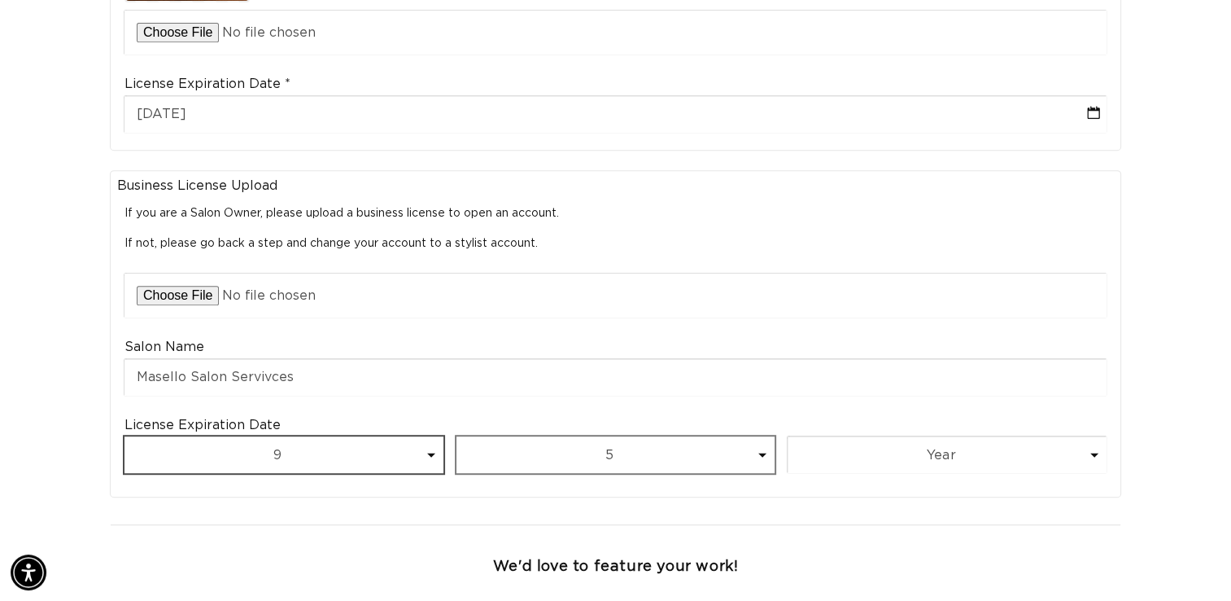
scroll to position [0, 2231]
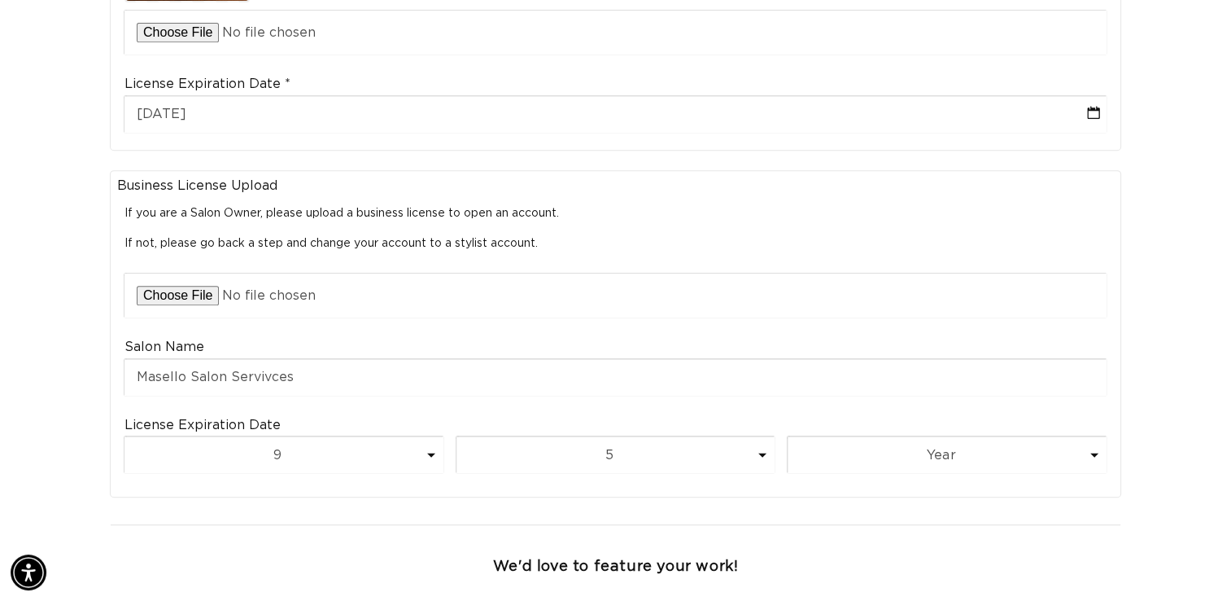
click at [763, 453] on span at bounding box center [763, 455] width 8 height 4
click at [760, 436] on select "Day 1 2 3 4 5 6 7 8 9 10 11 12 13 14 15 16 17 18 19 20 21 22 23 24 25 26 27 28 …" at bounding box center [616, 454] width 319 height 37
select select "30"
click at [457, 436] on select "Day 1 2 3 4 5 6 7 8 9 10 11 12 13 14 15 16 17 18 19 20 21 22 23 24 25 26 27 28 …" at bounding box center [616, 454] width 319 height 37
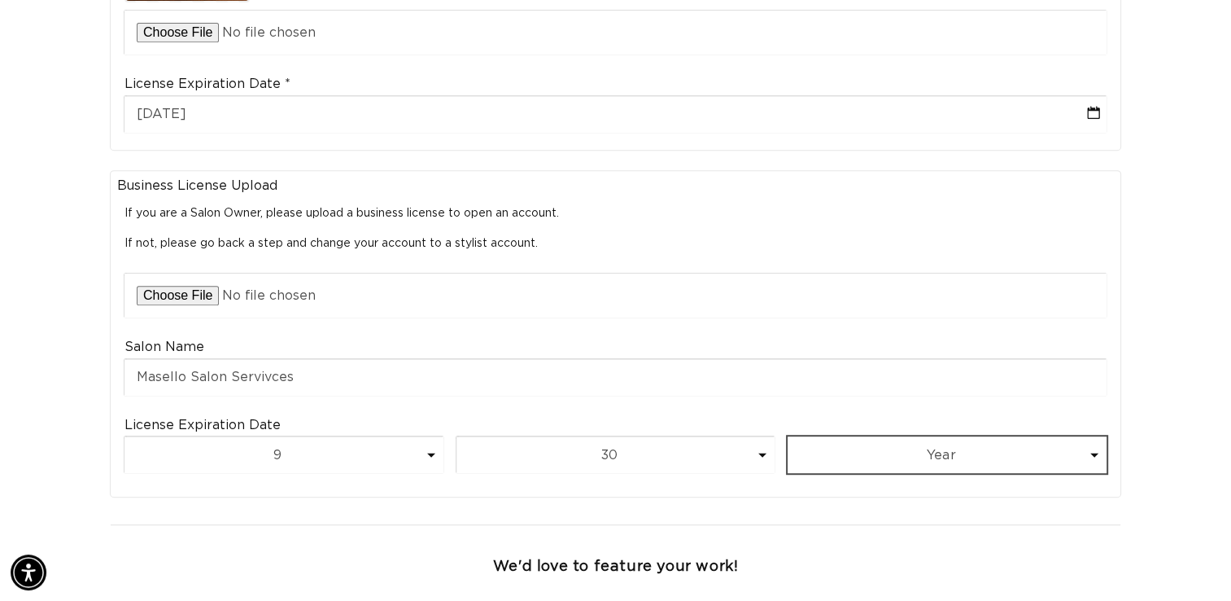
click at [975, 436] on select "Year 2025 2026 2027 2028 2029 2030 2031 2032 2033 2034 2035 2036 2037 2038 2039…" at bounding box center [947, 454] width 319 height 37
select select "2025"
click at [788, 436] on select "Year 2025 2026 2027 2028 2029 2030 2031 2032 2033 2034 2035 2036 2037 2038 2039…" at bounding box center [947, 454] width 319 height 37
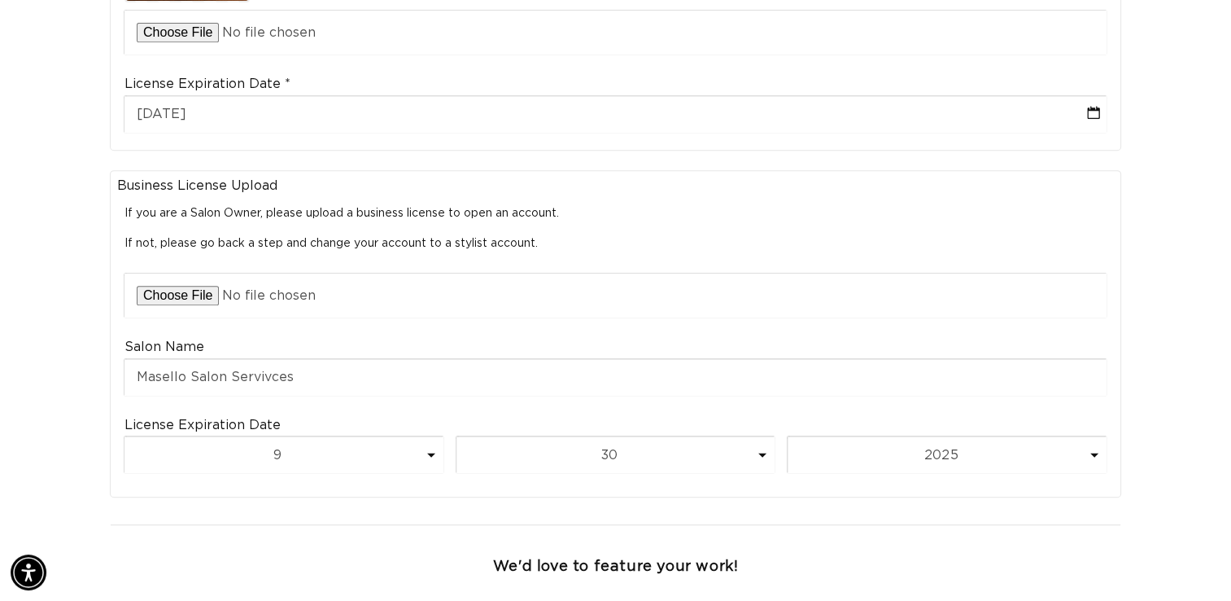
click at [802, 547] on div "We'd love to feature your work!" at bounding box center [615, 567] width 1025 height 50
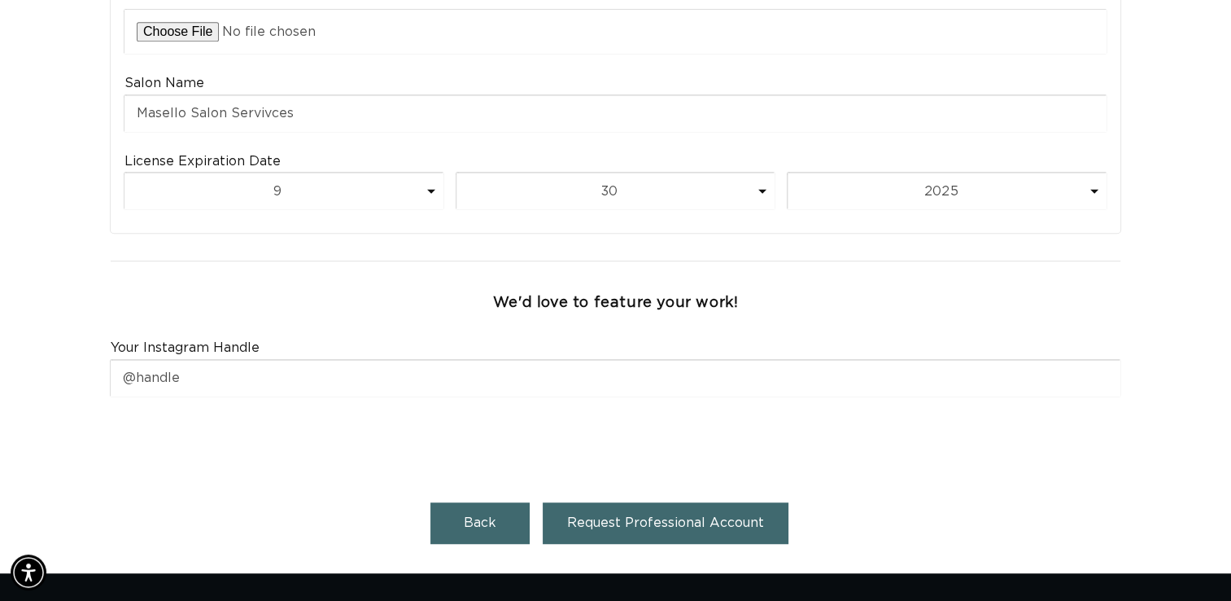
scroll to position [0, 2231]
click at [745, 516] on span "Request Professional Account" at bounding box center [665, 522] width 197 height 13
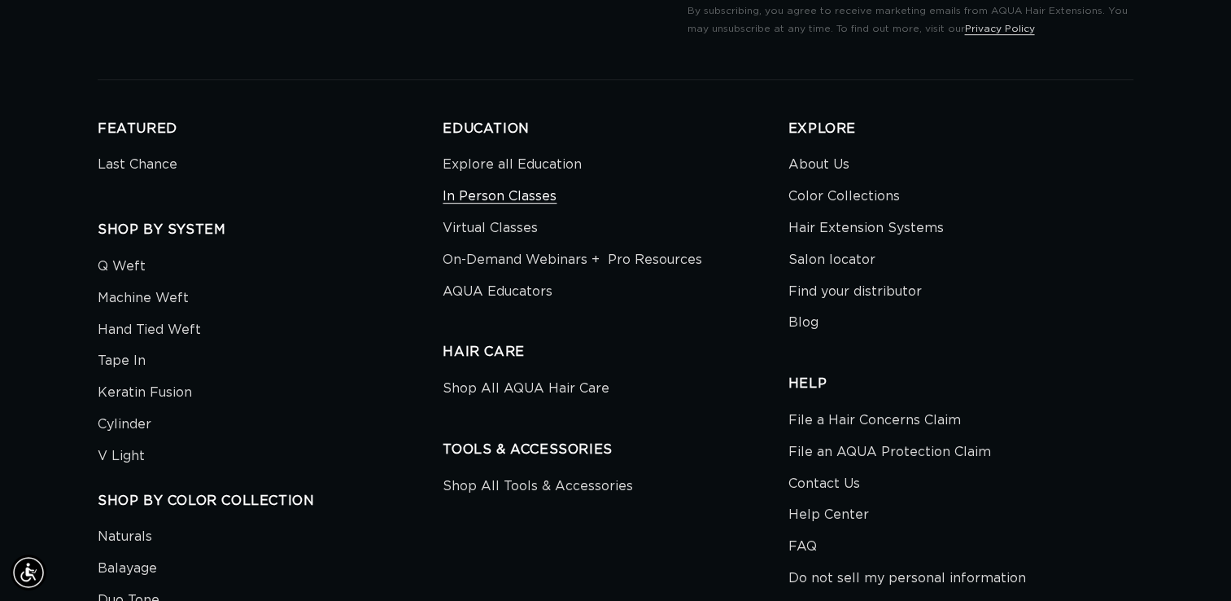
click at [546, 193] on link "In Person Classes" at bounding box center [500, 197] width 114 height 32
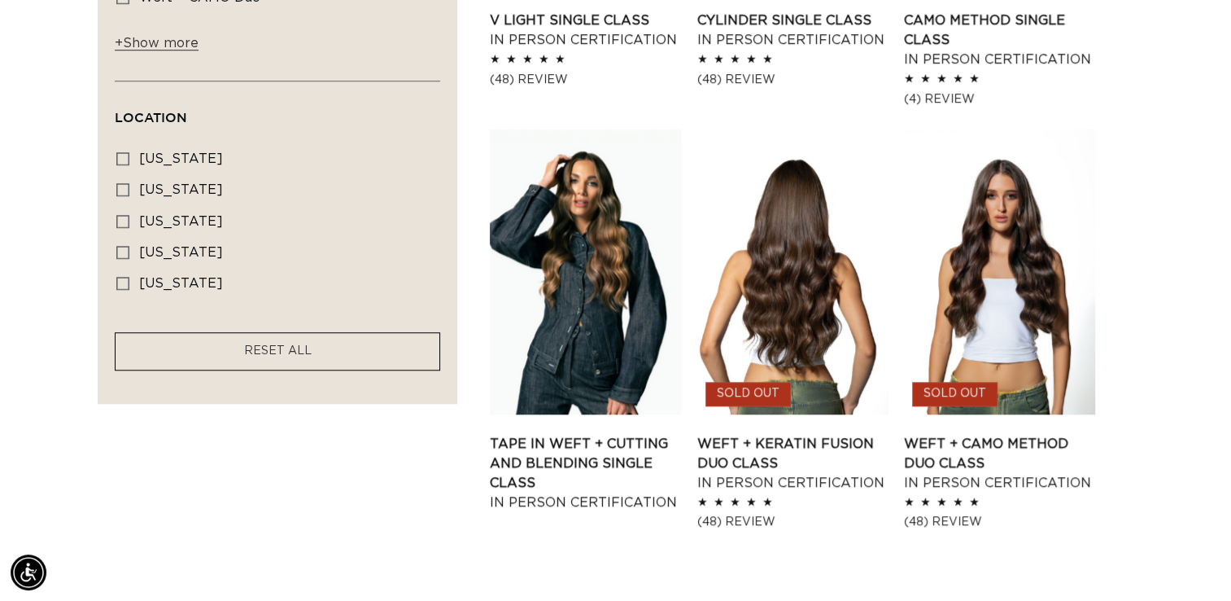
scroll to position [0, 1116]
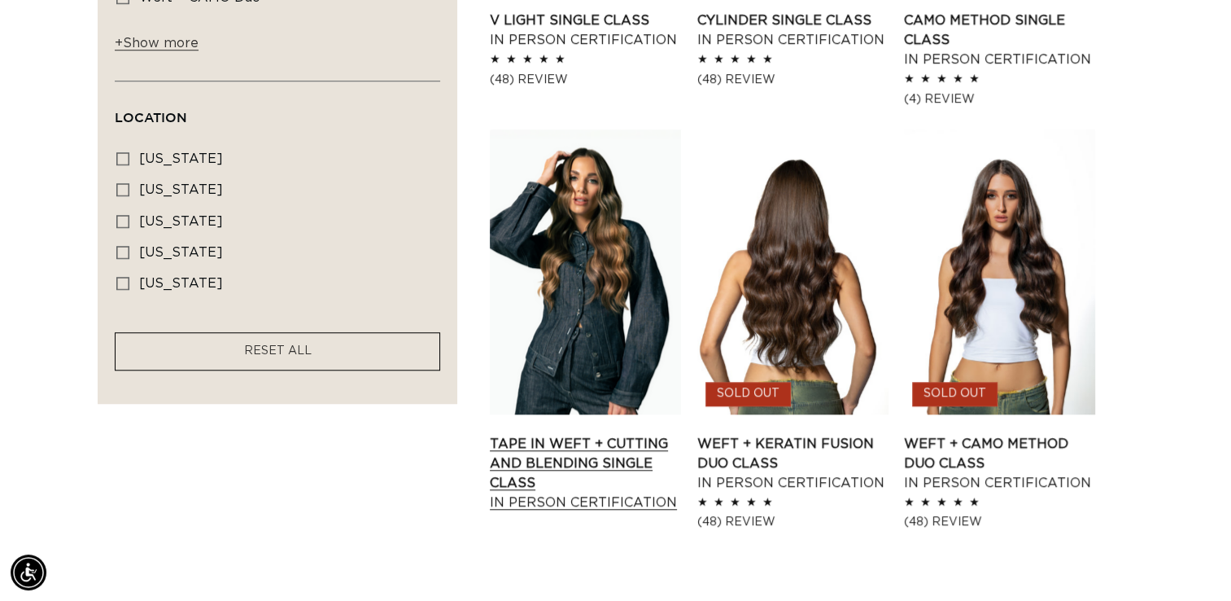
click at [610, 434] on link "Tape In Weft + Cutting and Blending Single Class In Person Certification" at bounding box center [585, 473] width 191 height 78
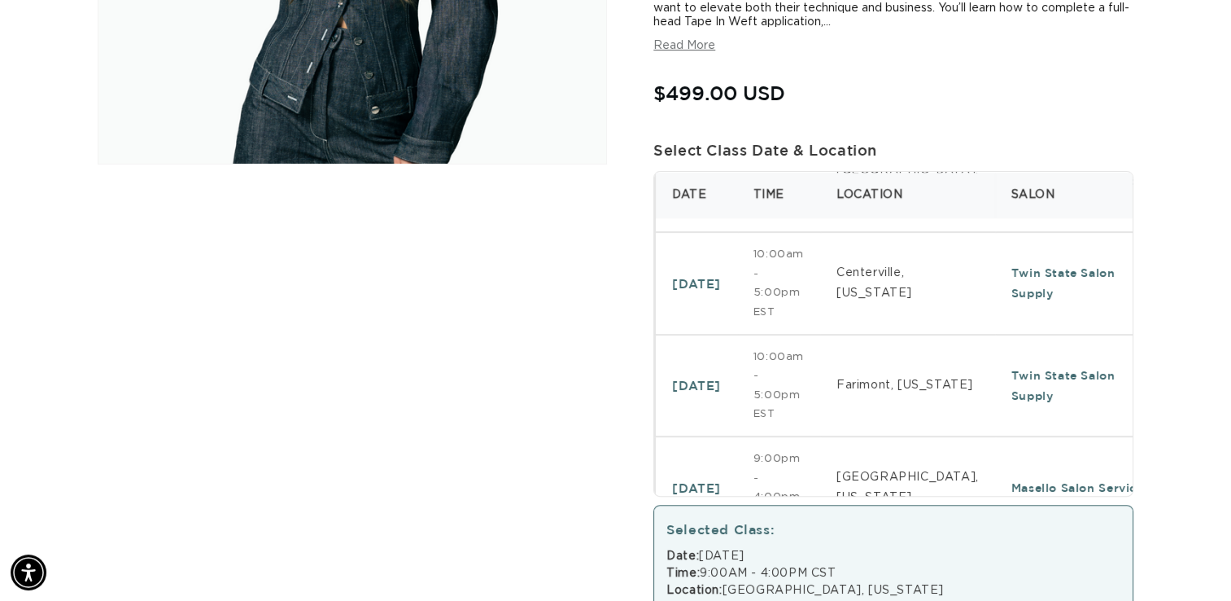
scroll to position [0, 1116]
click at [695, 47] on button "Read More" at bounding box center [685, 46] width 62 height 14
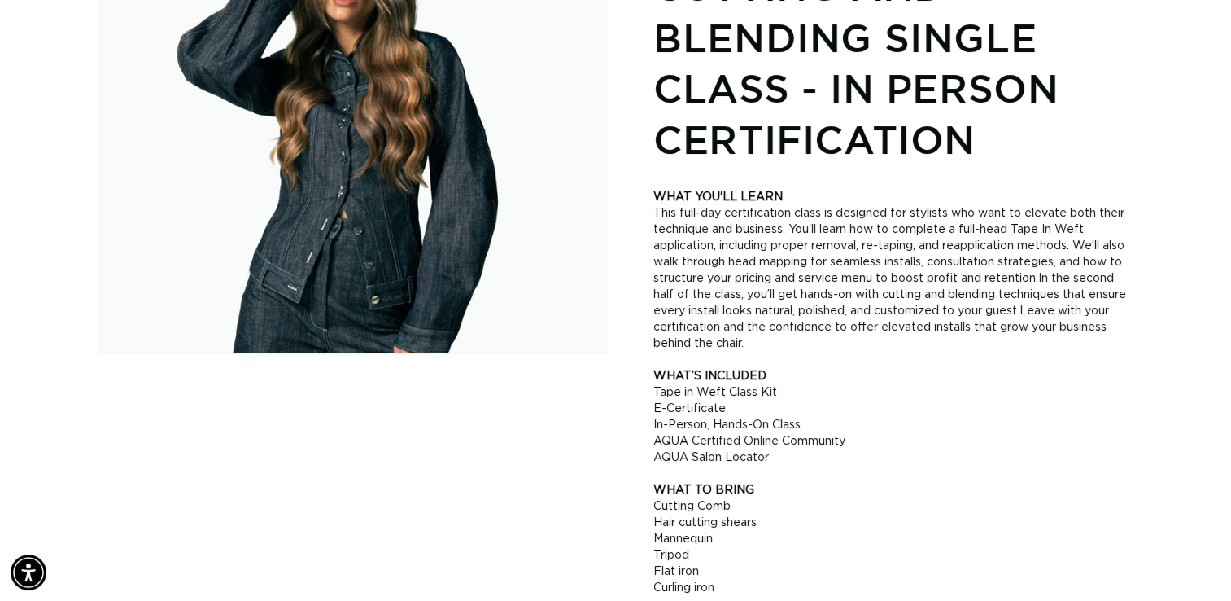
scroll to position [0, 0]
